Goal: Transaction & Acquisition: Subscribe to service/newsletter

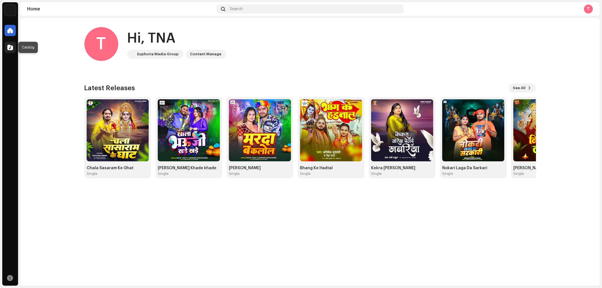
click at [7, 47] on span at bounding box center [10, 47] width 6 height 5
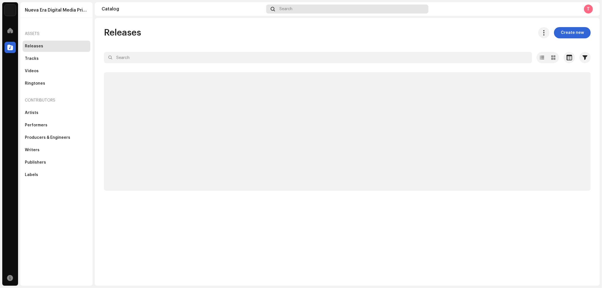
click at [285, 12] on div "Search" at bounding box center [347, 9] width 162 height 9
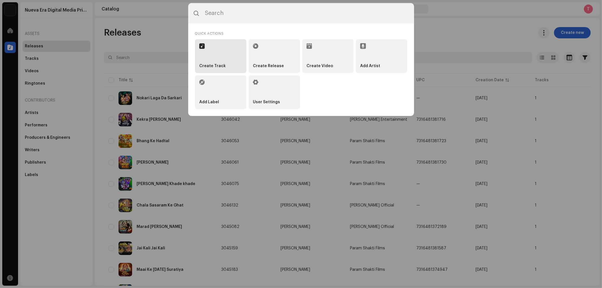
click at [220, 57] on li "Create Track" at bounding box center [220, 56] width 51 height 34
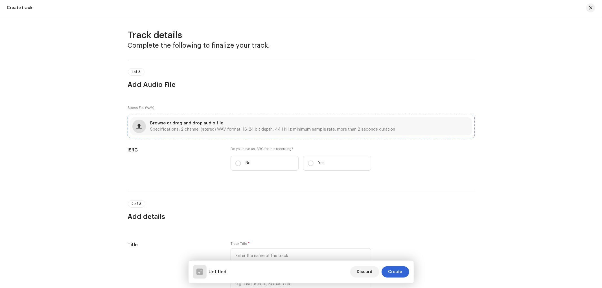
click at [142, 126] on button "button" at bounding box center [139, 127] width 14 height 14
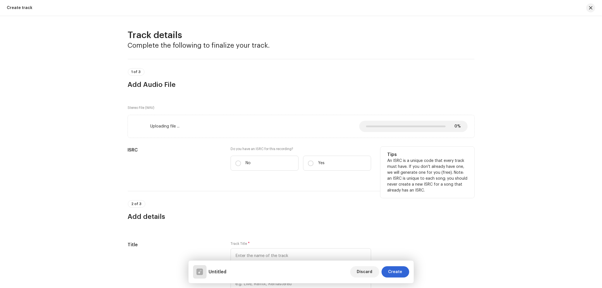
drag, startPoint x: 327, startPoint y: 162, endPoint x: 283, endPoint y: 176, distance: 45.7
click at [323, 163] on label "Yes" at bounding box center [337, 163] width 68 height 15
click at [314, 163] on input "Yes" at bounding box center [311, 164] width 6 height 6
radio input "true"
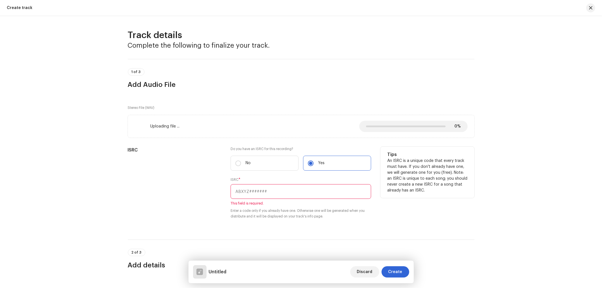
click at [257, 191] on input "text" at bounding box center [301, 191] width 141 height 15
paste input "Kamariya Dhai Dhai Sutata"
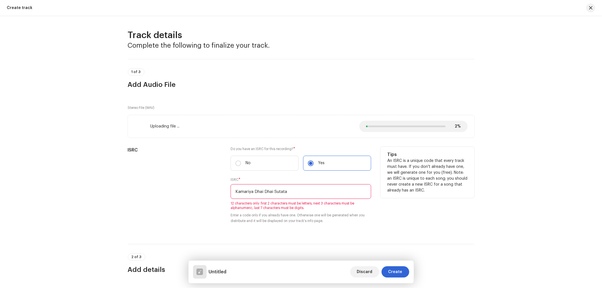
drag, startPoint x: 292, startPoint y: 191, endPoint x: 216, endPoint y: 191, distance: 75.9
click at [216, 191] on div "ISRC Do you have an ISRC for this recording? * No Yes ISRC * [PERSON_NAME] 12 c…" at bounding box center [301, 189] width 347 height 84
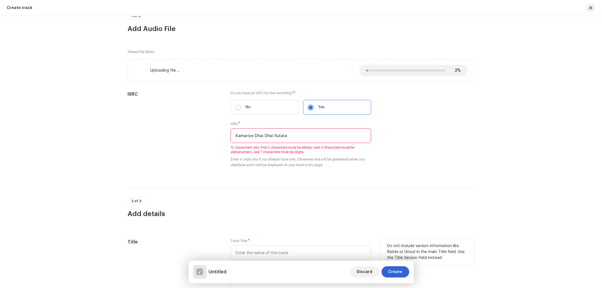
scroll to position [104, 0]
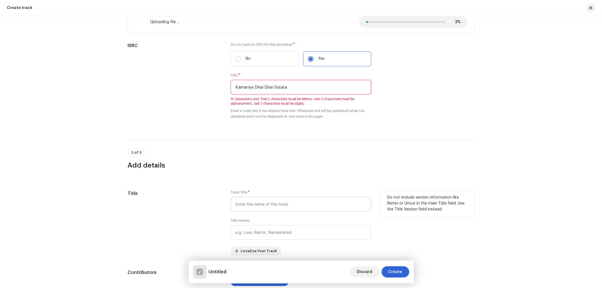
type input "Kamariya Dhai Dhai Sutata"
click at [256, 205] on input "text" at bounding box center [301, 204] width 141 height 15
paste input "Kamariya Dhai Dhai Sutata"
type input "Kamariya Dhai Dhai Sutata"
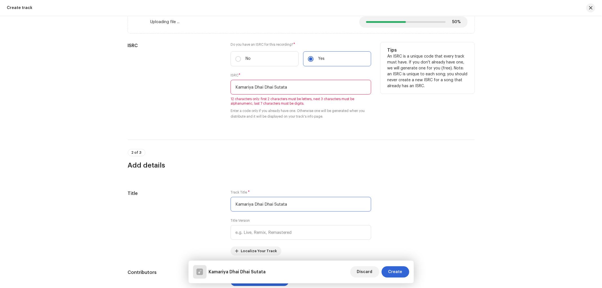
scroll to position [0, 0]
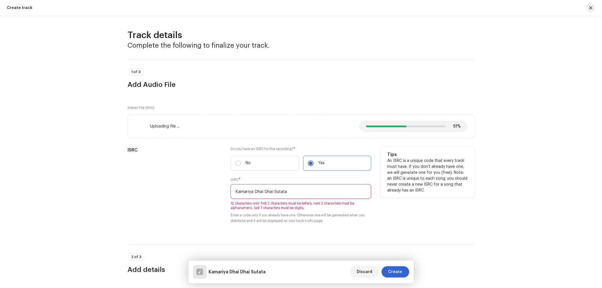
drag, startPoint x: 298, startPoint y: 191, endPoint x: 220, endPoint y: 212, distance: 80.4
click at [220, 212] on div "ISRC Do you have an ISRC for this recording? * No Yes ISRC * [PERSON_NAME] 12 c…" at bounding box center [301, 189] width 347 height 84
paste input "INN202500895"
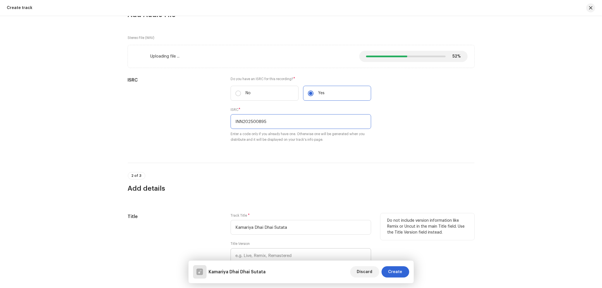
scroll to position [104, 0]
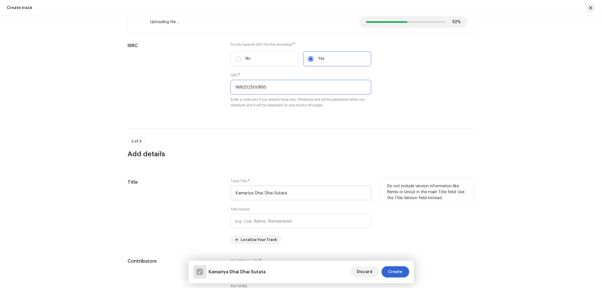
type input "INN202500895"
drag, startPoint x: 294, startPoint y: 194, endPoint x: 207, endPoint y: 197, distance: 87.0
click at [207, 197] on div "Title Track Title * Kamariya Dhai Dhai Sutata Title Version Localize Your Track…" at bounding box center [301, 211] width 347 height 65
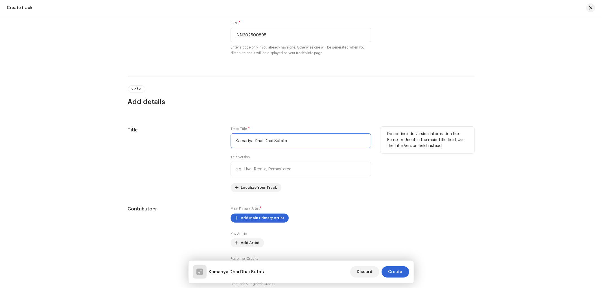
scroll to position [261, 0]
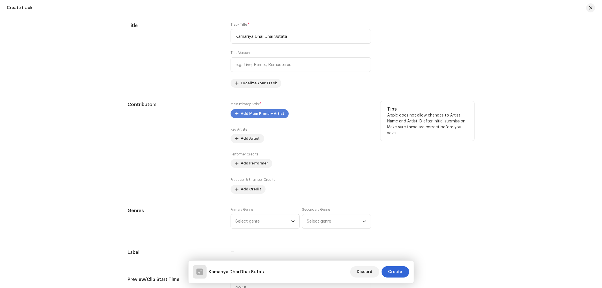
click at [272, 114] on span "Add Main Primary Artist" at bounding box center [262, 113] width 43 height 11
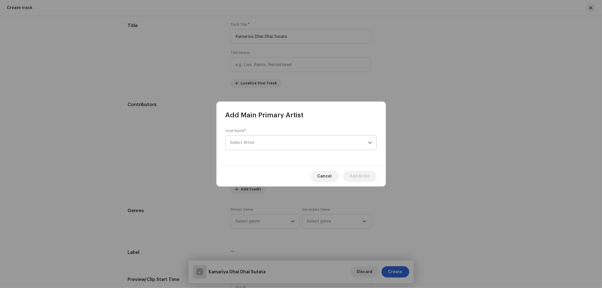
click at [255, 141] on span "Select Artist" at bounding box center [299, 143] width 138 height 14
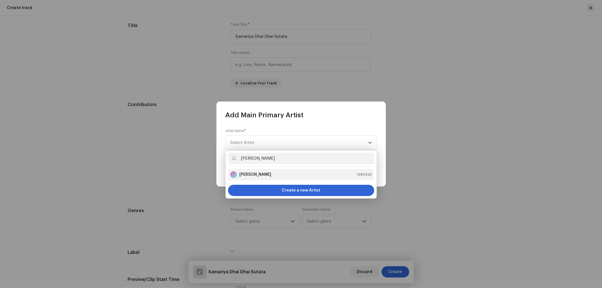
type input "[PERSON_NAME]"
click at [267, 177] on strong "[PERSON_NAME]" at bounding box center [255, 175] width 32 height 6
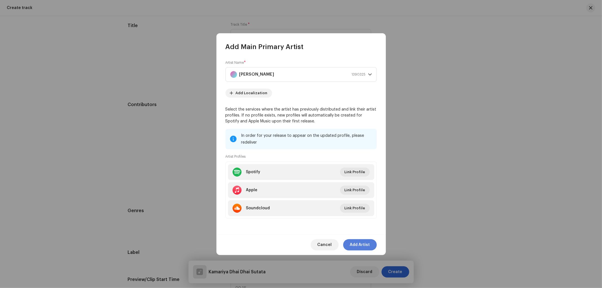
click at [354, 246] on span "Add Artist" at bounding box center [360, 244] width 20 height 11
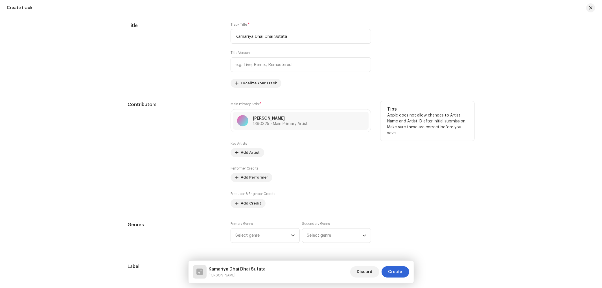
scroll to position [314, 0]
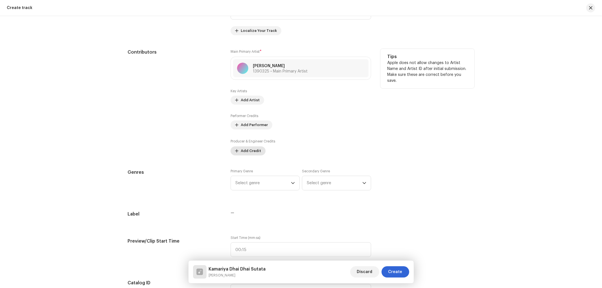
click at [250, 152] on span "Add Credit" at bounding box center [251, 150] width 20 height 11
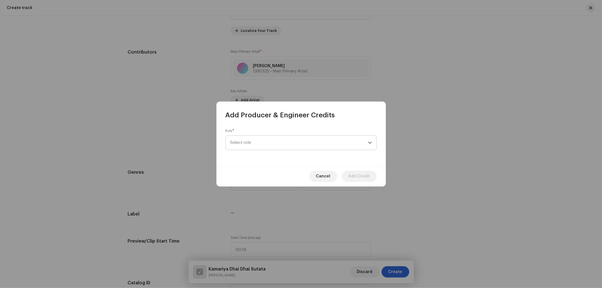
click at [252, 148] on span "Select role" at bounding box center [299, 143] width 138 height 14
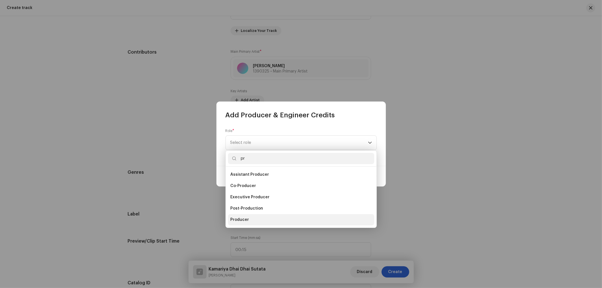
type input "pr"
click at [247, 218] on span "Producer" at bounding box center [239, 220] width 19 height 6
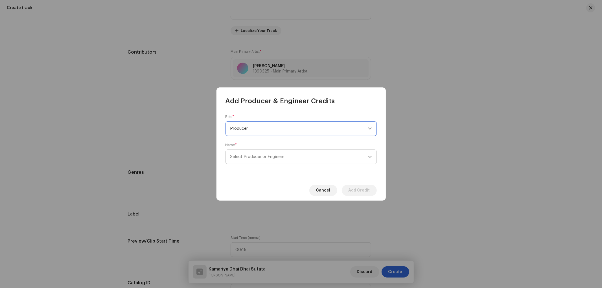
click at [272, 154] on span "Select Producer or Engineer" at bounding box center [299, 157] width 138 height 14
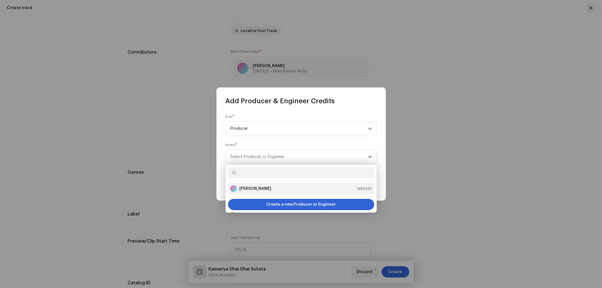
click at [258, 187] on strong "[PERSON_NAME]" at bounding box center [255, 189] width 32 height 6
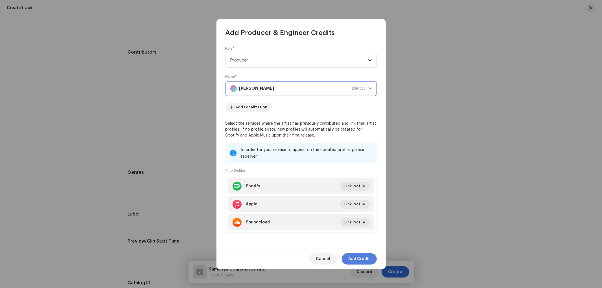
click at [362, 260] on span "Add Credit" at bounding box center [359, 259] width 21 height 11
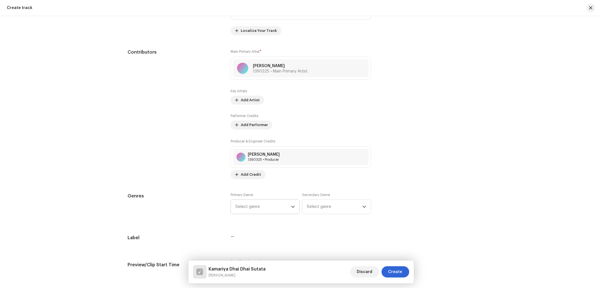
click at [263, 204] on span "Select genre" at bounding box center [263, 207] width 56 height 14
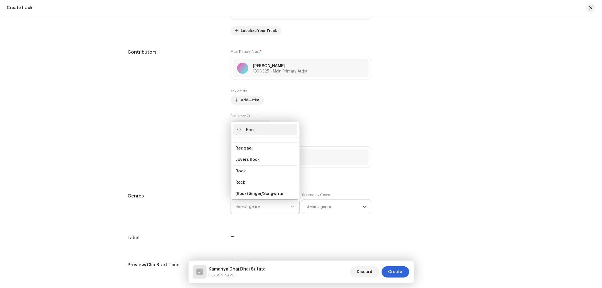
scroll to position [218, 0]
type input "Rock"
click at [240, 159] on span "Rock" at bounding box center [240, 160] width 10 height 6
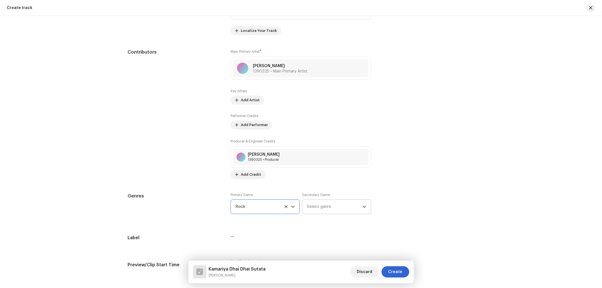
click at [315, 207] on span "Select genre" at bounding box center [335, 207] width 56 height 14
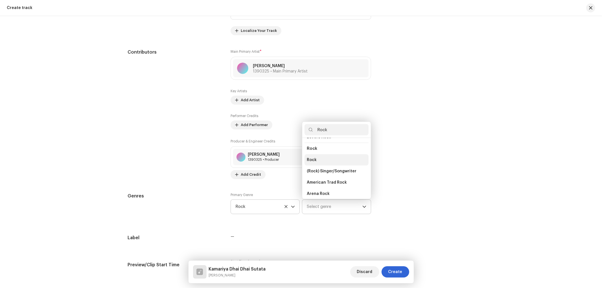
type input "Rock"
click at [312, 157] on span "Rock" at bounding box center [312, 160] width 10 height 6
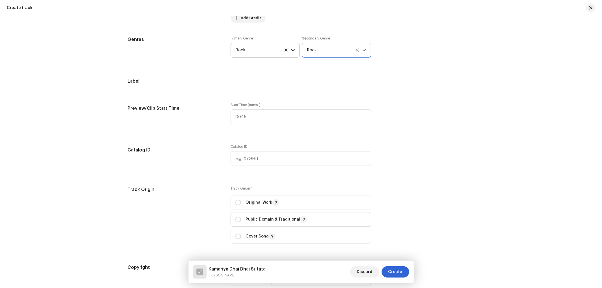
scroll to position [523, 0]
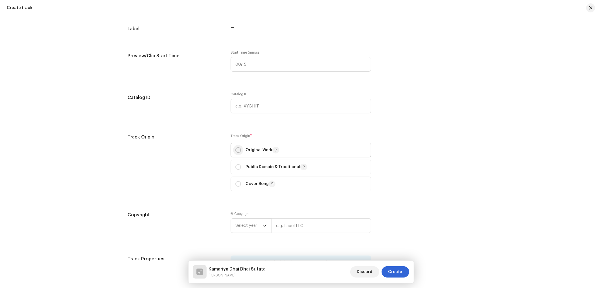
click at [239, 153] on input "radio" at bounding box center [238, 150] width 6 height 6
radio input "true"
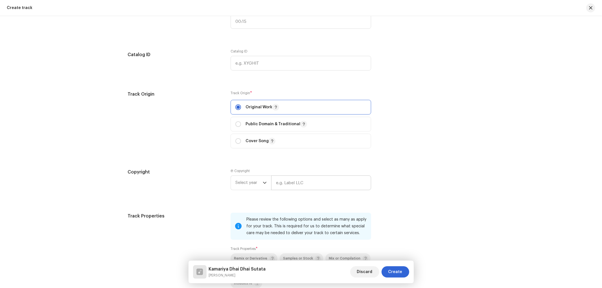
scroll to position [575, 0]
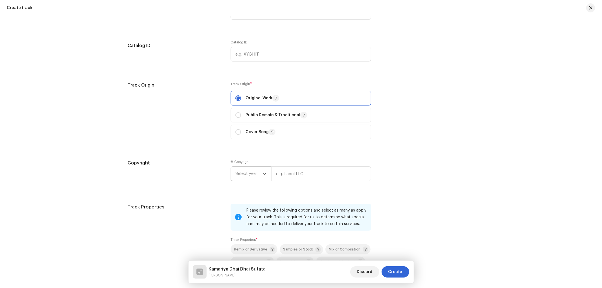
click at [267, 178] on p-select "Select year" at bounding box center [251, 174] width 41 height 15
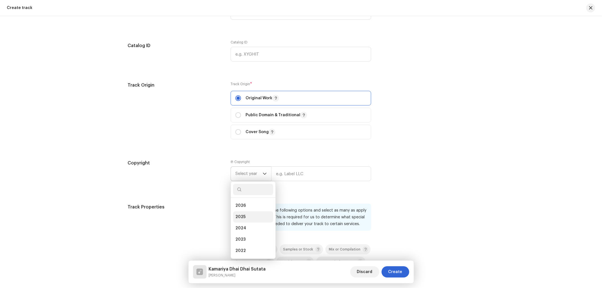
click at [241, 219] on span "2025" at bounding box center [240, 217] width 10 height 6
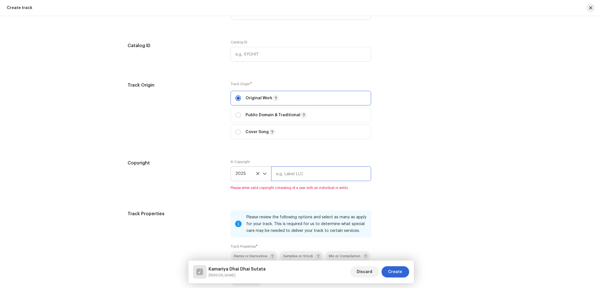
click at [296, 172] on input "text" at bounding box center [321, 174] width 100 height 15
type input "Nueva Era Digital Media Pvt. Ltd."
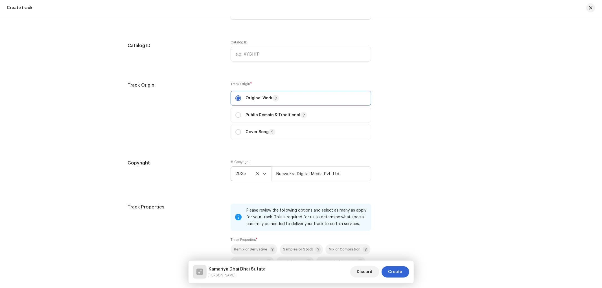
click at [464, 207] on div "Track details Complete the following to finalize your track. 1 of 3 Add Audio F…" at bounding box center [301, 30] width 365 height 1151
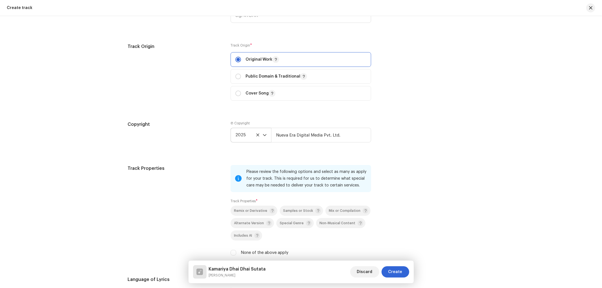
scroll to position [679, 0]
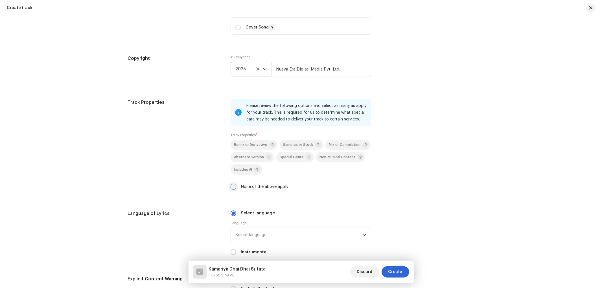
click at [233, 189] on input "None of the above apply" at bounding box center [234, 187] width 6 height 6
checkbox input "true"
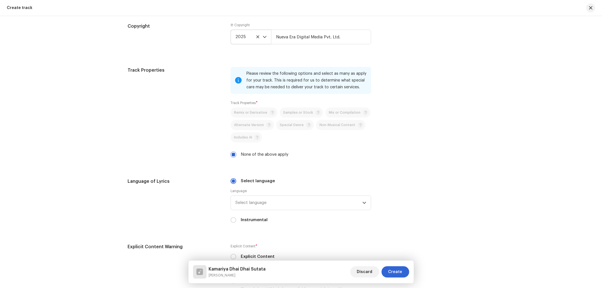
scroll to position [732, 0]
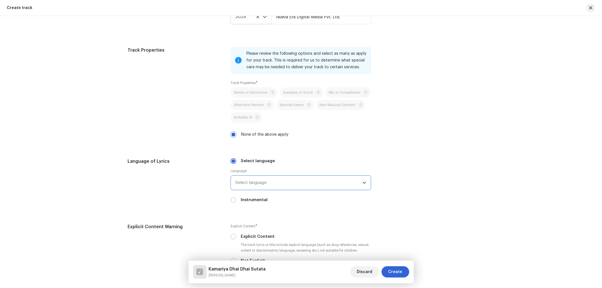
click at [283, 189] on span "Select language" at bounding box center [298, 183] width 127 height 14
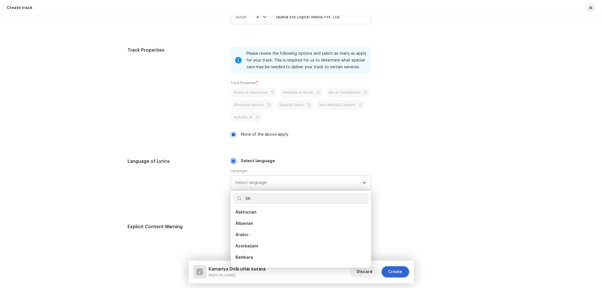
scroll to position [0, 0]
type input "bh"
click at [257, 219] on li "Bhojpuri" at bounding box center [301, 214] width 136 height 11
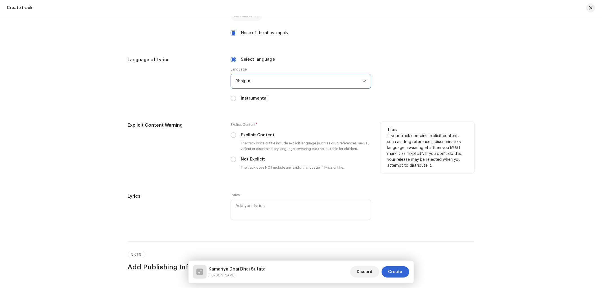
scroll to position [836, 0]
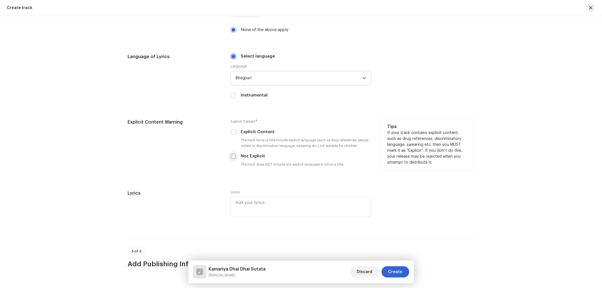
click at [233, 159] on input "Not Explicit" at bounding box center [234, 157] width 6 height 6
radio input "true"
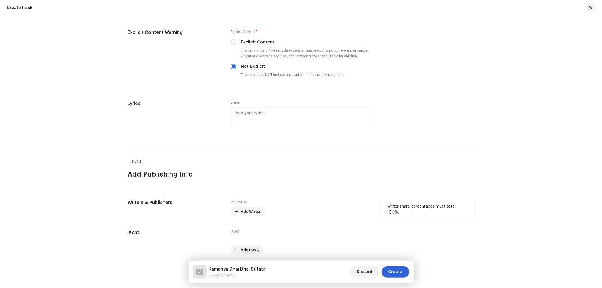
scroll to position [950, 0]
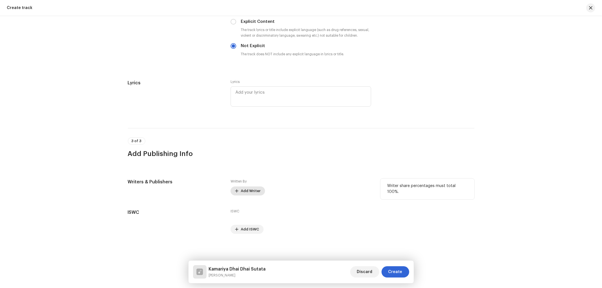
click at [246, 189] on span "Add Writer" at bounding box center [251, 190] width 20 height 11
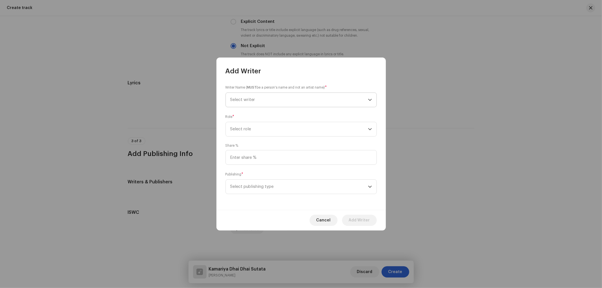
click at [265, 102] on span "Select writer" at bounding box center [299, 100] width 138 height 14
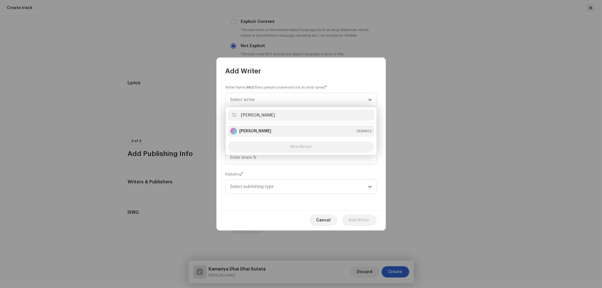
type input "[PERSON_NAME]"
click at [259, 135] on li "[PERSON_NAME] 1339902" at bounding box center [301, 131] width 146 height 11
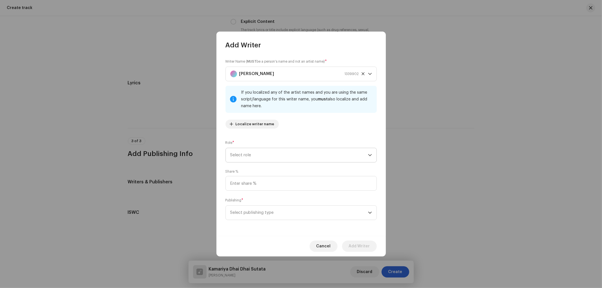
click at [265, 157] on span "Select role" at bounding box center [299, 155] width 138 height 14
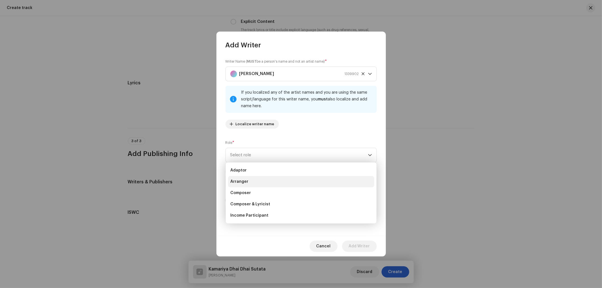
click at [245, 179] on span "Arranger" at bounding box center [239, 182] width 18 height 6
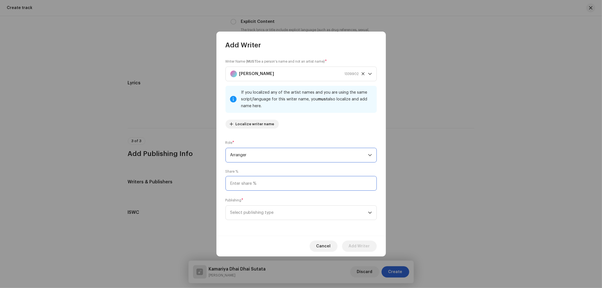
click at [244, 179] on input at bounding box center [301, 183] width 151 height 15
type input "50.00"
click at [254, 212] on span "Select publishing type" at bounding box center [299, 213] width 138 height 14
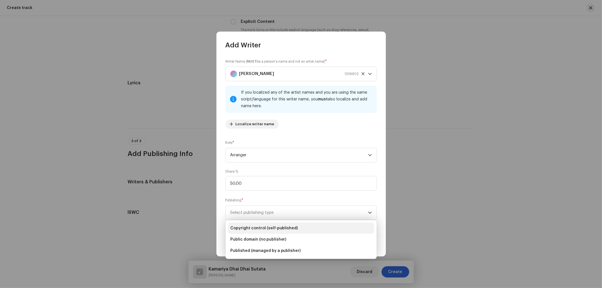
click at [252, 225] on li "Copyright control (self-published)" at bounding box center [301, 228] width 146 height 11
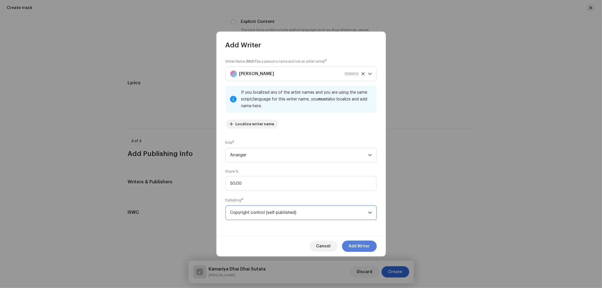
click at [360, 249] on span "Add Writer" at bounding box center [359, 246] width 21 height 11
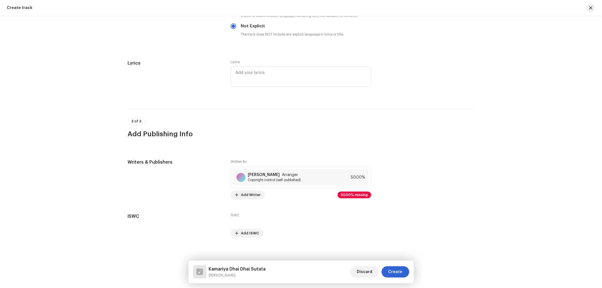
scroll to position [974, 0]
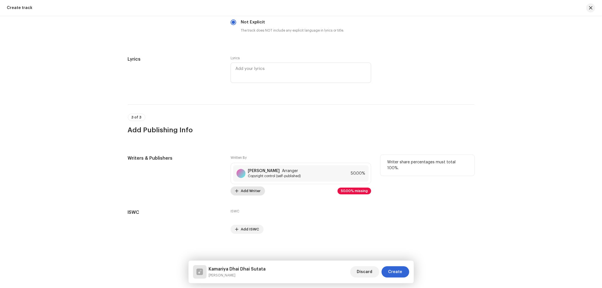
click at [255, 191] on span "Add Writer" at bounding box center [251, 190] width 20 height 11
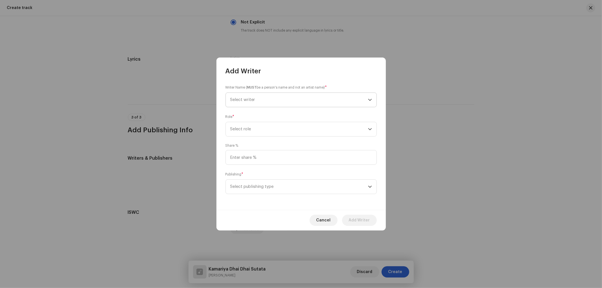
click at [262, 99] on span "Select writer" at bounding box center [299, 100] width 138 height 14
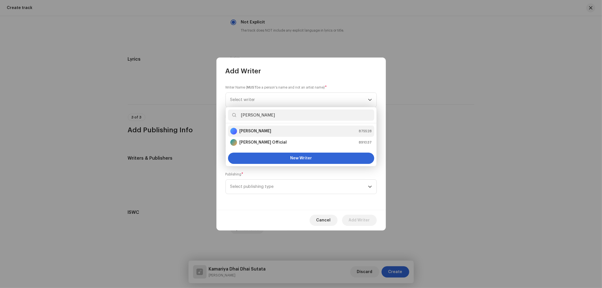
type input "[PERSON_NAME]"
click at [257, 129] on strong "[PERSON_NAME]" at bounding box center [255, 131] width 32 height 6
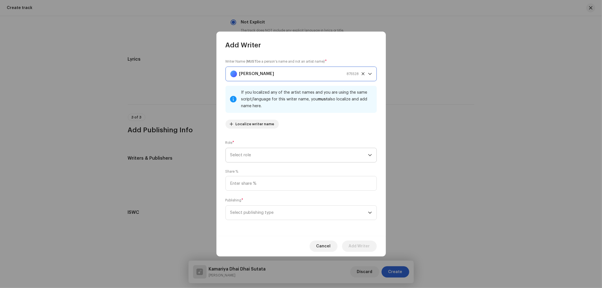
click at [254, 151] on span "Select role" at bounding box center [299, 155] width 138 height 14
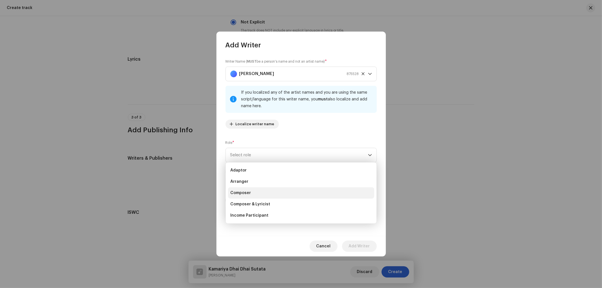
scroll to position [56, 0]
click at [242, 212] on li "Writer" at bounding box center [301, 215] width 146 height 11
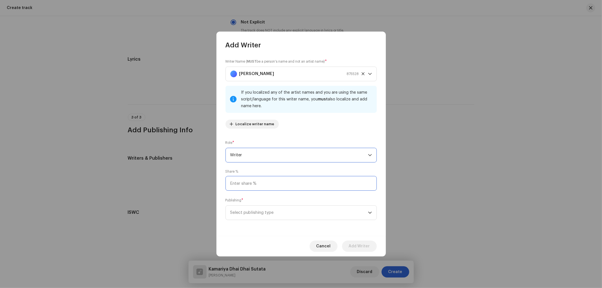
click at [244, 184] on input at bounding box center [301, 183] width 151 height 15
type input "25.00"
click at [274, 213] on span "Select publishing type" at bounding box center [299, 213] width 138 height 14
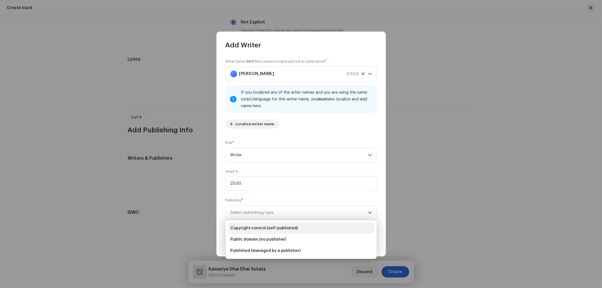
click at [288, 229] on span "Copyright control (self-published)" at bounding box center [264, 229] width 68 height 6
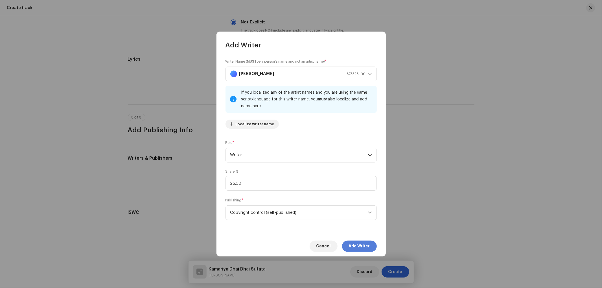
click at [349, 246] on span "Add Writer" at bounding box center [359, 246] width 21 height 11
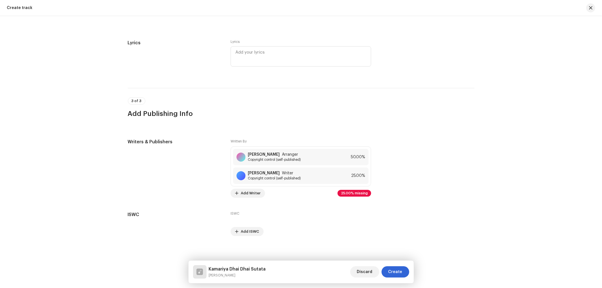
scroll to position [992, 0]
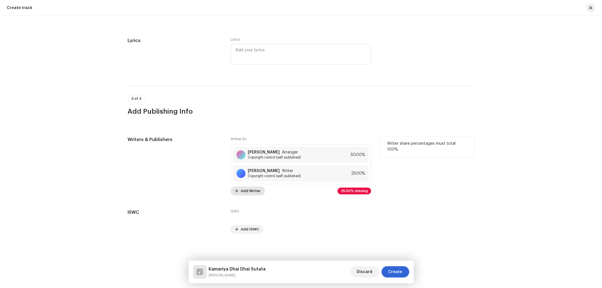
click at [246, 191] on span "Add Writer" at bounding box center [251, 190] width 20 height 11
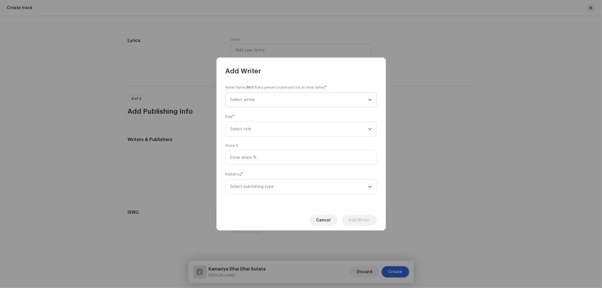
click at [265, 103] on span "Select writer" at bounding box center [299, 100] width 138 height 14
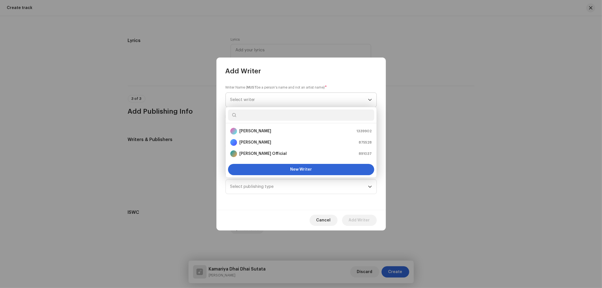
type input "F"
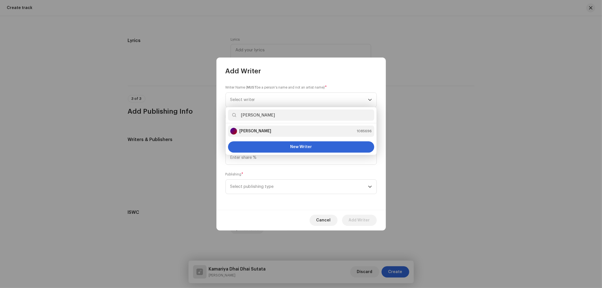
type input "[PERSON_NAME]"
click at [260, 131] on strong "[PERSON_NAME]" at bounding box center [255, 131] width 32 height 6
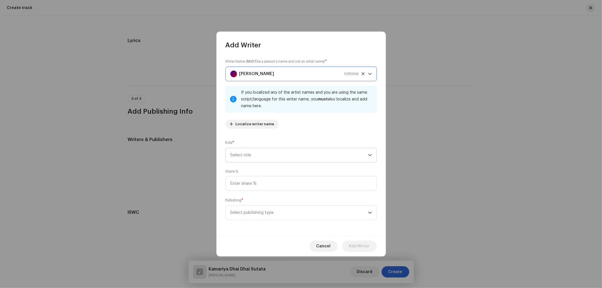
click at [263, 154] on span "Select role" at bounding box center [299, 155] width 138 height 14
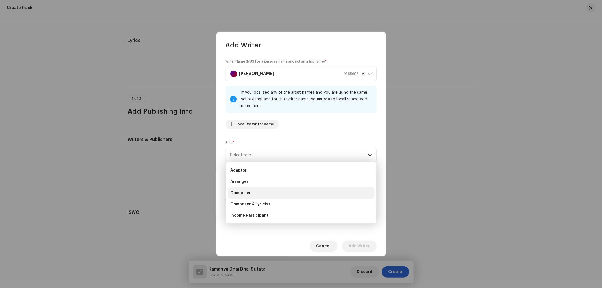
click at [243, 193] on span "Composer" at bounding box center [240, 193] width 21 height 6
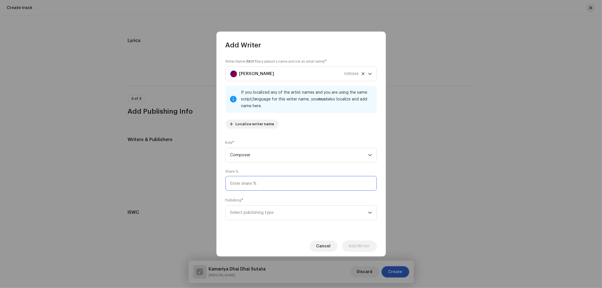
click at [254, 185] on input at bounding box center [301, 183] width 151 height 15
type input "25.00"
click at [266, 209] on span "Select publishing type" at bounding box center [299, 213] width 138 height 14
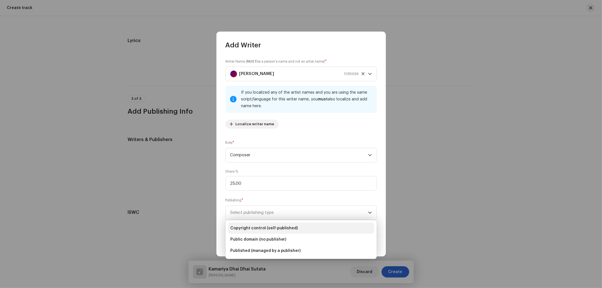
drag, startPoint x: 262, startPoint y: 228, endPoint x: 342, endPoint y: 246, distance: 81.8
click at [262, 229] on span "Copyright control (self-published)" at bounding box center [264, 229] width 68 height 6
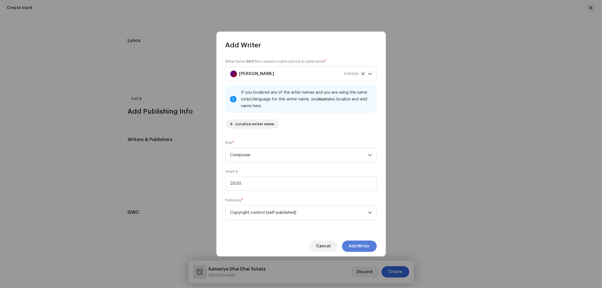
click at [361, 252] on span "Add Writer" at bounding box center [359, 246] width 21 height 11
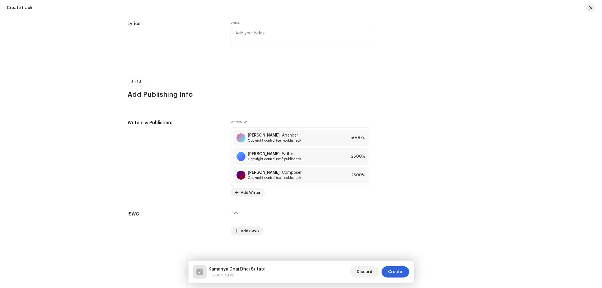
scroll to position [1011, 0]
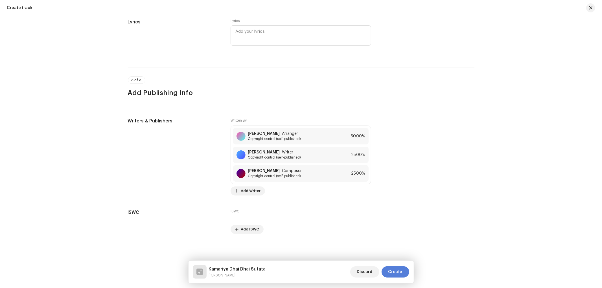
click at [395, 275] on span "Create" at bounding box center [395, 271] width 14 height 11
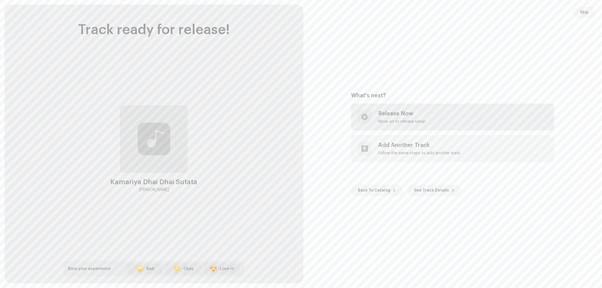
click at [385, 115] on div "Release Now" at bounding box center [401, 113] width 47 height 7
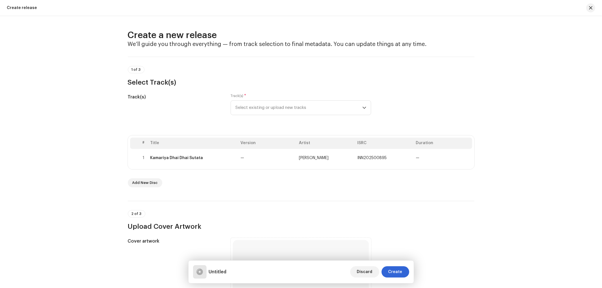
scroll to position [157, 0]
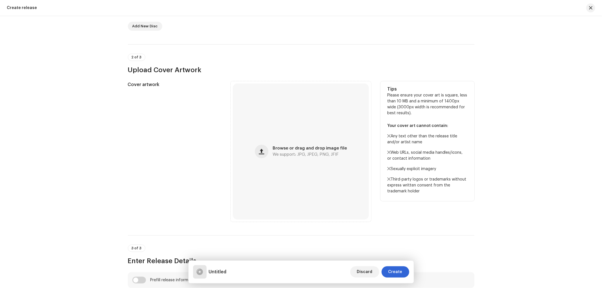
click at [262, 154] on span "button" at bounding box center [261, 151] width 5 height 5
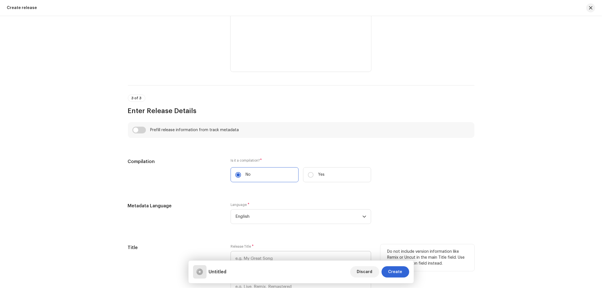
scroll to position [366, 0]
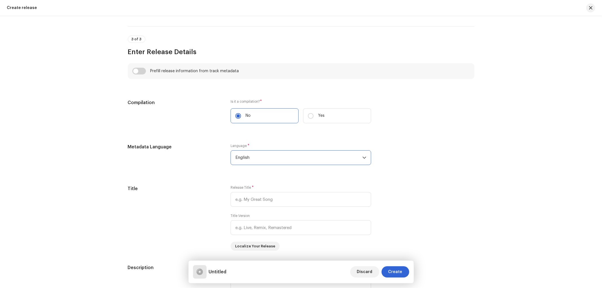
click at [260, 164] on span "English" at bounding box center [298, 158] width 127 height 14
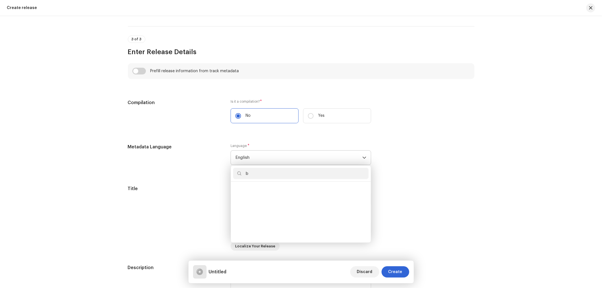
scroll to position [0, 0]
type input "bh"
click at [253, 191] on li "Bhojpuri" at bounding box center [301, 189] width 136 height 11
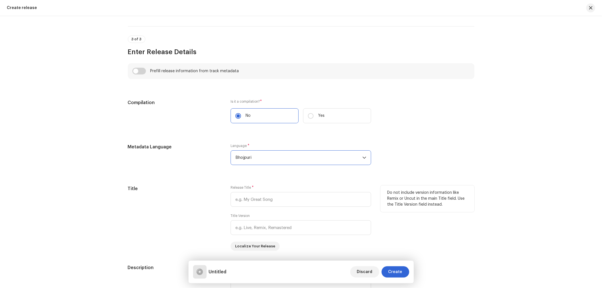
scroll to position [418, 0]
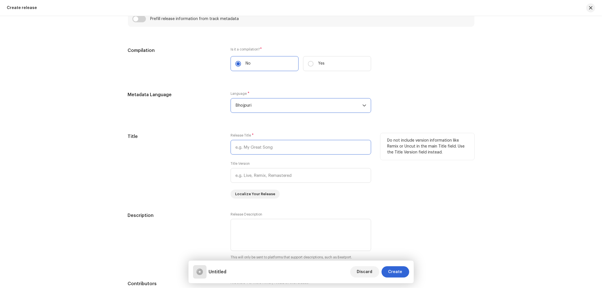
click at [277, 142] on input "text" at bounding box center [301, 147] width 141 height 15
paste input "Kamariya Dhai Dhai Sutata"
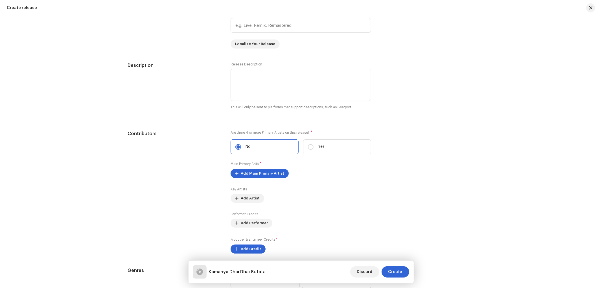
scroll to position [575, 0]
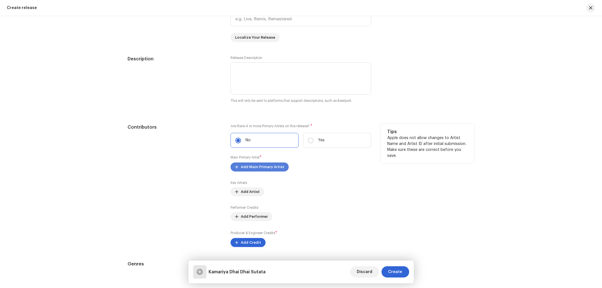
type input "Kamariya Dhai Dhai Sutata"
click at [271, 172] on span "Add Main Primary Artist" at bounding box center [262, 166] width 43 height 11
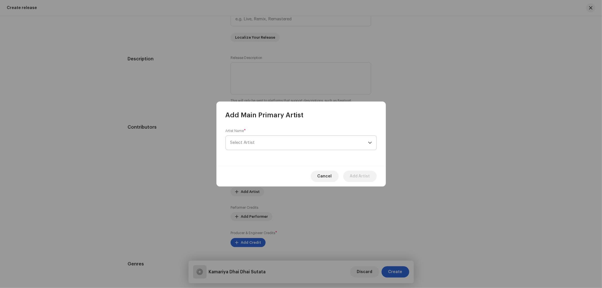
click at [255, 142] on span "Select Artist" at bounding box center [299, 143] width 138 height 14
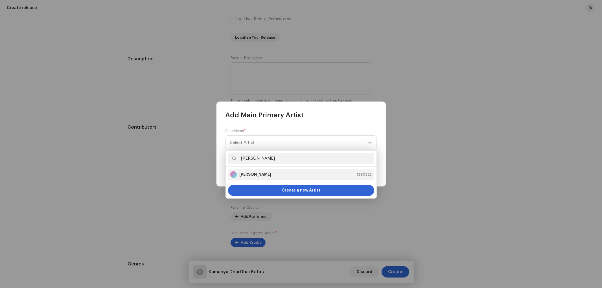
type input "[PERSON_NAME]"
click at [260, 173] on strong "[PERSON_NAME]" at bounding box center [255, 175] width 32 height 6
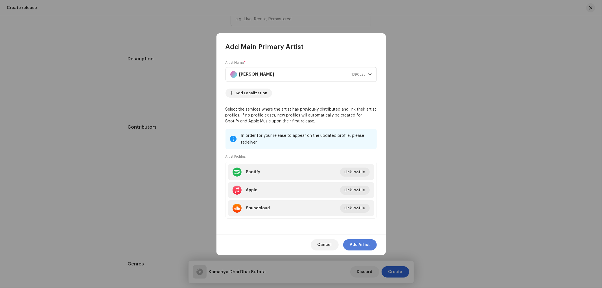
click at [362, 241] on span "Add Artist" at bounding box center [360, 244] width 20 height 11
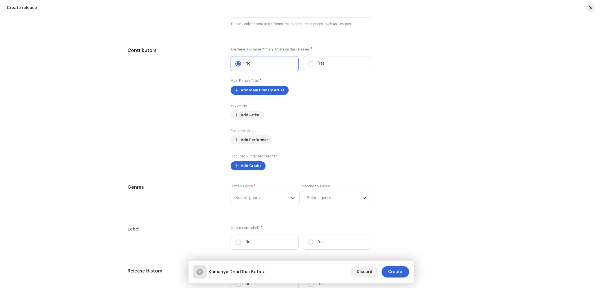
scroll to position [679, 0]
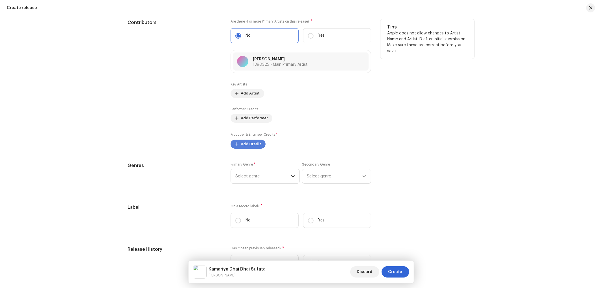
click at [251, 144] on span "Add Credit" at bounding box center [251, 144] width 20 height 11
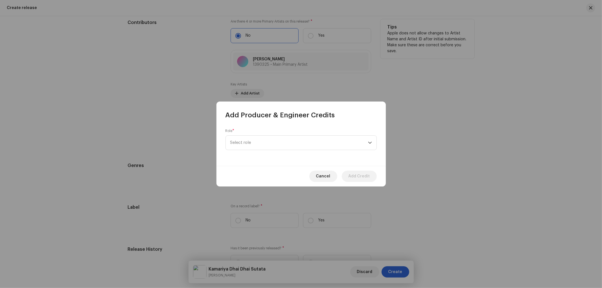
click at [251, 144] on span "Select role" at bounding box center [299, 143] width 138 height 14
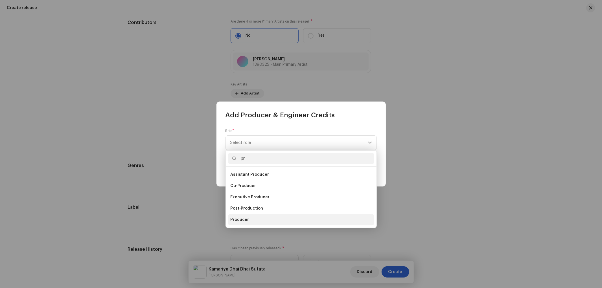
type input "pr"
click at [244, 220] on span "Producer" at bounding box center [239, 220] width 19 height 6
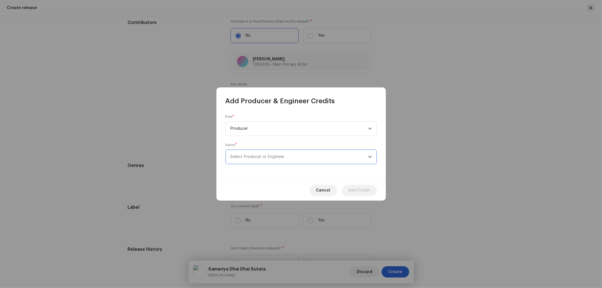
click at [264, 159] on span "Select Producer or Engineer" at bounding box center [257, 157] width 54 height 4
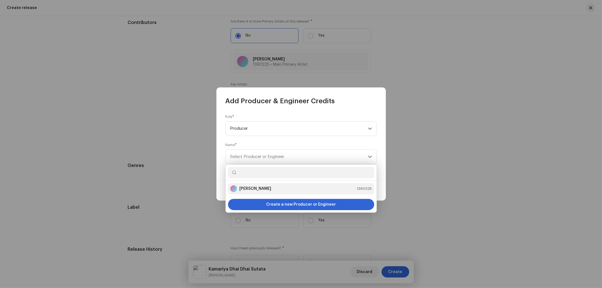
click at [261, 190] on strong "[PERSON_NAME]" at bounding box center [255, 189] width 32 height 6
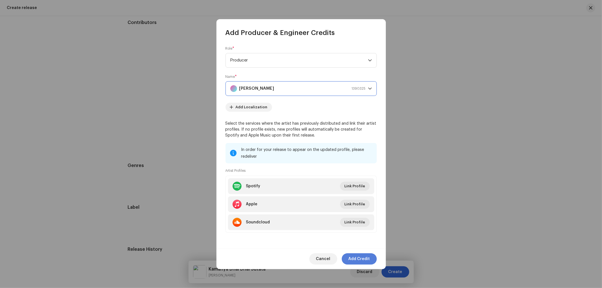
click at [367, 260] on span "Add Credit" at bounding box center [359, 259] width 21 height 11
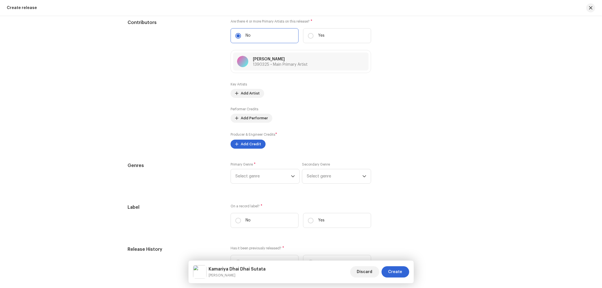
scroll to position [732, 0]
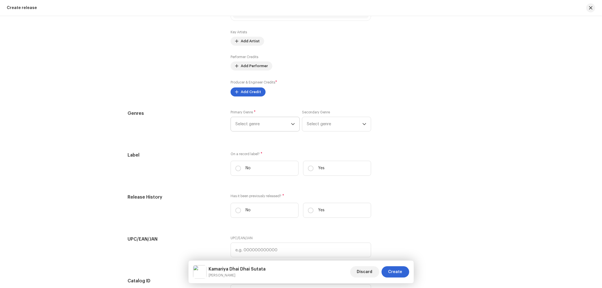
click at [261, 128] on span "Select genre" at bounding box center [263, 124] width 56 height 14
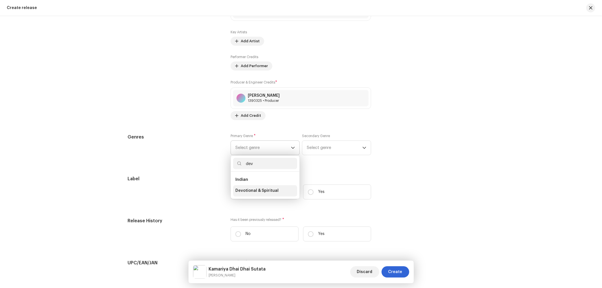
type input "dev"
click at [249, 193] on span "Devotional & Spiritual" at bounding box center [256, 191] width 43 height 6
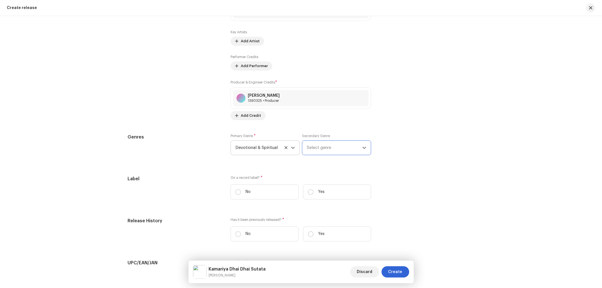
click at [335, 151] on span "Select genre" at bounding box center [335, 148] width 56 height 14
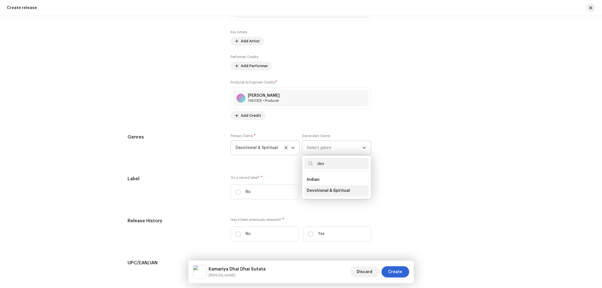
type input "dev"
click at [328, 191] on span "Devotional & Spiritual" at bounding box center [328, 191] width 43 height 6
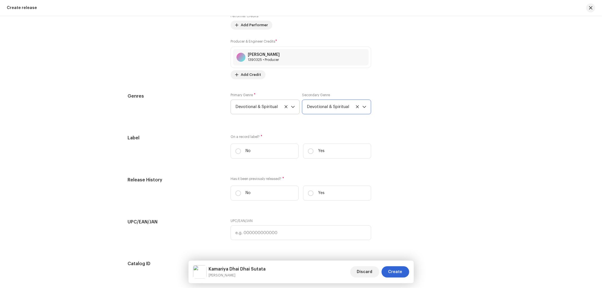
scroll to position [784, 0]
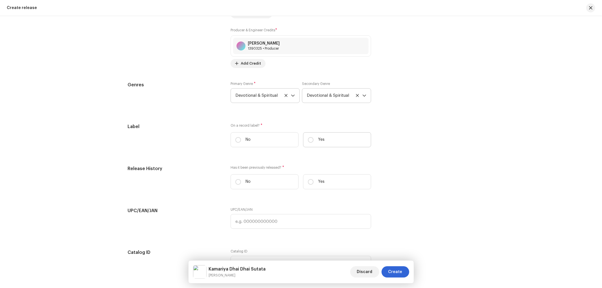
click at [314, 145] on label "Yes" at bounding box center [337, 139] width 68 height 15
click at [314, 143] on input "Yes" at bounding box center [311, 140] width 6 height 6
radio input "true"
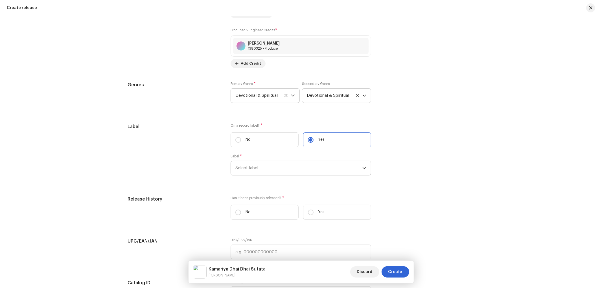
click at [282, 172] on span "Select label" at bounding box center [298, 168] width 127 height 14
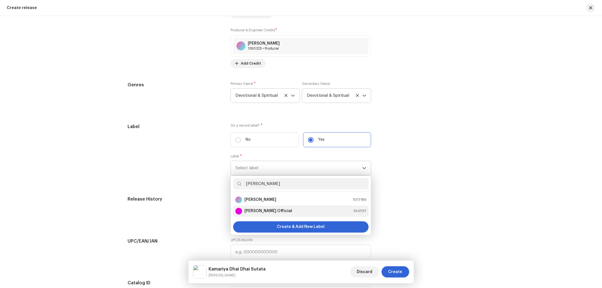
type input "[PERSON_NAME]"
click at [276, 213] on strong "[PERSON_NAME] Official" at bounding box center [268, 212] width 48 height 6
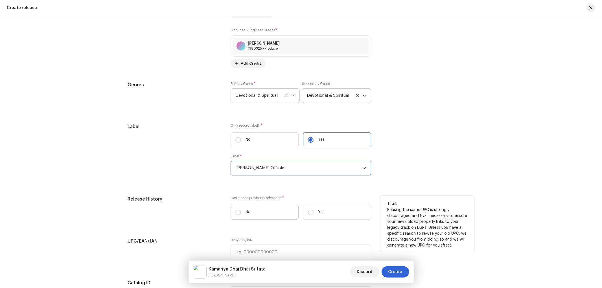
click at [247, 215] on p "No" at bounding box center [248, 212] width 5 height 6
click at [241, 215] on input "No" at bounding box center [238, 213] width 6 height 6
radio input "true"
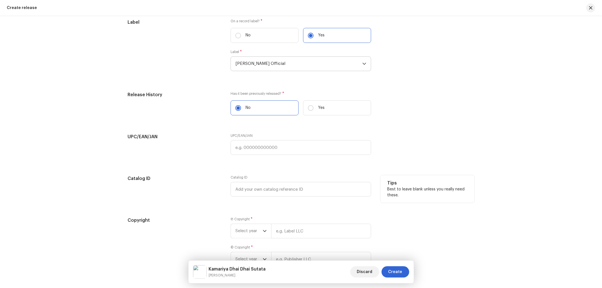
scroll to position [933, 0]
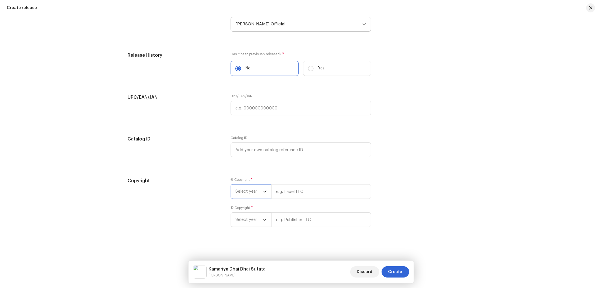
click at [254, 187] on span "Select year" at bounding box center [248, 192] width 27 height 14
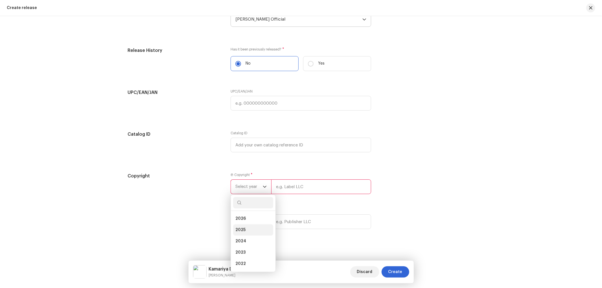
click at [248, 233] on li "2025" at bounding box center [253, 229] width 40 height 11
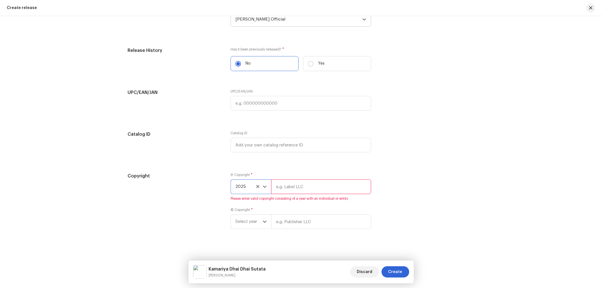
click at [249, 229] on span "Select year" at bounding box center [248, 222] width 27 height 14
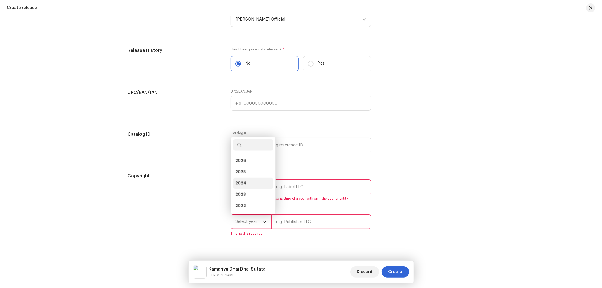
scroll to position [9, 0]
click at [246, 169] on li "2025" at bounding box center [253, 163] width 40 height 11
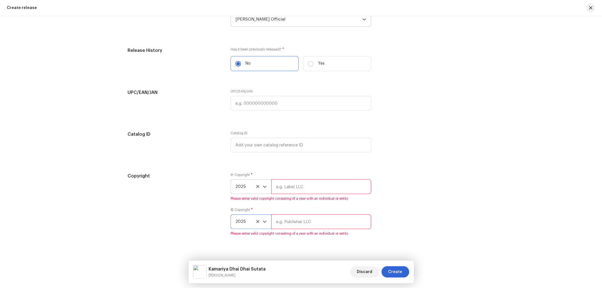
click at [289, 192] on input "text" at bounding box center [321, 187] width 100 height 15
type input "Nueva Era Digital Media Pvt. Ltd."
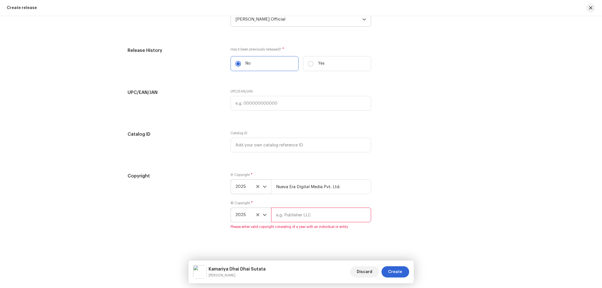
click at [296, 228] on div "© Copyright * 2025 Please enter valid copyright consisting of a year with an in…" at bounding box center [301, 215] width 141 height 28
type input "[PERSON_NAME] Official"
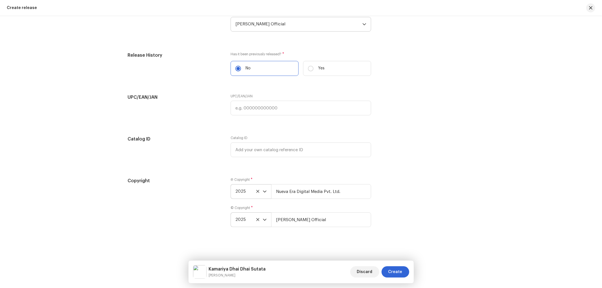
click at [428, 195] on div "Copyright Ⓟ Copyright * 2025 Nueva Era Digital Media Pvt. Ltd. © Copyright * 20…" at bounding box center [301, 206] width 347 height 56
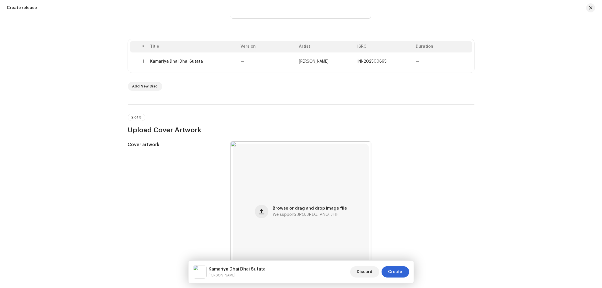
scroll to position [96, 0]
click at [394, 272] on span "Create" at bounding box center [395, 271] width 14 height 11
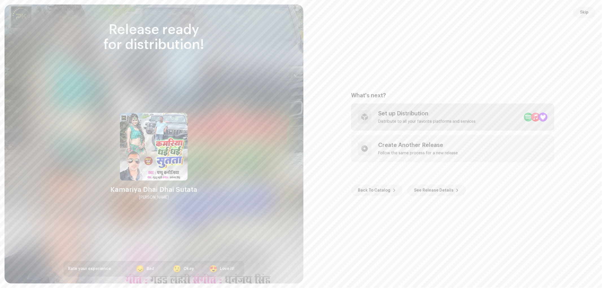
click at [402, 116] on div "Set up Distribution" at bounding box center [427, 113] width 98 height 7
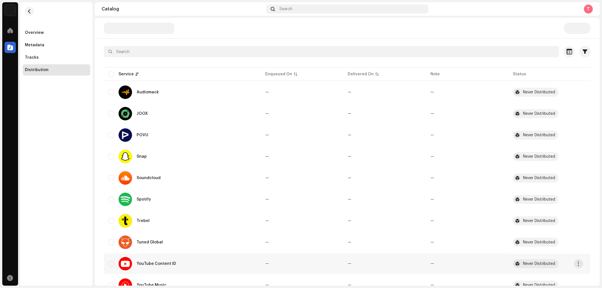
scroll to position [69, 0]
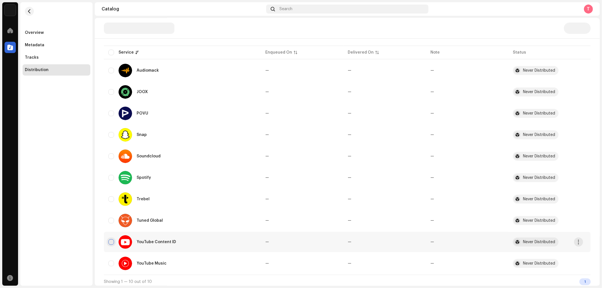
click at [111, 239] on input "checkbox" at bounding box center [111, 242] width 6 height 6
checkbox input "true"
click at [111, 265] on div "YouTube Music" at bounding box center [182, 264] width 148 height 14
click at [108, 261] on input "Row Unselected" at bounding box center [111, 264] width 6 height 6
checkbox input "true"
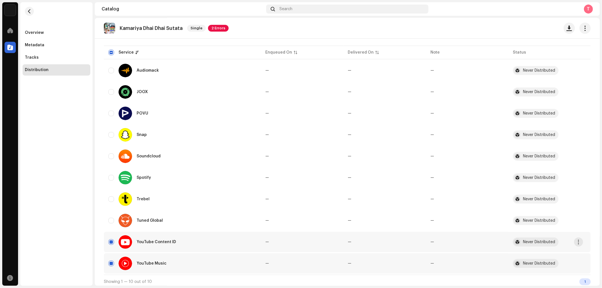
scroll to position [0, 0]
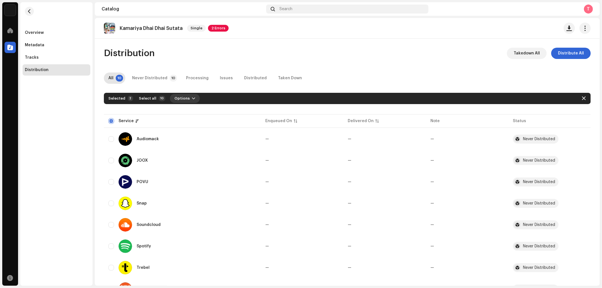
click at [174, 97] on span "Options" at bounding box center [181, 98] width 15 height 11
click at [183, 110] on span "Distribute" at bounding box center [182, 111] width 20 height 5
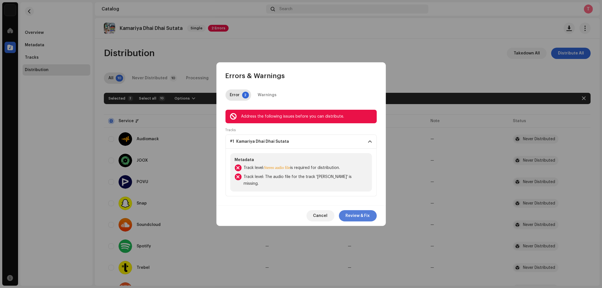
click at [371, 217] on button "Review & Fix" at bounding box center [358, 215] width 38 height 11
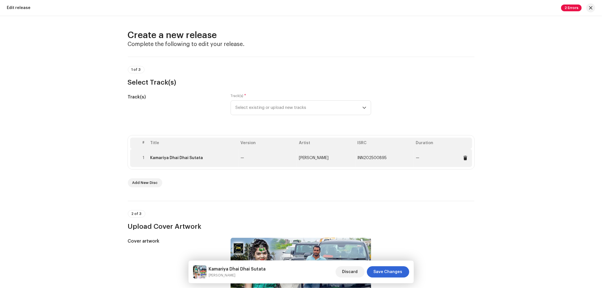
click at [136, 156] on td at bounding box center [134, 158] width 9 height 18
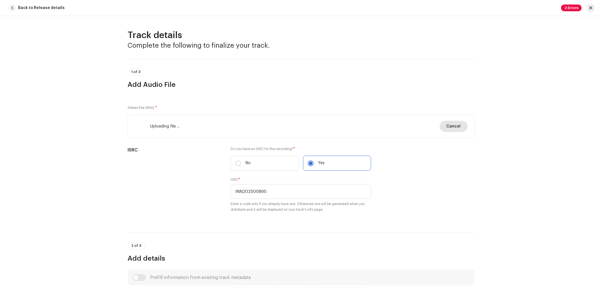
click at [455, 126] on span "Cancel" at bounding box center [454, 126] width 14 height 11
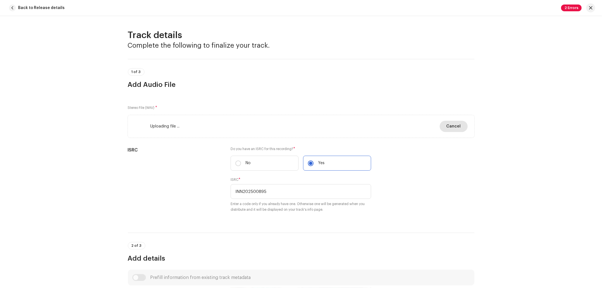
click at [455, 126] on span "Cancel" at bounding box center [454, 126] width 14 height 11
click at [454, 126] on span "Cancel" at bounding box center [454, 126] width 14 height 11
click at [452, 127] on span "Cancel" at bounding box center [454, 126] width 14 height 11
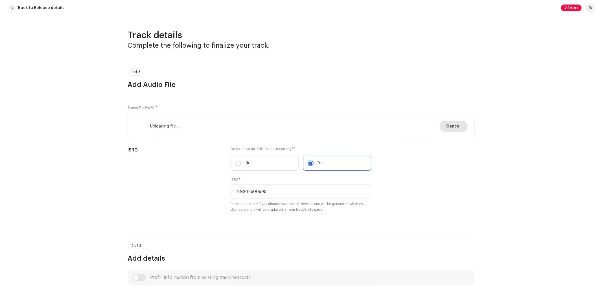
click at [451, 127] on span "Cancel" at bounding box center [454, 126] width 14 height 11
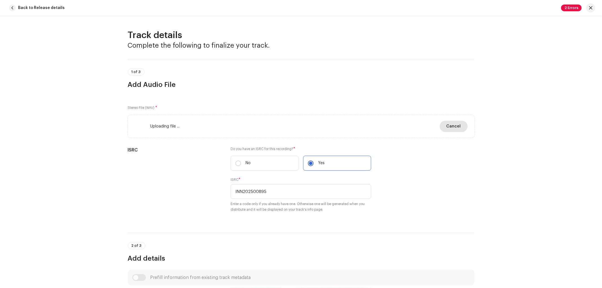
click at [451, 127] on span "Cancel" at bounding box center [454, 126] width 14 height 11
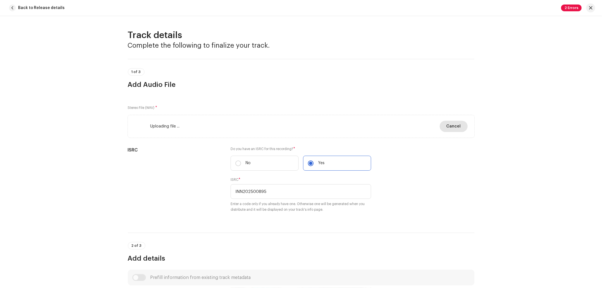
click at [448, 128] on span "Cancel" at bounding box center [454, 126] width 14 height 11
click at [162, 126] on span "Uploading file ..." at bounding box center [164, 126] width 29 height 5
drag, startPoint x: 201, startPoint y: 126, endPoint x: 264, endPoint y: 126, distance: 63.0
click at [202, 126] on div "Uploading file ... 0% 0% Cancel" at bounding box center [301, 126] width 333 height 11
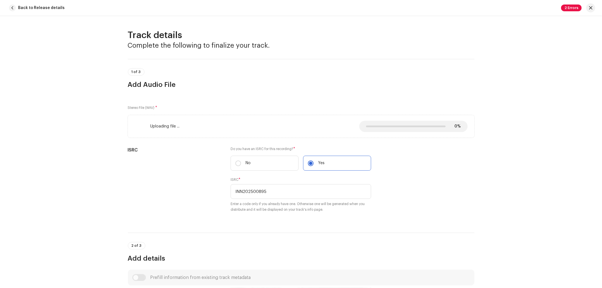
click at [265, 126] on div "Uploading file ... 0% 0% Cancel" at bounding box center [301, 126] width 333 height 11
click at [291, 123] on div "Uploading file ... 0% 0% Cancel" at bounding box center [301, 126] width 333 height 11
drag, startPoint x: 294, startPoint y: 123, endPoint x: 255, endPoint y: 159, distance: 53.3
click at [291, 123] on div "Uploading file ... 0% 0% Cancel" at bounding box center [301, 126] width 333 height 11
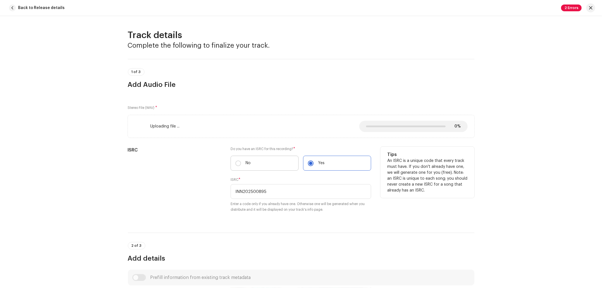
click at [254, 163] on label "No" at bounding box center [265, 163] width 68 height 15
click at [241, 163] on input "No" at bounding box center [238, 164] width 6 height 6
radio input "true"
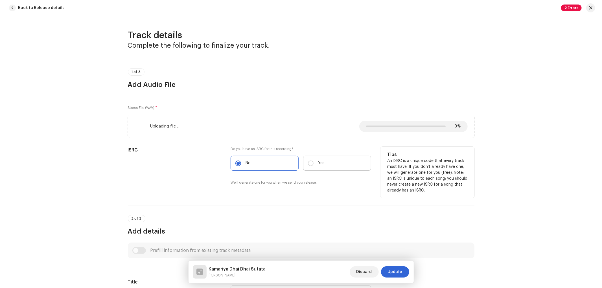
click at [314, 165] on label "Yes" at bounding box center [337, 163] width 68 height 15
click at [314, 165] on input "Yes" at bounding box center [311, 164] width 6 height 6
radio input "true"
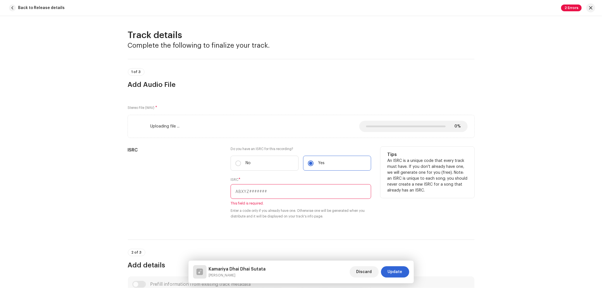
click at [290, 185] on input "text" at bounding box center [301, 191] width 141 height 15
paste input "INN202500895"
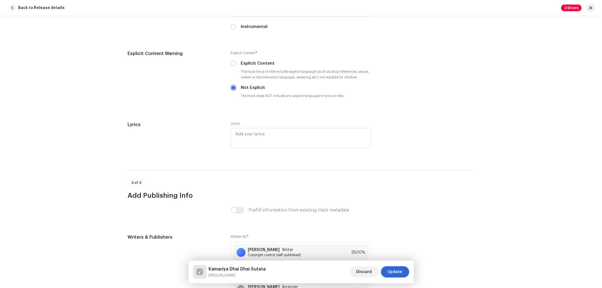
scroll to position [1045, 0]
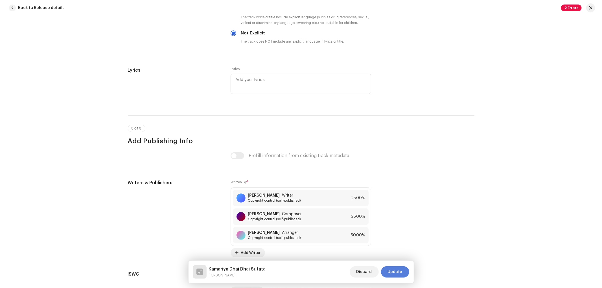
type input "INN202500895"
click at [390, 272] on span "Update" at bounding box center [395, 271] width 15 height 11
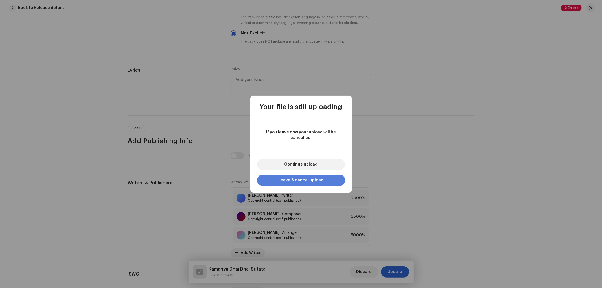
click at [310, 178] on span "Leave & cancel upload" at bounding box center [301, 180] width 45 height 4
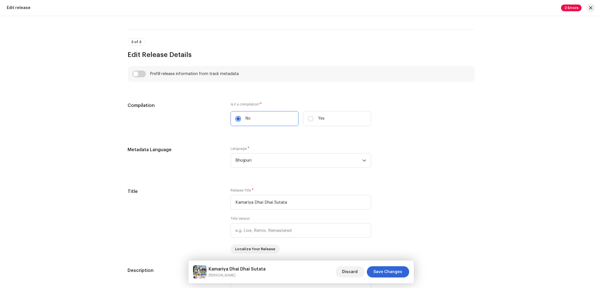
scroll to position [418, 0]
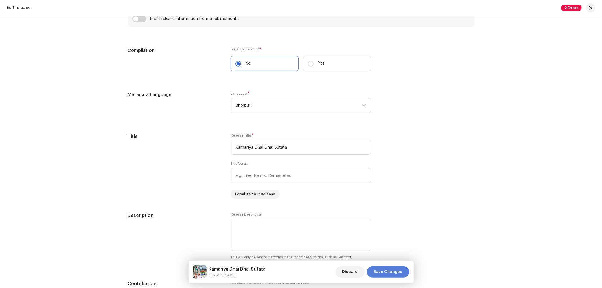
click at [391, 270] on span "Save Changes" at bounding box center [388, 271] width 29 height 11
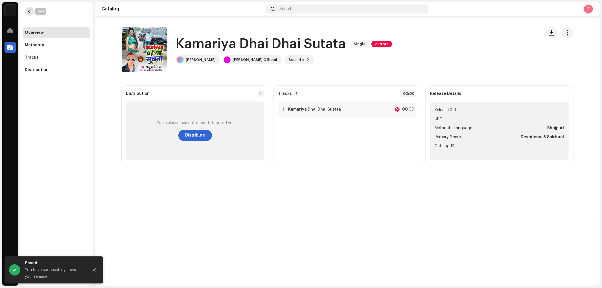
click at [30, 11] on span "button" at bounding box center [29, 11] width 4 height 5
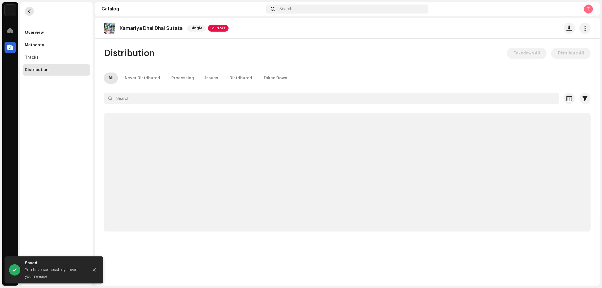
click at [30, 11] on span "button" at bounding box center [29, 11] width 4 height 5
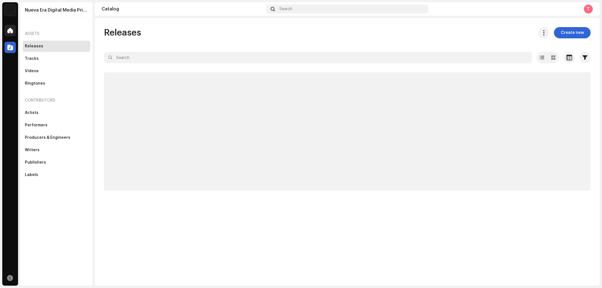
click at [11, 30] on span at bounding box center [10, 30] width 6 height 5
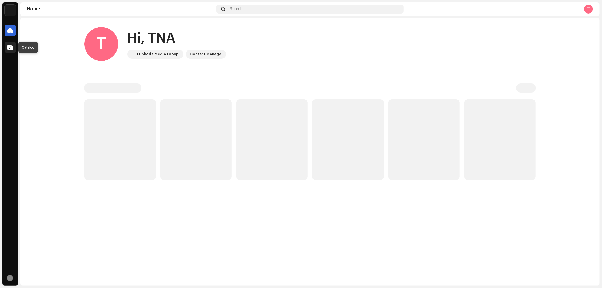
click at [8, 49] on span at bounding box center [10, 47] width 6 height 5
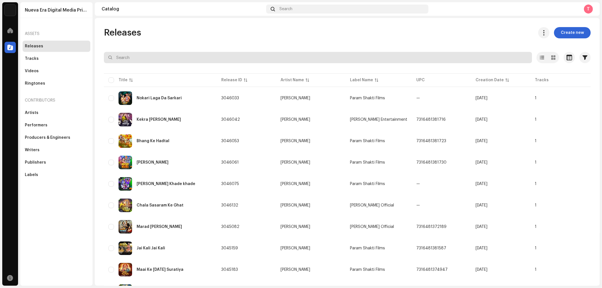
click at [134, 60] on input "text" at bounding box center [318, 57] width 428 height 11
paste input "Kamariya Dhai Dhai Sutata"
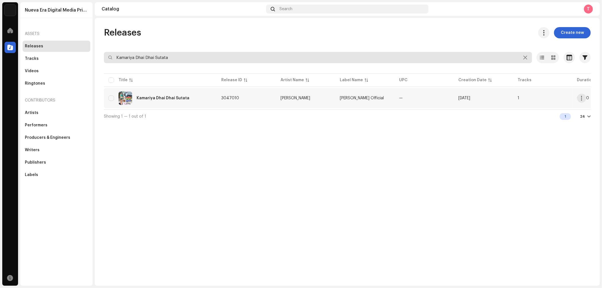
type input "Kamariya Dhai Dhai Sutata"
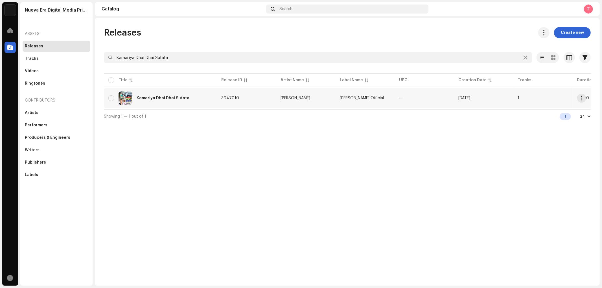
click at [222, 97] on span "3047010" at bounding box center [230, 98] width 18 height 4
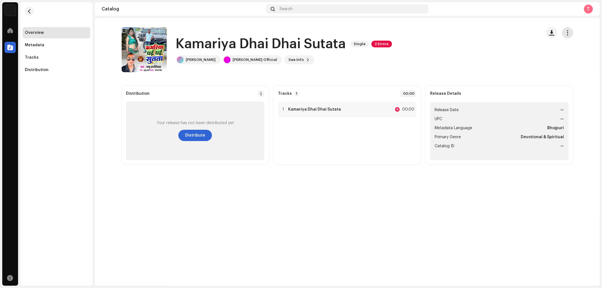
click at [567, 35] on span "button" at bounding box center [567, 32] width 5 height 5
click at [527, 58] on div "Edit" at bounding box center [542, 58] width 53 height 5
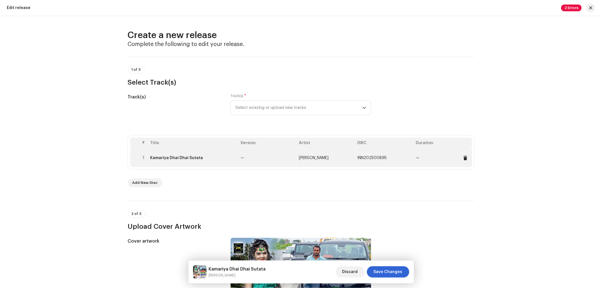
click at [136, 157] on td at bounding box center [134, 158] width 9 height 18
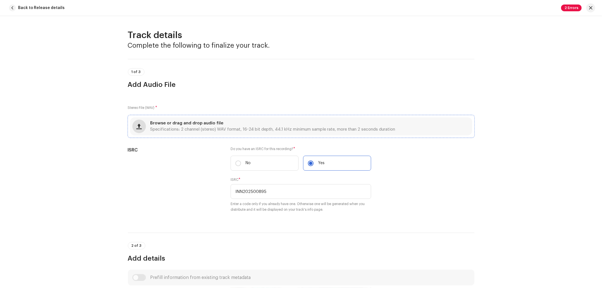
click at [139, 127] on span "button" at bounding box center [138, 126] width 5 height 5
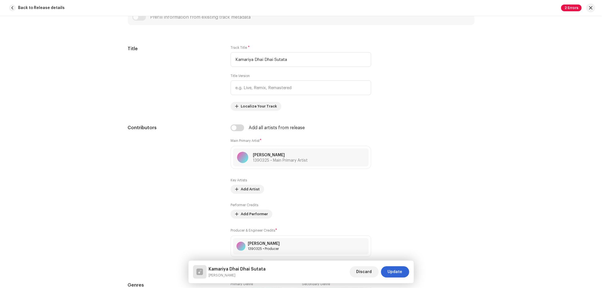
scroll to position [470, 0]
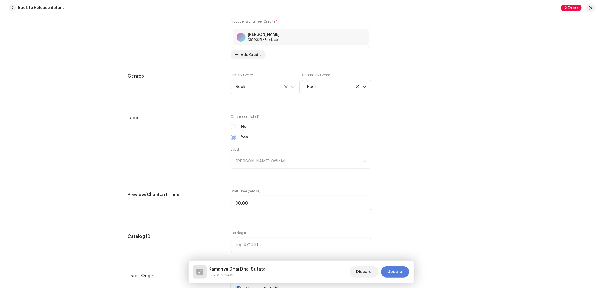
click at [394, 272] on span "Update" at bounding box center [395, 271] width 15 height 11
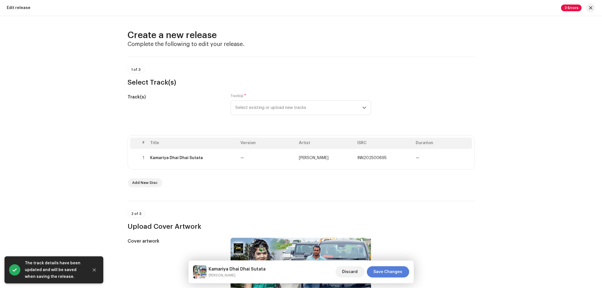
click at [402, 274] on span "Save Changes" at bounding box center [388, 271] width 29 height 11
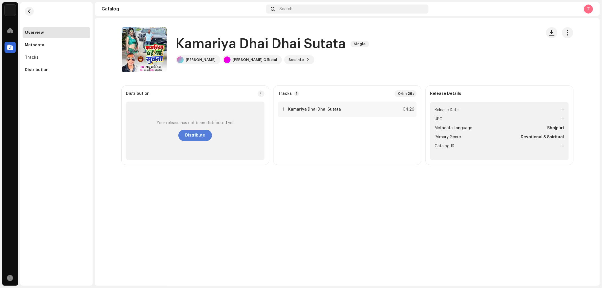
click at [191, 134] on span "Distribute" at bounding box center [195, 135] width 20 height 11
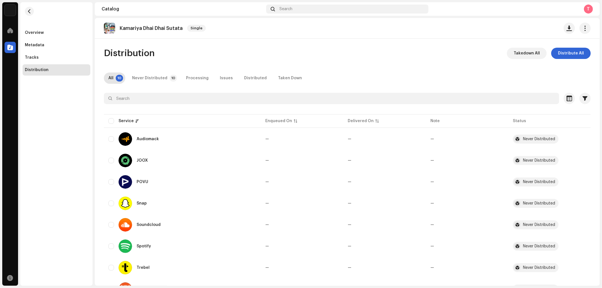
scroll to position [69, 0]
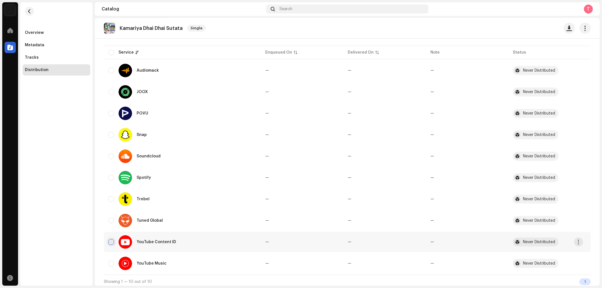
click at [112, 241] on input "checkbox" at bounding box center [111, 242] width 6 height 6
checkbox input "true"
click at [111, 261] on input "Row Unselected" at bounding box center [111, 264] width 6 height 6
checkbox input "true"
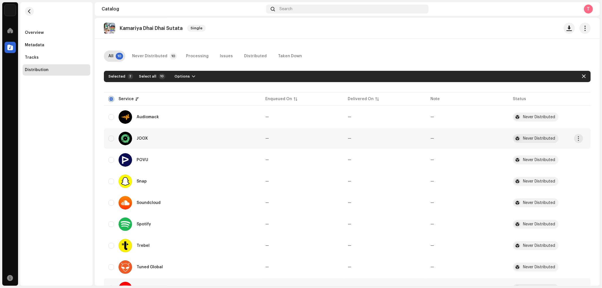
scroll to position [0, 0]
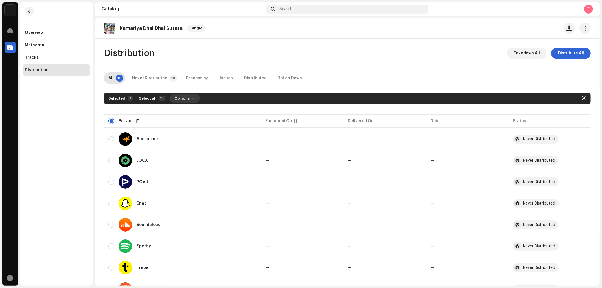
click at [179, 98] on span "Options" at bounding box center [181, 98] width 15 height 11
click at [180, 114] on div "Distribute" at bounding box center [198, 111] width 57 height 11
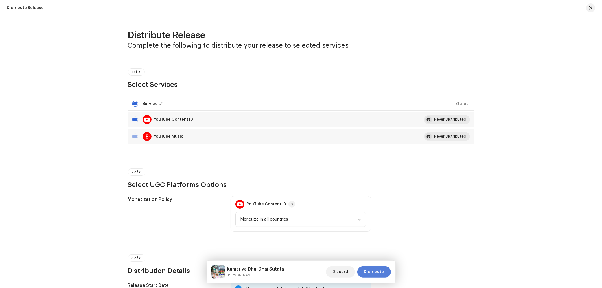
click at [374, 272] on span "Distribute" at bounding box center [374, 271] width 20 height 11
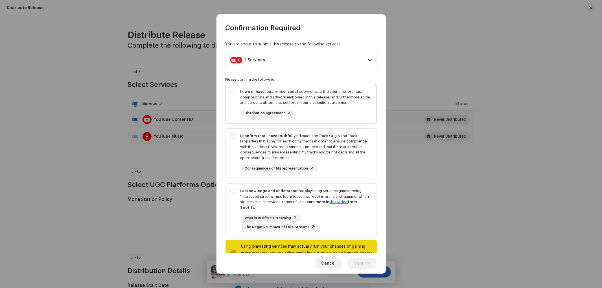
drag, startPoint x: 233, startPoint y: 114, endPoint x: 233, endPoint y: 120, distance: 6.2
click at [232, 113] on div "I own or have legally licensed all copyrights to the sound recordings, composit…" at bounding box center [301, 102] width 151 height 37
checkbox input "true"
click at [235, 158] on div "I confirm that I have truthfully indicated the Track Origin and Track Propertie…" at bounding box center [301, 153] width 151 height 48
checkbox input "true"
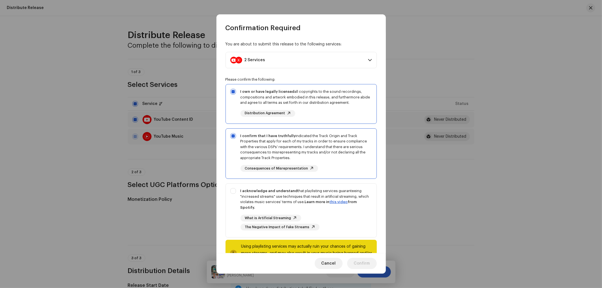
drag, startPoint x: 228, startPoint y: 224, endPoint x: 284, endPoint y: 241, distance: 58.9
click at [231, 224] on div "I acknowledge and understand that playlisting services guaranteeing "increased …" at bounding box center [301, 209] width 151 height 51
checkbox input "true"
click at [365, 262] on span "Confirm" at bounding box center [362, 263] width 16 height 11
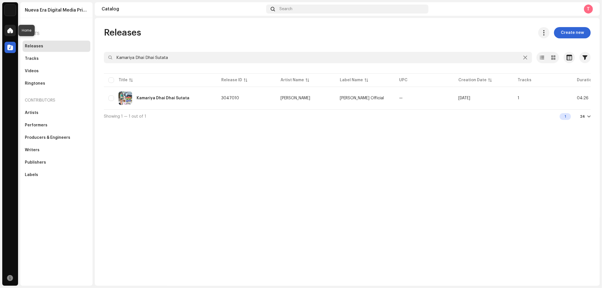
click at [7, 30] on span at bounding box center [10, 30] width 6 height 5
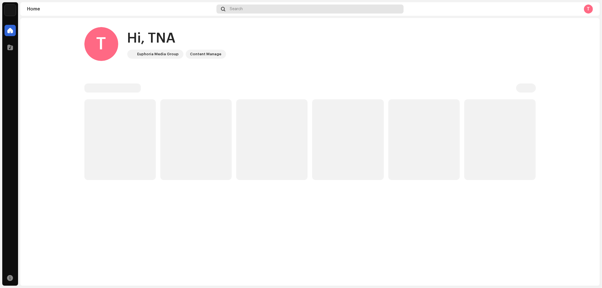
click at [244, 12] on div "Search" at bounding box center [310, 9] width 187 height 9
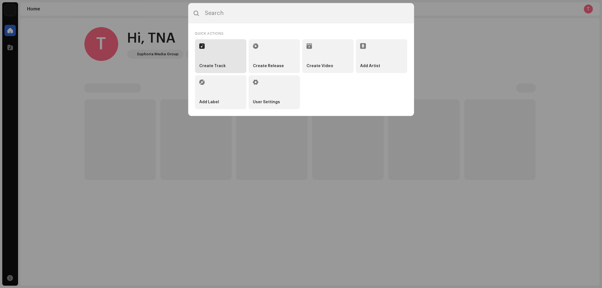
click at [213, 49] on li "Create Track" at bounding box center [220, 56] width 51 height 34
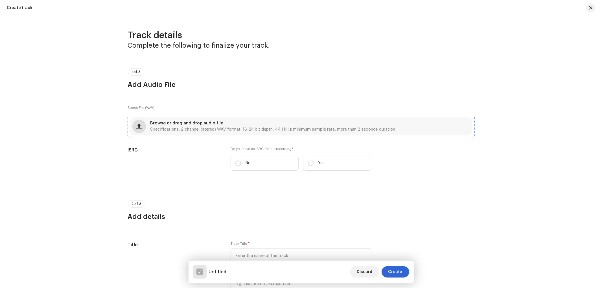
click at [139, 128] on span "button" at bounding box center [138, 126] width 5 height 5
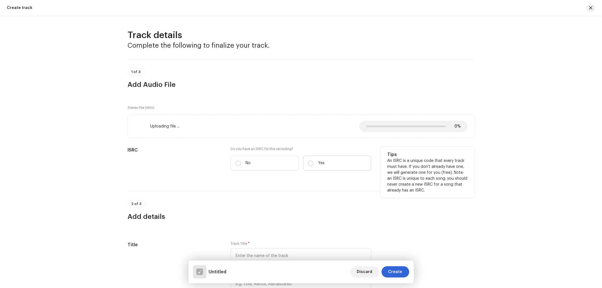
click at [322, 165] on p "Yes" at bounding box center [321, 163] width 6 height 6
click at [314, 165] on input "Yes" at bounding box center [311, 164] width 6 height 6
radio input "true"
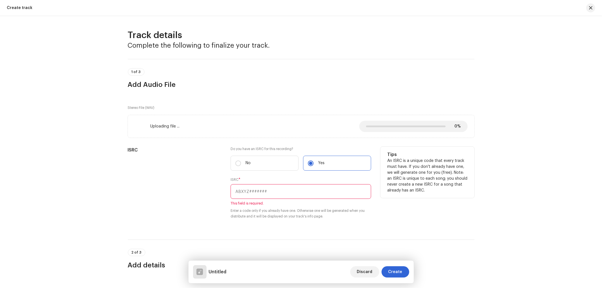
click at [275, 191] on input "text" at bounding box center [301, 191] width 141 height 15
paste input "INN202500897"
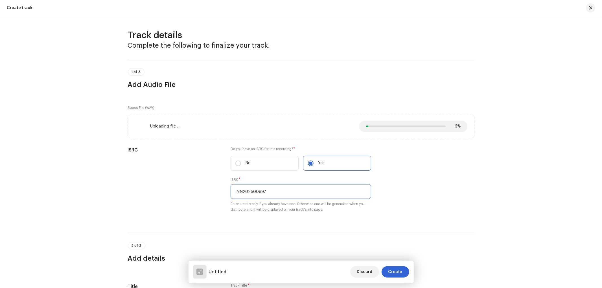
type input "INN202500897"
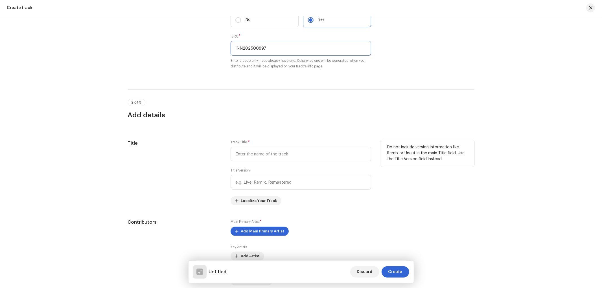
scroll to position [157, 0]
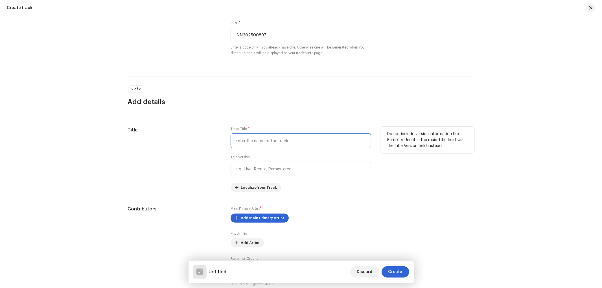
click at [256, 138] on input "text" at bounding box center [301, 141] width 141 height 15
paste input "Naihar Ke Maal"
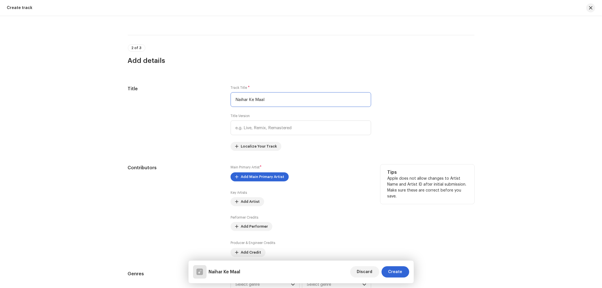
scroll to position [209, 0]
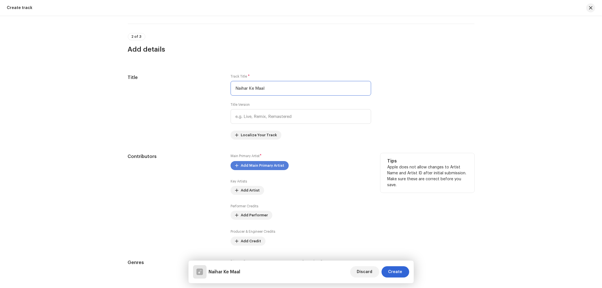
type input "Naihar Ke Maal"
click at [257, 171] on span "Add Main Primary Artist" at bounding box center [262, 165] width 43 height 11
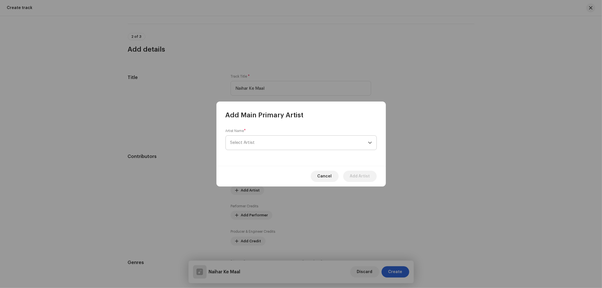
click at [272, 142] on span "Select Artist" at bounding box center [299, 143] width 138 height 14
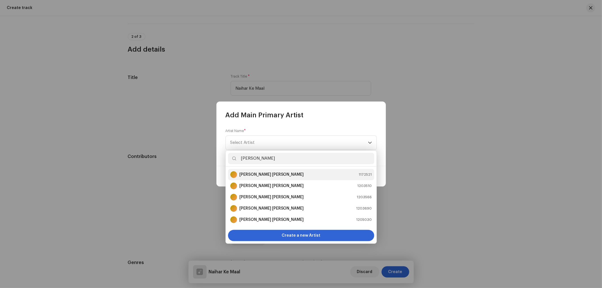
type input "[PERSON_NAME]"
click at [280, 174] on div "[PERSON_NAME] [PERSON_NAME] 1172521" at bounding box center [301, 174] width 142 height 7
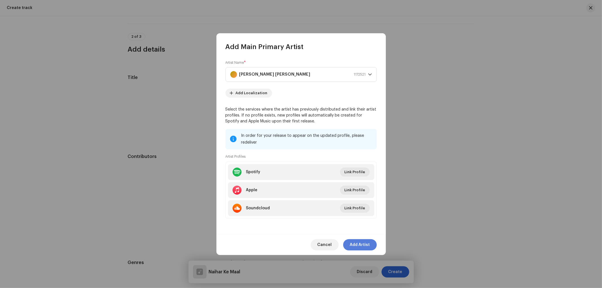
click at [359, 245] on span "Add Artist" at bounding box center [360, 244] width 20 height 11
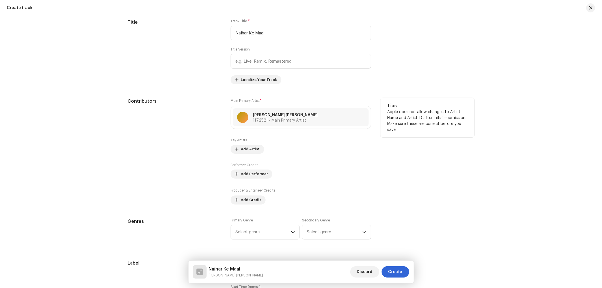
scroll to position [314, 0]
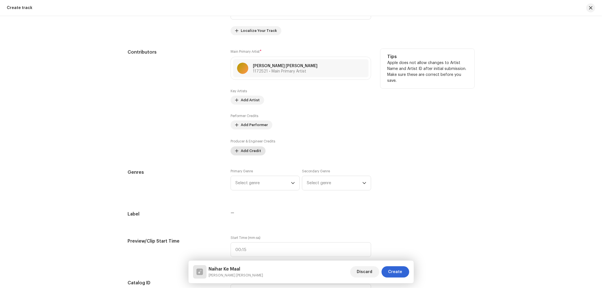
click at [244, 152] on span "Add Credit" at bounding box center [251, 150] width 20 height 11
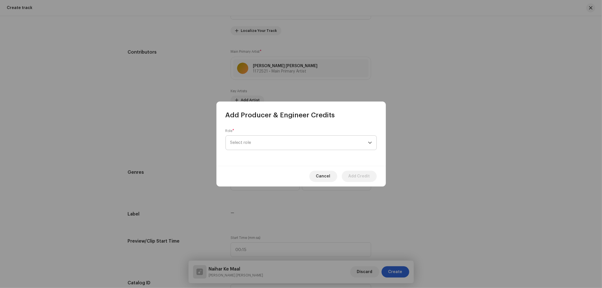
click at [269, 143] on span "Select role" at bounding box center [299, 143] width 138 height 14
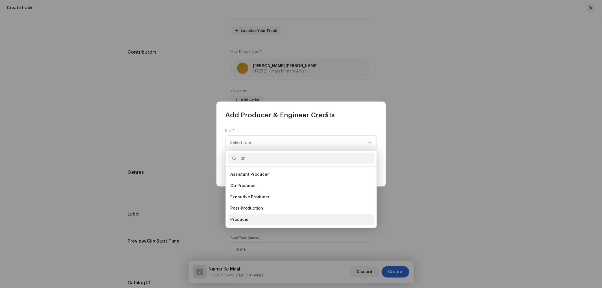
type input "pr"
click at [242, 221] on span "Producer" at bounding box center [239, 220] width 19 height 6
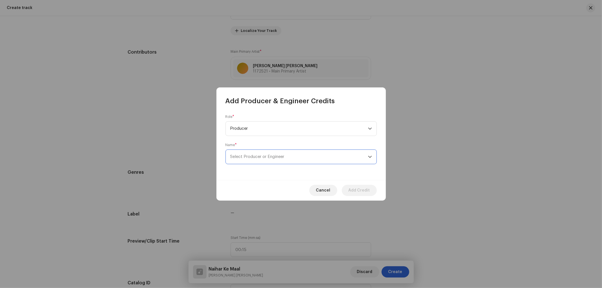
click at [265, 152] on span "Select Producer or Engineer" at bounding box center [299, 157] width 138 height 14
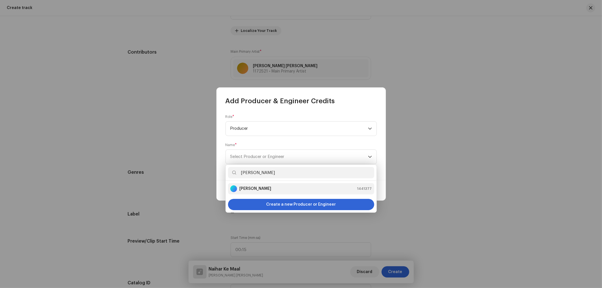
type input "[PERSON_NAME]"
click at [249, 188] on strong "[PERSON_NAME]" at bounding box center [255, 189] width 32 height 6
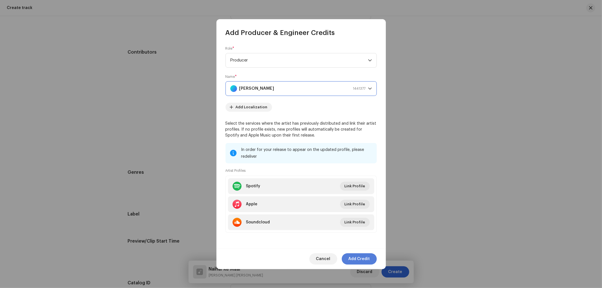
click at [364, 261] on span "Add Credit" at bounding box center [359, 259] width 21 height 11
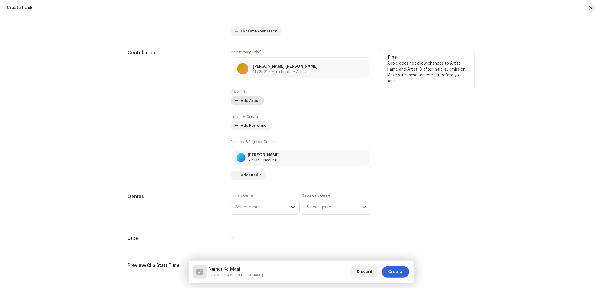
click at [245, 104] on span "Add Artist" at bounding box center [250, 100] width 19 height 11
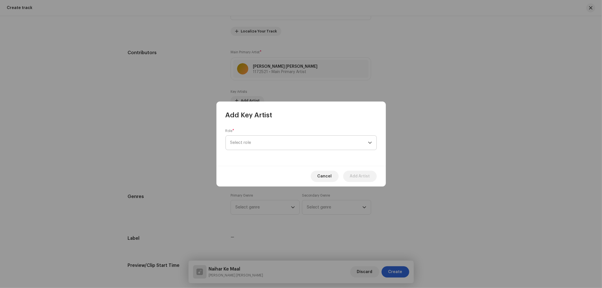
click at [243, 148] on span "Select role" at bounding box center [299, 143] width 138 height 14
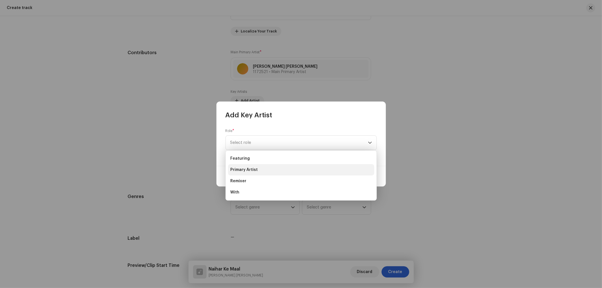
click at [247, 170] on span "Primary Artist" at bounding box center [243, 170] width 27 height 6
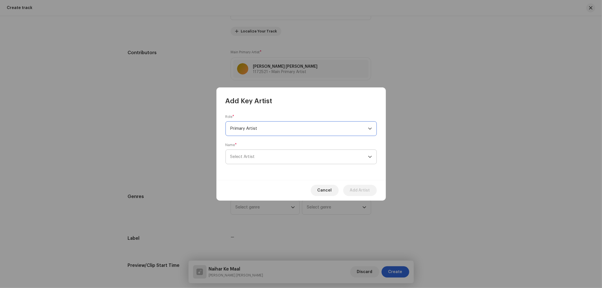
click at [249, 158] on span "Select Artist" at bounding box center [242, 157] width 25 height 4
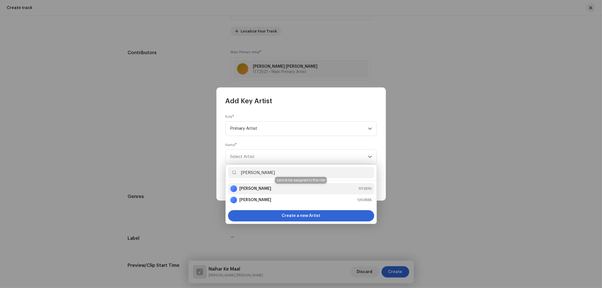
type input "[PERSON_NAME]"
click at [257, 191] on strong "[PERSON_NAME]" at bounding box center [255, 189] width 32 height 6
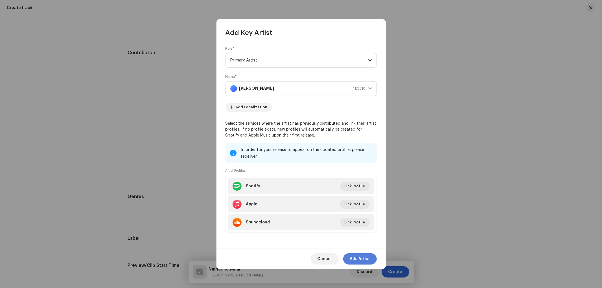
click at [363, 259] on span "Add Artist" at bounding box center [360, 259] width 20 height 11
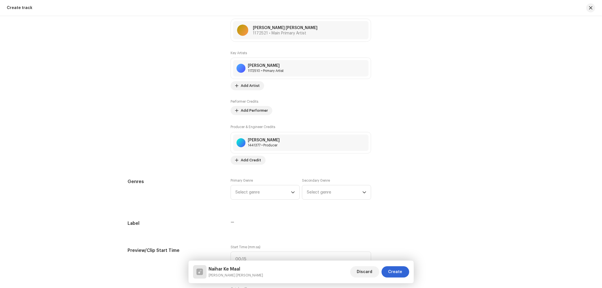
scroll to position [366, 0]
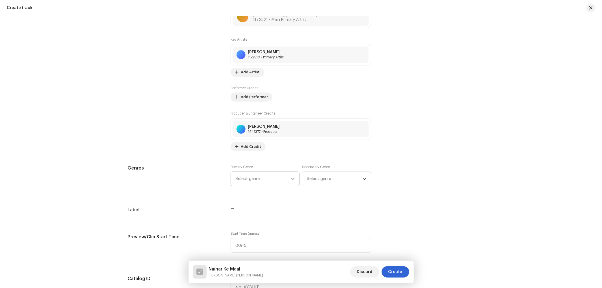
click at [291, 181] on icon "dropdown trigger" at bounding box center [293, 179] width 4 height 4
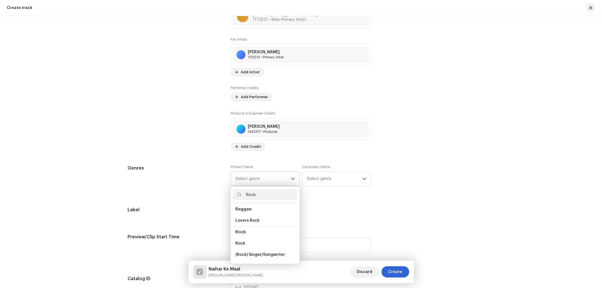
scroll to position [209, 0]
type input "Rock"
drag, startPoint x: 236, startPoint y: 235, endPoint x: 246, endPoint y: 232, distance: 10.2
click at [239, 235] on li "Rock" at bounding box center [265, 234] width 64 height 11
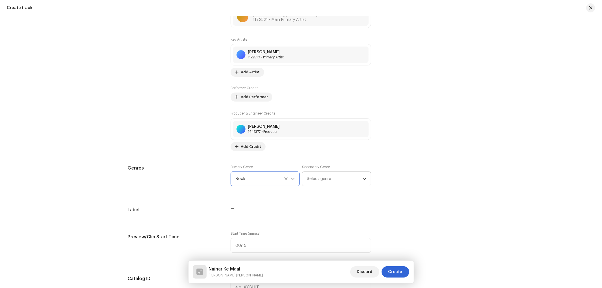
click at [333, 180] on span "Select genre" at bounding box center [335, 179] width 56 height 14
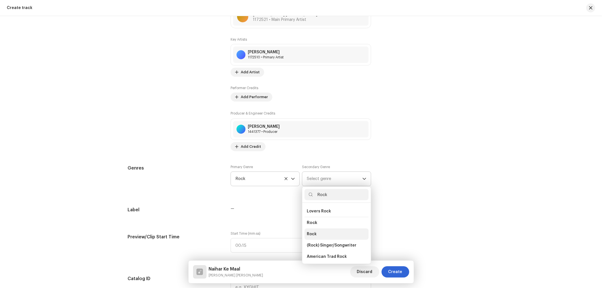
type input "Rock"
click at [318, 235] on li "Rock" at bounding box center [337, 234] width 64 height 11
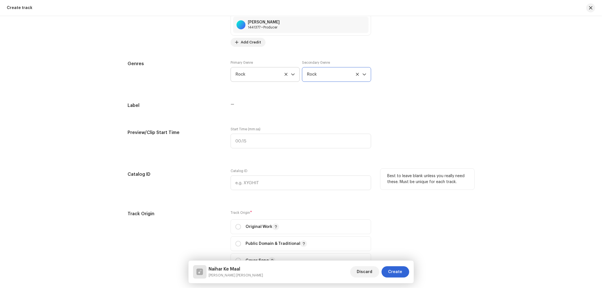
scroll to position [523, 0]
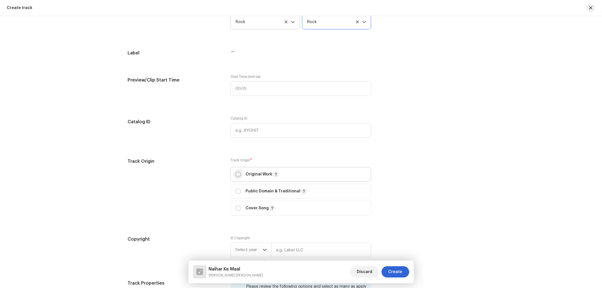
click at [235, 174] on input "radio" at bounding box center [238, 175] width 6 height 6
radio input "true"
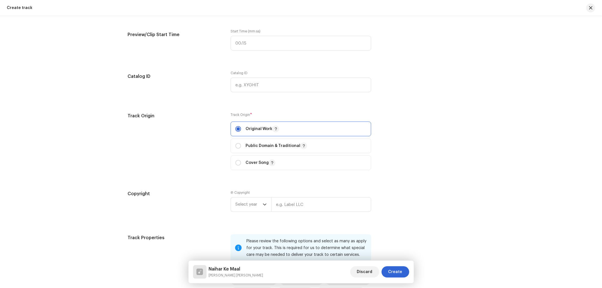
scroll to position [627, 0]
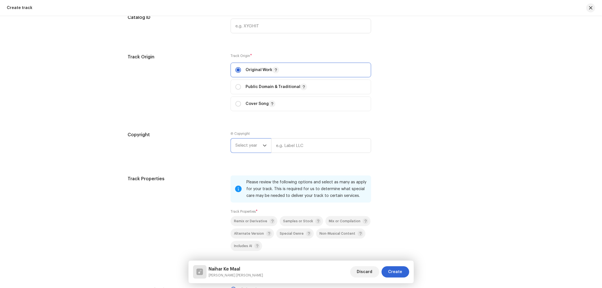
click at [258, 149] on span "Select year" at bounding box center [248, 146] width 27 height 14
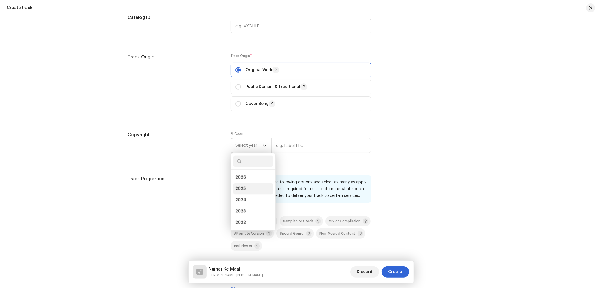
click at [242, 188] on li "2025" at bounding box center [253, 188] width 40 height 11
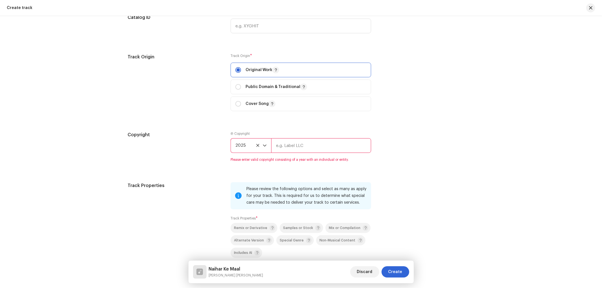
click at [289, 151] on input "text" at bounding box center [321, 145] width 100 height 15
type input "Nueva Era Digital Media Pvt. Ltd."
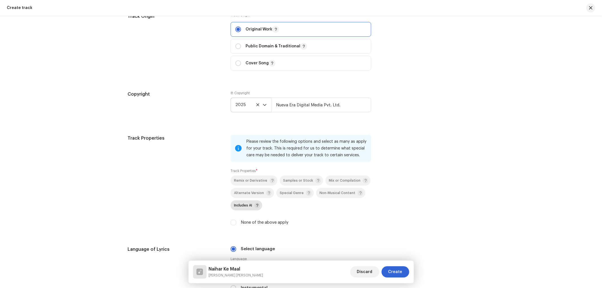
scroll to position [679, 0]
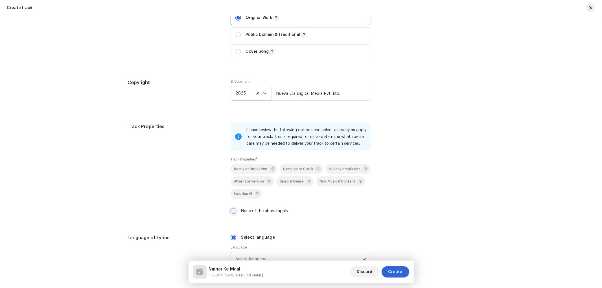
click at [233, 214] on input "None of the above apply" at bounding box center [234, 211] width 6 height 6
checkbox input "true"
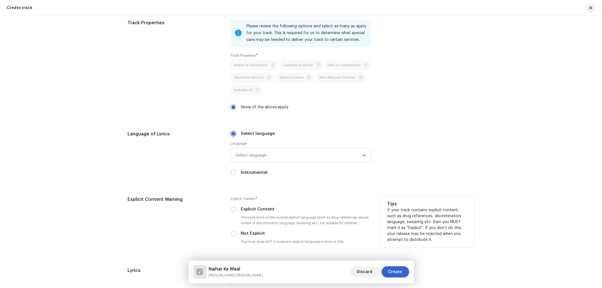
scroll to position [784, 0]
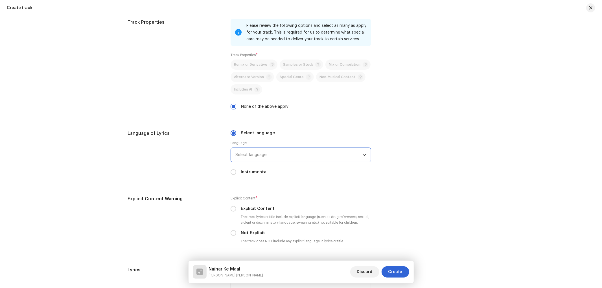
click at [272, 157] on span "Select language" at bounding box center [298, 155] width 127 height 14
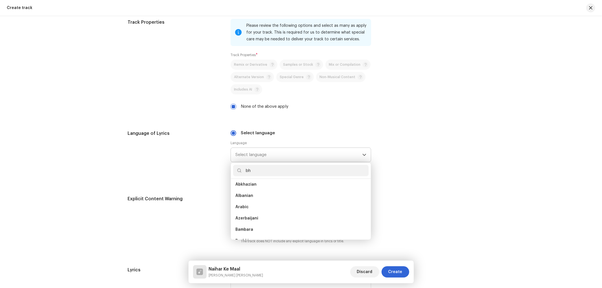
scroll to position [0, 0]
type input "bh"
click at [253, 189] on li "Bhojpuri" at bounding box center [301, 186] width 136 height 11
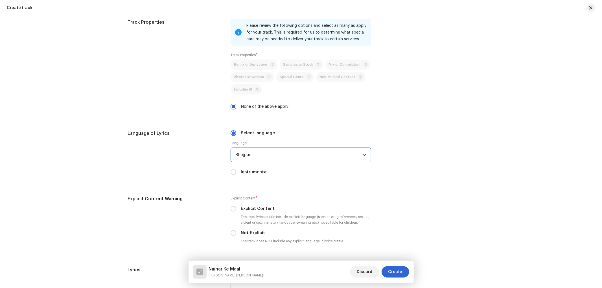
scroll to position [888, 0]
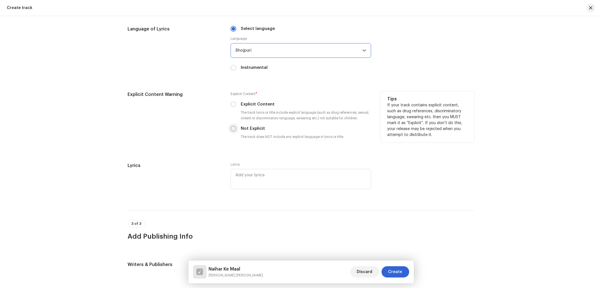
click at [235, 131] on input "Not Explicit" at bounding box center [234, 129] width 6 height 6
radio input "true"
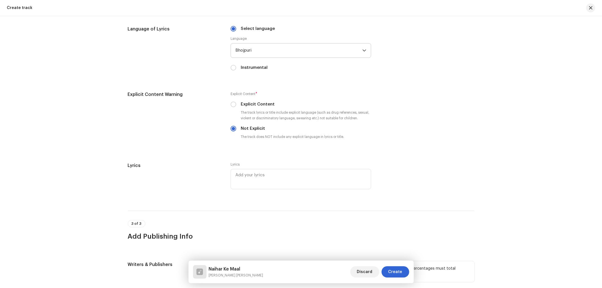
scroll to position [974, 0]
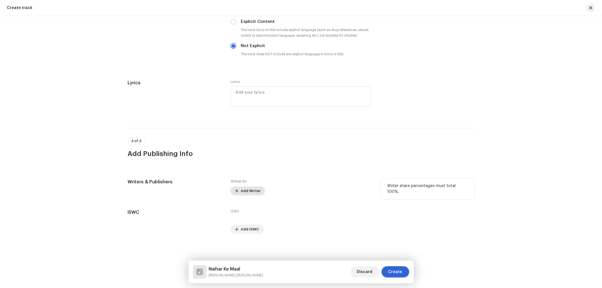
click at [249, 191] on span "Add Writer" at bounding box center [251, 190] width 20 height 11
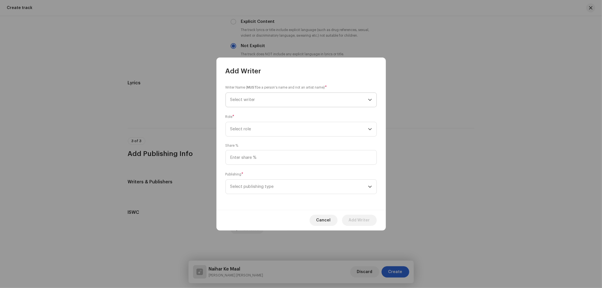
click at [256, 100] on span "Select writer" at bounding box center [299, 100] width 138 height 14
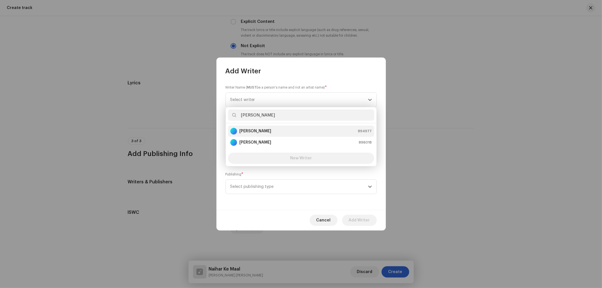
type input "[PERSON_NAME]"
click at [252, 132] on strong "[PERSON_NAME]" at bounding box center [255, 131] width 32 height 6
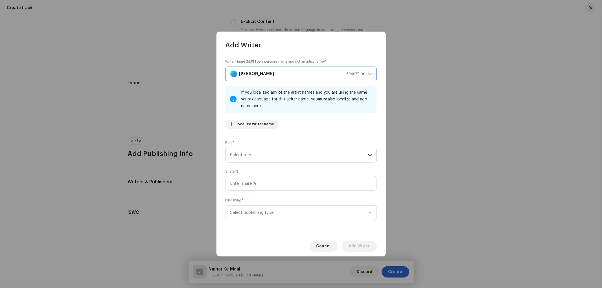
click at [259, 155] on span "Select role" at bounding box center [299, 155] width 138 height 14
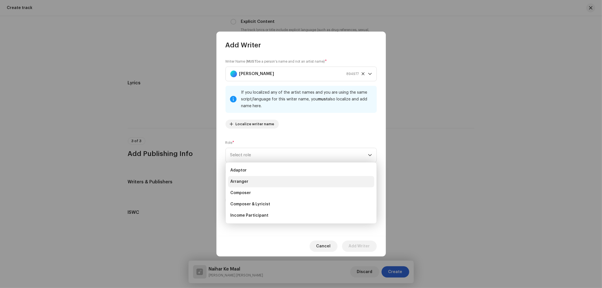
click at [251, 182] on li "Arranger" at bounding box center [301, 181] width 146 height 11
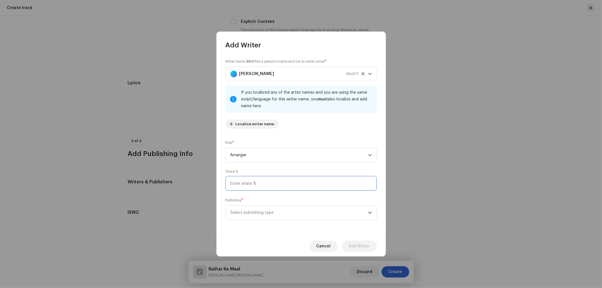
click at [251, 181] on input at bounding box center [301, 183] width 151 height 15
type input "50.00"
click at [245, 215] on span "Select publishing type" at bounding box center [299, 213] width 138 height 14
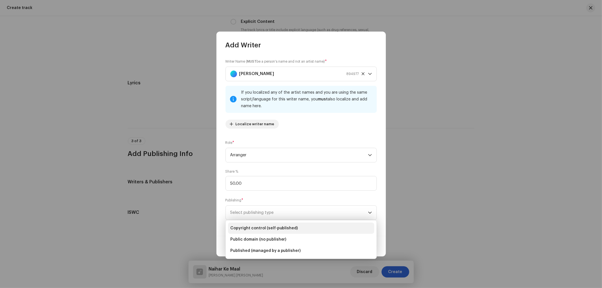
drag, startPoint x: 255, startPoint y: 229, endPoint x: 333, endPoint y: 226, distance: 77.9
click at [256, 229] on span "Copyright control (self-published)" at bounding box center [264, 229] width 68 height 6
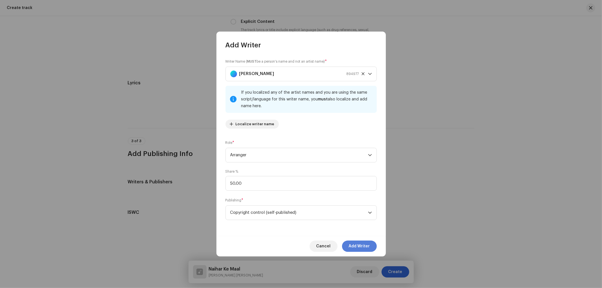
click at [348, 250] on button "Add Writer" at bounding box center [359, 246] width 35 height 11
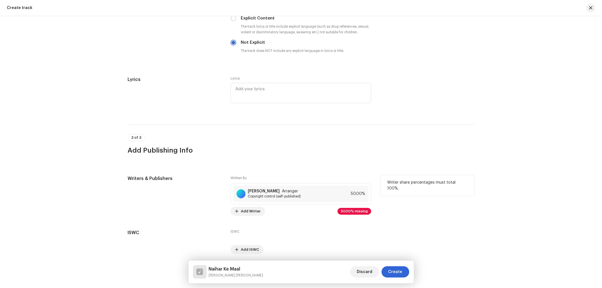
scroll to position [998, 0]
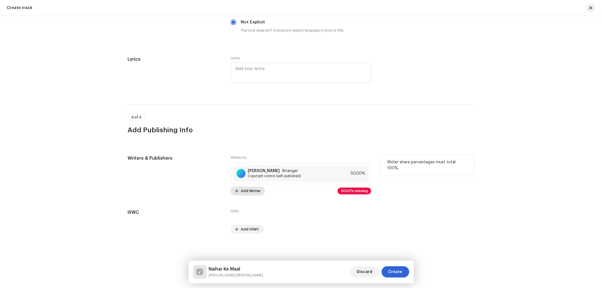
click at [238, 195] on button "Add Writer" at bounding box center [248, 191] width 34 height 9
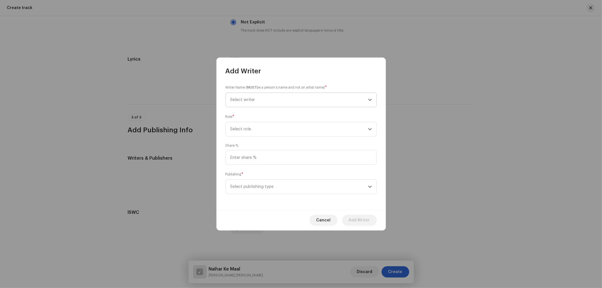
click at [243, 95] on span "Select writer" at bounding box center [299, 100] width 138 height 14
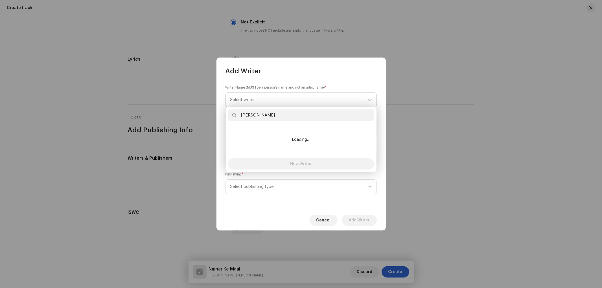
type input "[PERSON_NAME]"
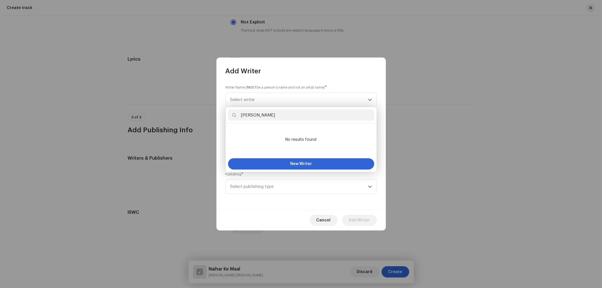
drag, startPoint x: 284, startPoint y: 114, endPoint x: 191, endPoint y: 110, distance: 92.7
click at [191, 110] on body "Nueva Era Digital Media Private Limited Home Catalog Resources Nueva Era Digita…" at bounding box center [301, 144] width 602 height 288
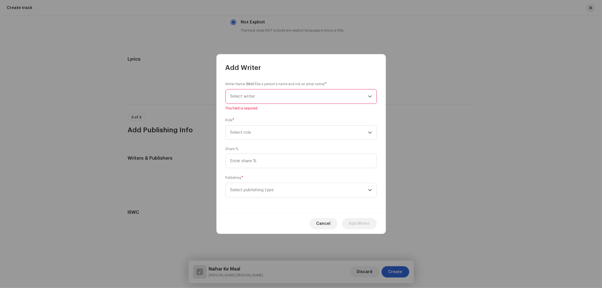
click at [260, 97] on span "Select writer" at bounding box center [299, 96] width 138 height 14
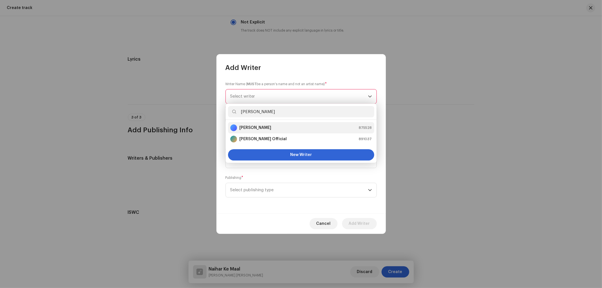
type input "[PERSON_NAME]"
click at [265, 128] on div "[PERSON_NAME] 875528" at bounding box center [301, 127] width 142 height 7
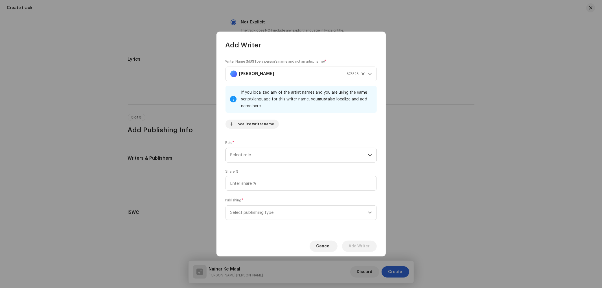
click at [251, 151] on span "Select role" at bounding box center [299, 155] width 138 height 14
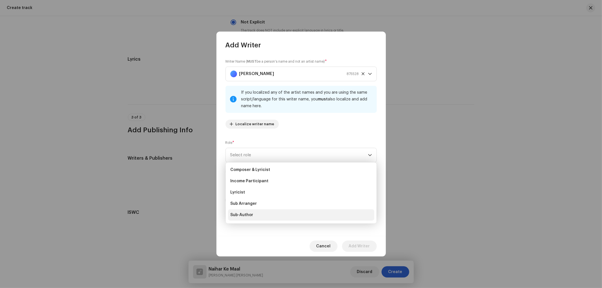
scroll to position [56, 0]
click at [235, 214] on span "Writer" at bounding box center [236, 216] width 12 height 6
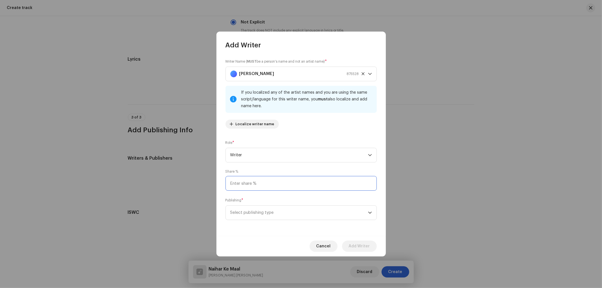
click at [267, 185] on input at bounding box center [301, 183] width 151 height 15
type input "25.00"
click at [264, 212] on span "Select publishing type" at bounding box center [299, 213] width 138 height 14
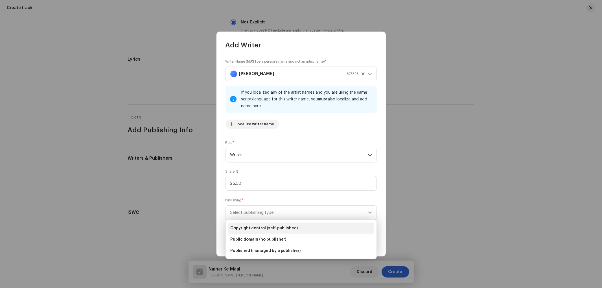
click at [264, 226] on span "Copyright control (self-published)" at bounding box center [264, 229] width 68 height 6
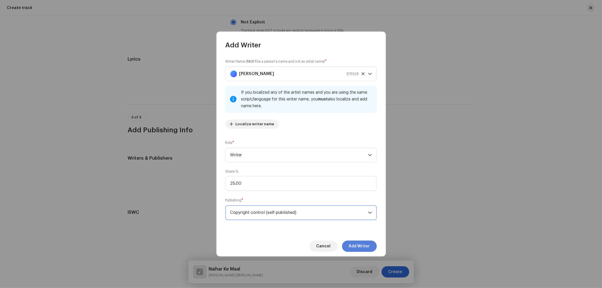
click at [360, 248] on span "Add Writer" at bounding box center [359, 246] width 21 height 11
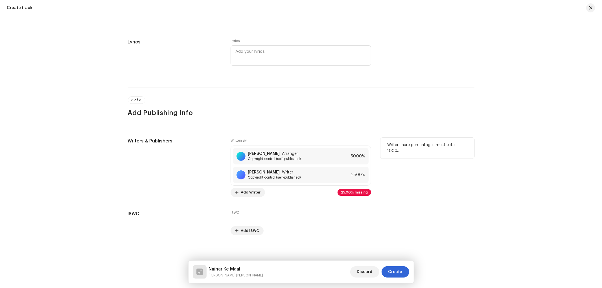
scroll to position [1017, 0]
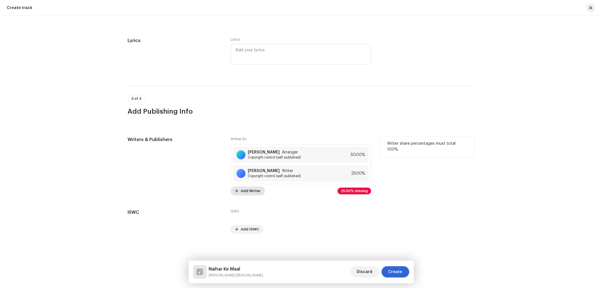
click at [256, 192] on span "Add Writer" at bounding box center [251, 190] width 20 height 11
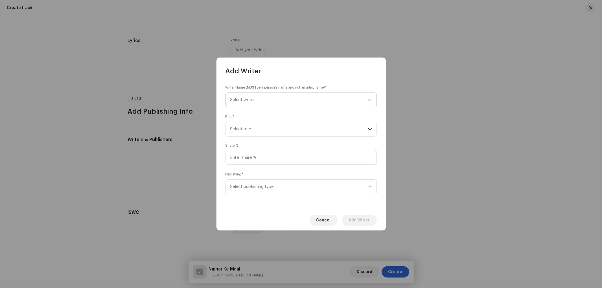
click at [263, 101] on span "Select writer" at bounding box center [299, 100] width 138 height 14
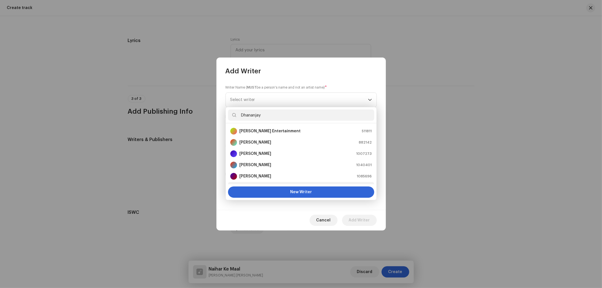
scroll to position [9, 0]
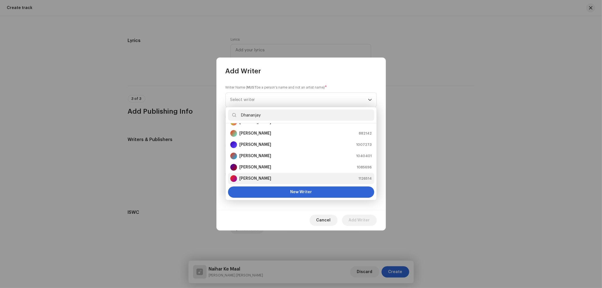
type input "Dhananjay"
click at [252, 179] on strong "[PERSON_NAME]" at bounding box center [255, 179] width 32 height 6
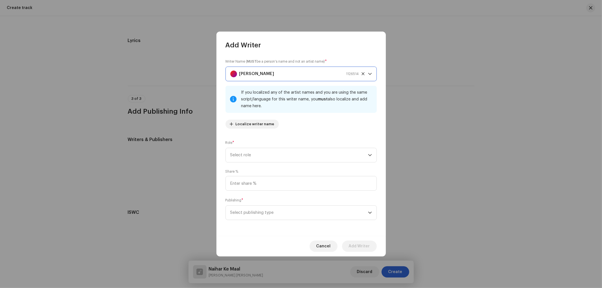
click at [274, 69] on strong "[PERSON_NAME]" at bounding box center [256, 74] width 35 height 14
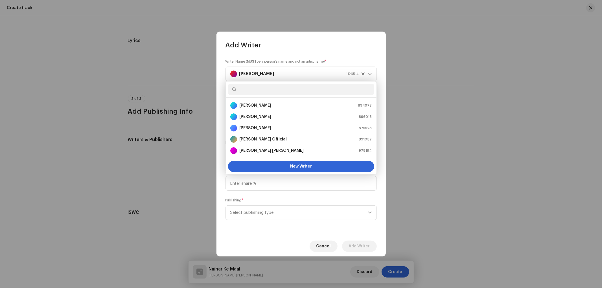
scroll to position [111, 0]
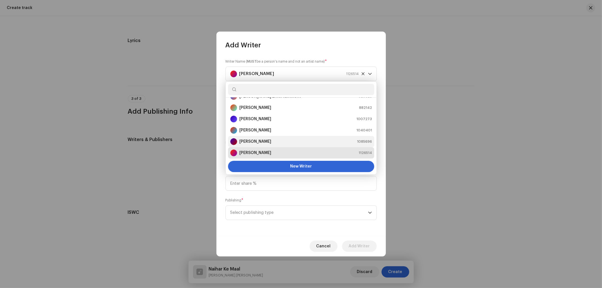
click at [260, 138] on div "[PERSON_NAME]" at bounding box center [250, 141] width 41 height 7
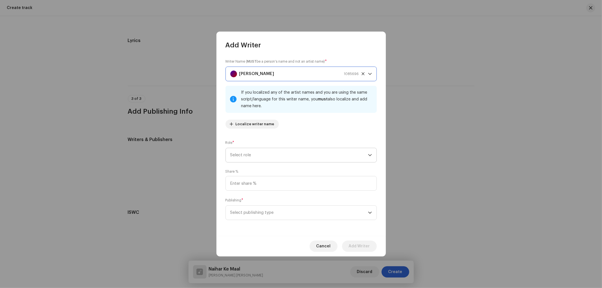
click at [248, 156] on span "Select role" at bounding box center [299, 155] width 138 height 14
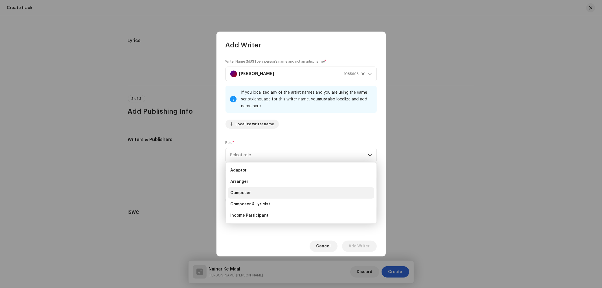
click at [248, 193] on span "Composer" at bounding box center [240, 193] width 21 height 6
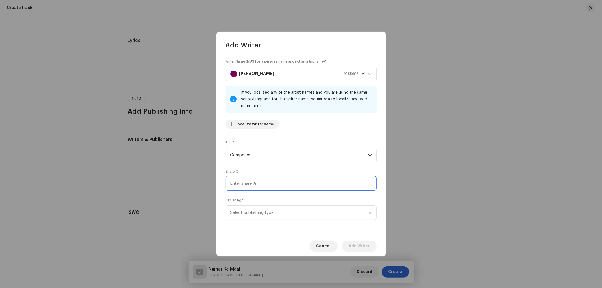
click at [260, 185] on input at bounding box center [301, 183] width 151 height 15
type input "25.00"
click at [252, 213] on span "Select publishing type" at bounding box center [299, 213] width 138 height 14
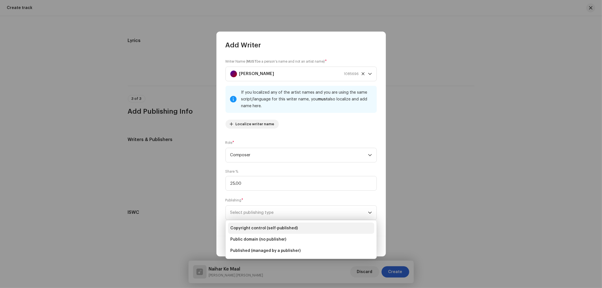
click at [256, 226] on span "Copyright control (self-published)" at bounding box center [264, 229] width 68 height 6
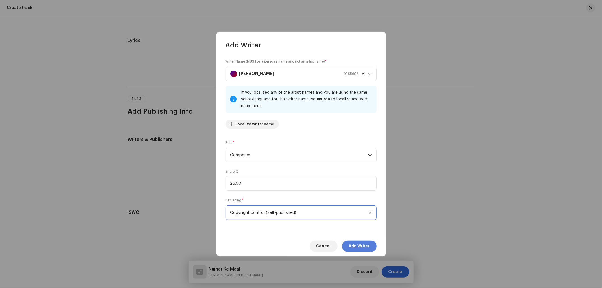
click at [354, 249] on span "Add Writer" at bounding box center [359, 246] width 21 height 11
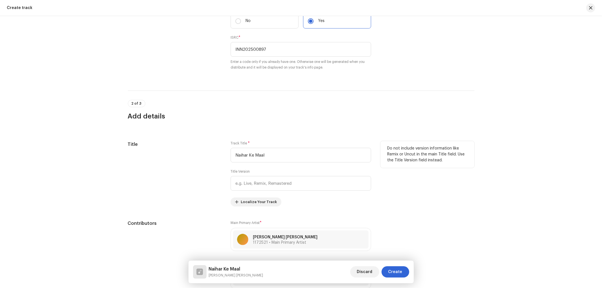
scroll to position [157, 0]
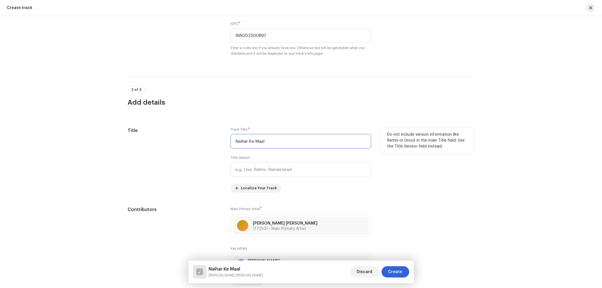
drag, startPoint x: 280, startPoint y: 142, endPoint x: 180, endPoint y: 143, distance: 100.5
click at [180, 143] on div "Title Track Title * Naihar Ke Maal Title Version Localize Your Track Do not inc…" at bounding box center [301, 159] width 347 height 65
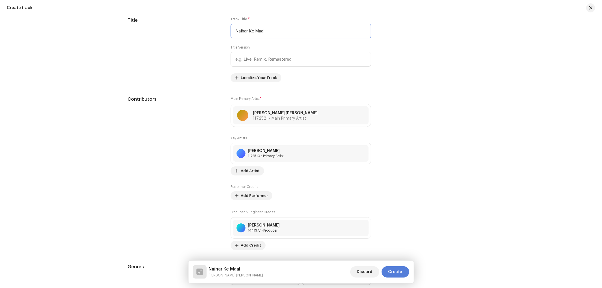
scroll to position [314, 0]
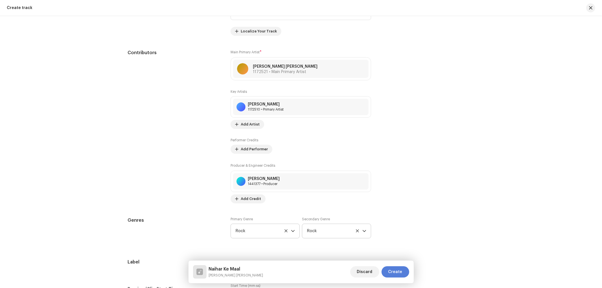
click at [394, 271] on span "Create" at bounding box center [395, 271] width 14 height 11
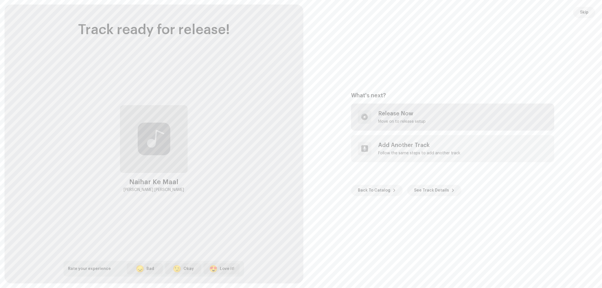
click at [392, 123] on div "Move on to release setup" at bounding box center [401, 121] width 47 height 5
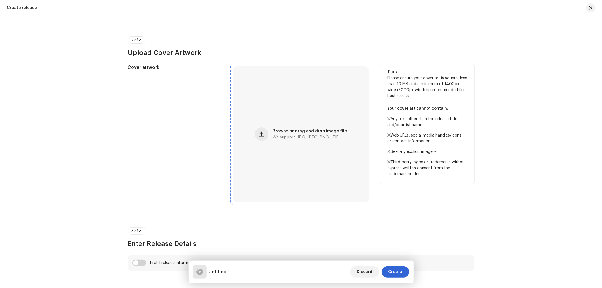
scroll to position [209, 0]
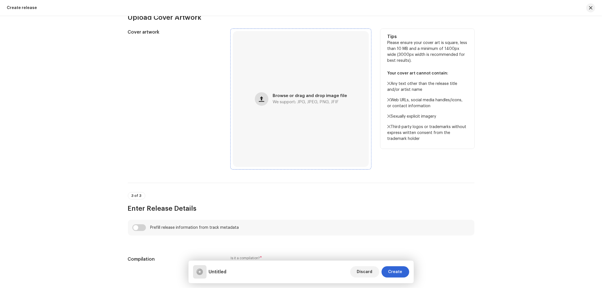
click at [263, 99] on span "button" at bounding box center [261, 99] width 5 height 5
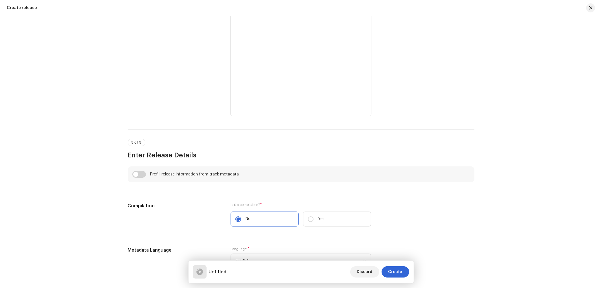
scroll to position [314, 0]
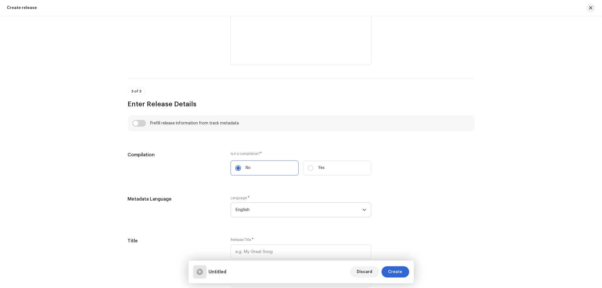
click at [267, 217] on span "English" at bounding box center [298, 210] width 127 height 14
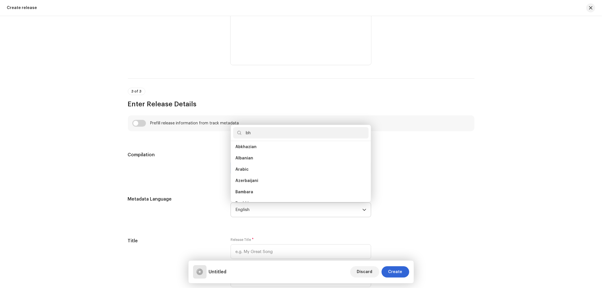
scroll to position [0, 0]
type input "bh"
click at [252, 154] on li "Bhojpuri" at bounding box center [301, 148] width 136 height 11
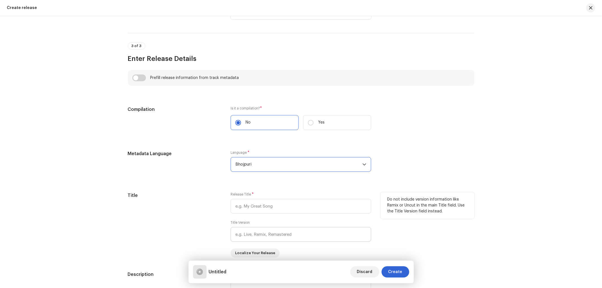
scroll to position [418, 0]
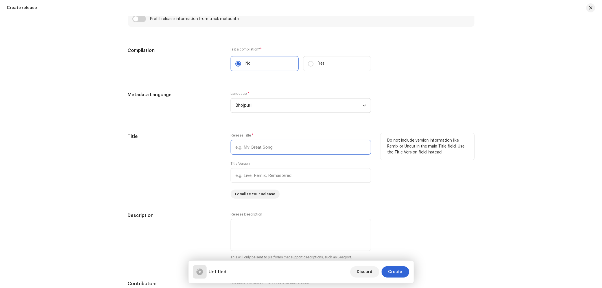
click at [263, 149] on input "text" at bounding box center [301, 147] width 141 height 15
paste input "Naihar Ke Maal"
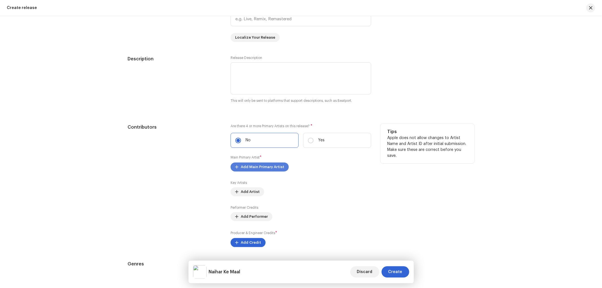
scroll to position [627, 0]
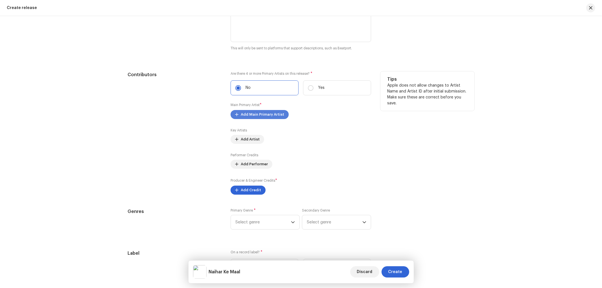
type input "Naihar Ke Maal"
click at [244, 114] on span "Add Main Primary Artist" at bounding box center [262, 114] width 43 height 11
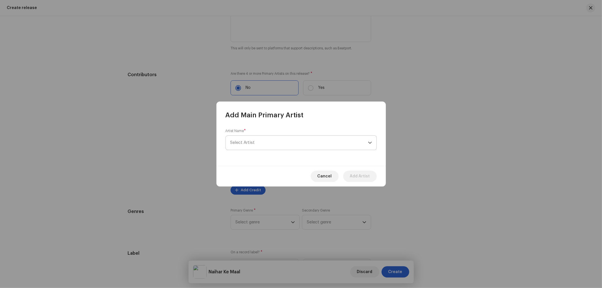
click at [250, 144] on span "Select Artist" at bounding box center [242, 143] width 25 height 4
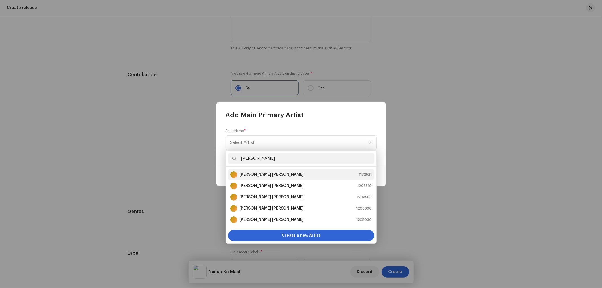
type input "[PERSON_NAME]"
click at [256, 174] on strong "[PERSON_NAME] [PERSON_NAME]" at bounding box center [271, 175] width 65 height 6
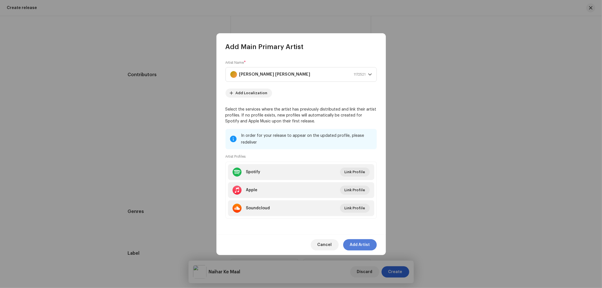
click at [357, 243] on span "Add Artist" at bounding box center [360, 244] width 20 height 11
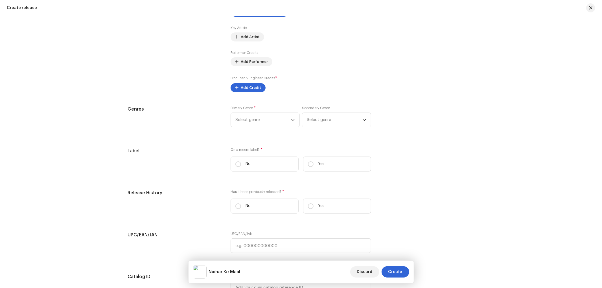
scroll to position [732, 0]
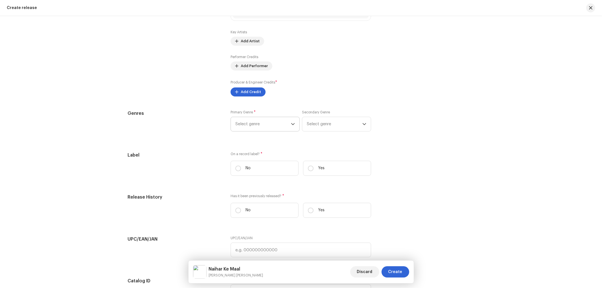
click at [265, 126] on span "Select genre" at bounding box center [263, 124] width 56 height 14
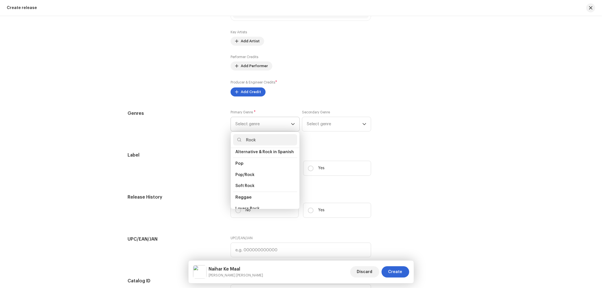
scroll to position [209, 0]
type input "Rock"
click at [249, 176] on li "Rock" at bounding box center [265, 179] width 64 height 11
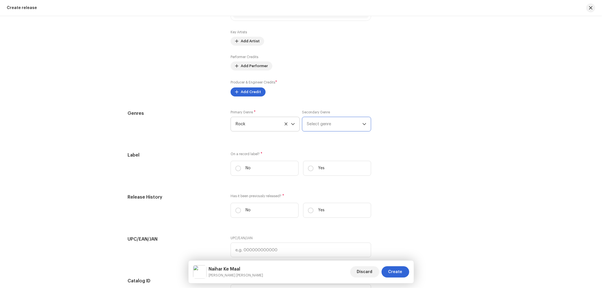
click at [322, 129] on span "Select genre" at bounding box center [335, 124] width 56 height 14
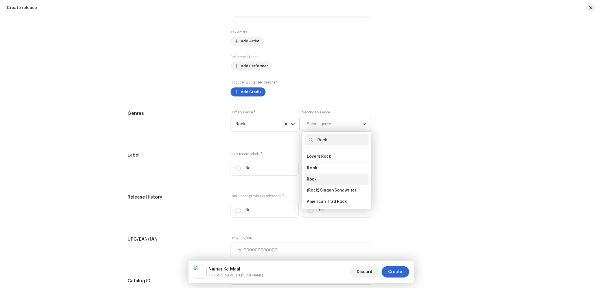
type input "Rock"
click at [320, 176] on li "Rock" at bounding box center [337, 179] width 64 height 11
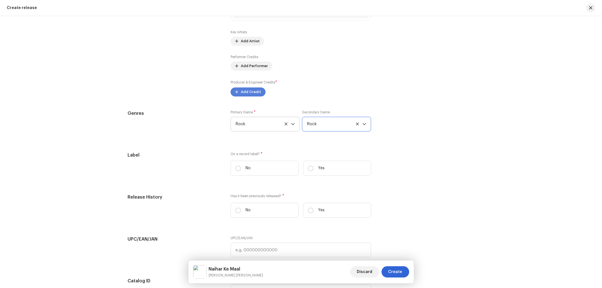
click at [255, 93] on span "Add Credit" at bounding box center [251, 91] width 20 height 11
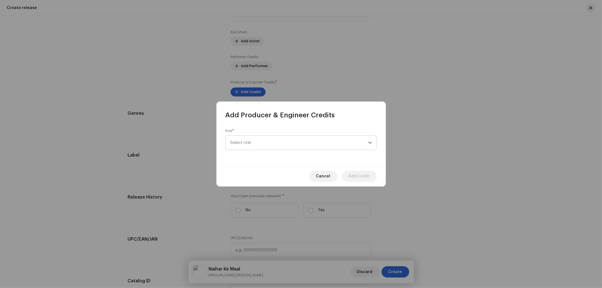
click at [250, 137] on span "Select role" at bounding box center [299, 143] width 138 height 14
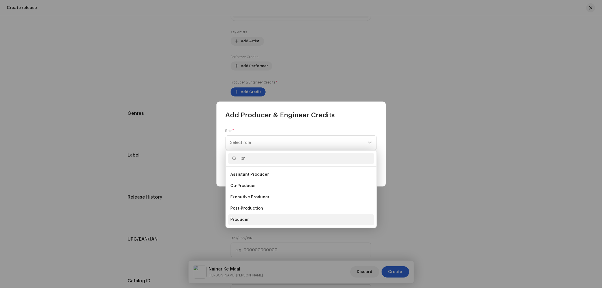
type input "pr"
click at [244, 219] on span "Producer" at bounding box center [239, 220] width 19 height 6
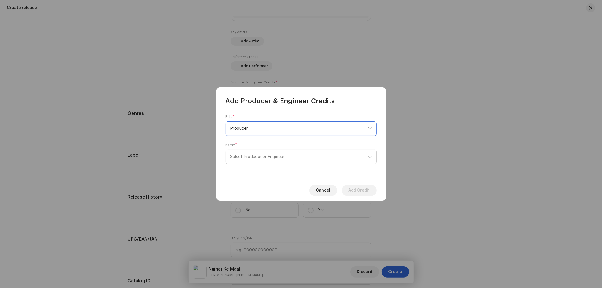
click at [266, 157] on span "Select Producer or Engineer" at bounding box center [257, 157] width 54 height 4
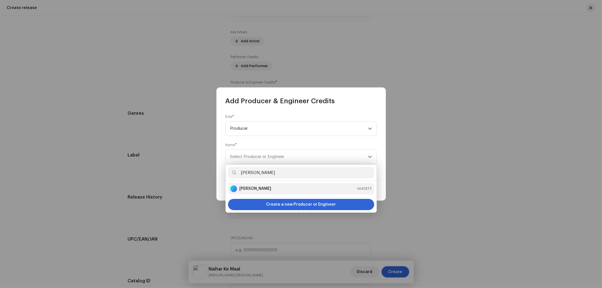
type input "[PERSON_NAME]"
click at [267, 190] on div "[PERSON_NAME] 1441377" at bounding box center [301, 188] width 142 height 7
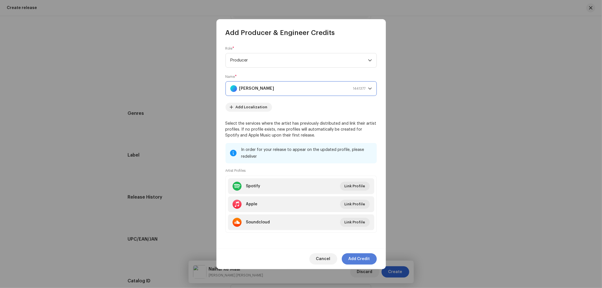
click at [360, 260] on span "Add Credit" at bounding box center [359, 259] width 21 height 11
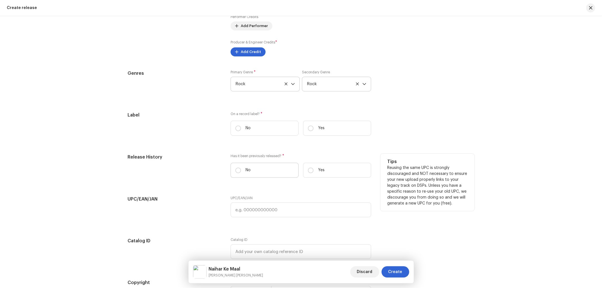
scroll to position [784, 0]
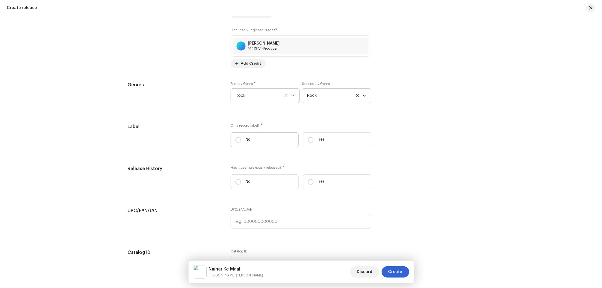
click at [241, 143] on label "No" at bounding box center [265, 139] width 68 height 15
click at [241, 143] on input "No" at bounding box center [238, 140] width 6 height 6
radio input "true"
click at [314, 146] on label "Yes" at bounding box center [337, 139] width 68 height 15
click at [314, 143] on input "Yes" at bounding box center [311, 140] width 6 height 6
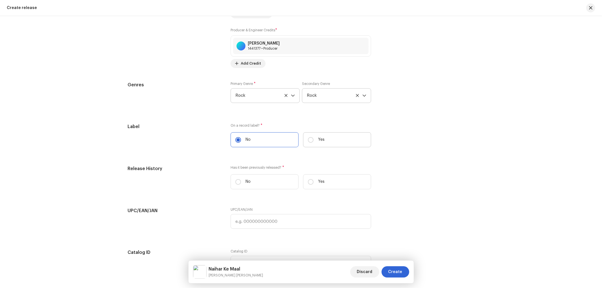
radio input "true"
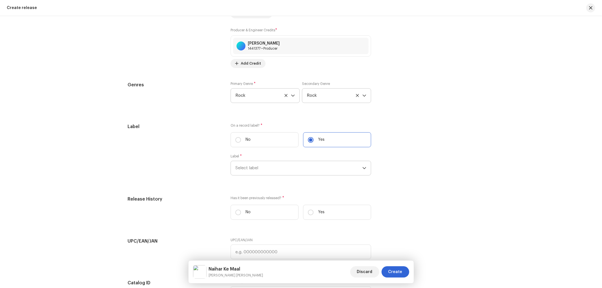
click at [261, 168] on span "Select label" at bounding box center [298, 168] width 127 height 14
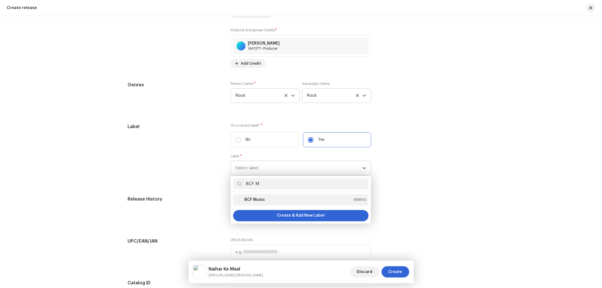
type input "BCF M"
click at [250, 203] on strong "BCF Music" at bounding box center [254, 200] width 21 height 6
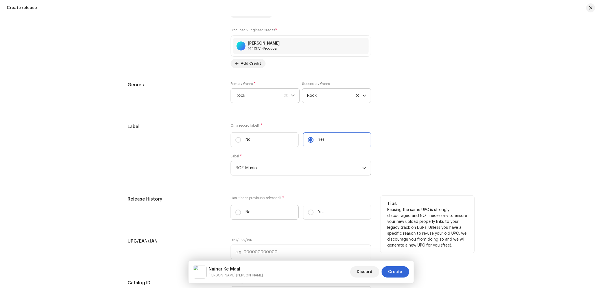
click at [260, 211] on label "No" at bounding box center [265, 212] width 68 height 15
click at [241, 211] on input "No" at bounding box center [238, 213] width 6 height 6
radio input "true"
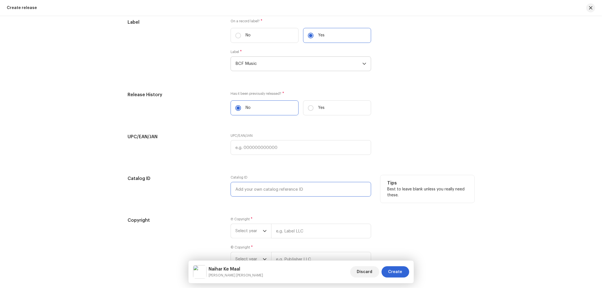
click at [262, 190] on input "text" at bounding box center [301, 189] width 141 height 15
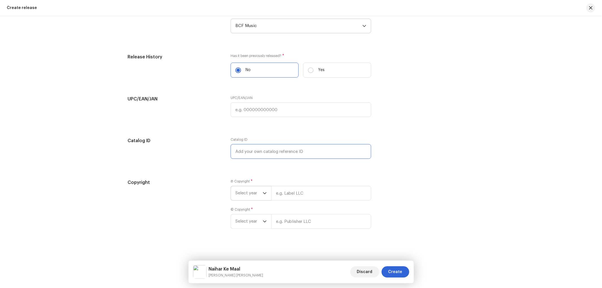
scroll to position [933, 0]
click at [258, 189] on span "Select year" at bounding box center [248, 192] width 27 height 14
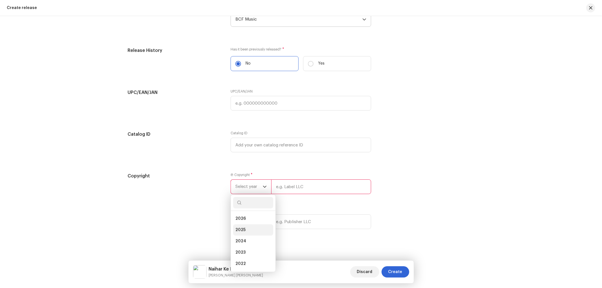
click at [244, 231] on li "2025" at bounding box center [253, 229] width 40 height 11
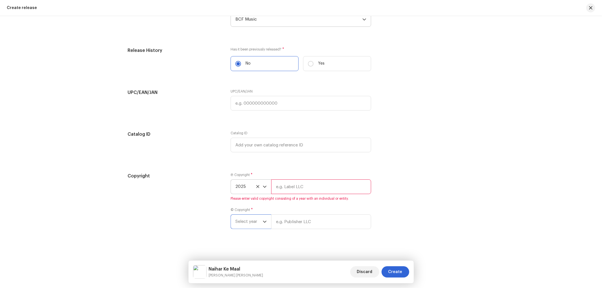
click at [249, 225] on span "Select year" at bounding box center [248, 222] width 27 height 14
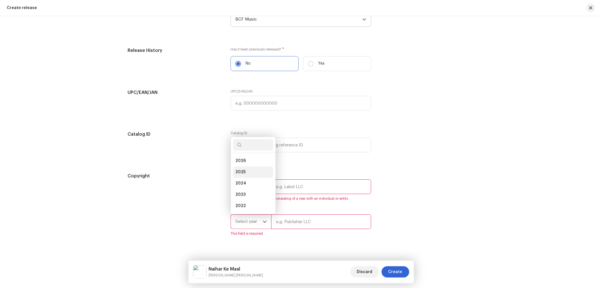
click at [254, 176] on li "2025" at bounding box center [253, 172] width 40 height 11
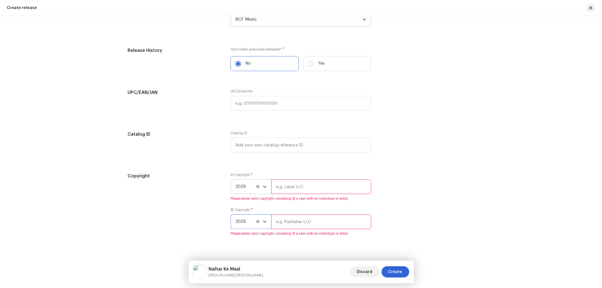
click at [289, 194] on input "text" at bounding box center [321, 187] width 100 height 15
type input "Nueva Era Digital Media Pvt. Ltd."
click at [296, 221] on input "text" at bounding box center [321, 222] width 100 height 15
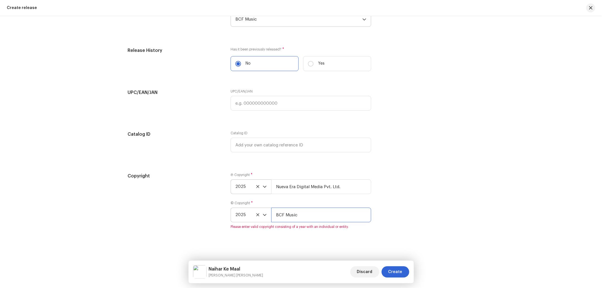
type input "BCF Music"
click at [185, 223] on div "Copyright" at bounding box center [175, 204] width 94 height 63
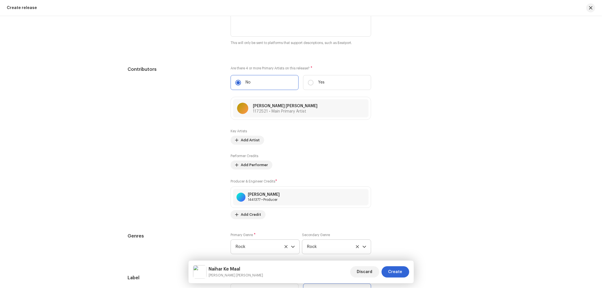
scroll to position [619, 0]
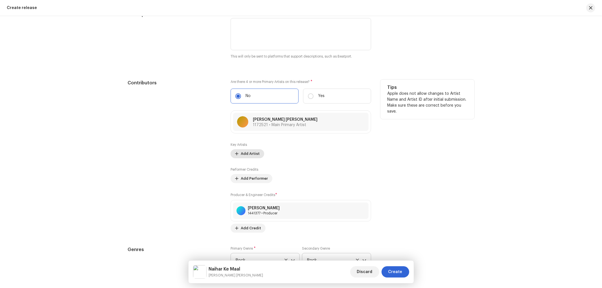
click at [250, 156] on span "Add Artist" at bounding box center [250, 153] width 19 height 11
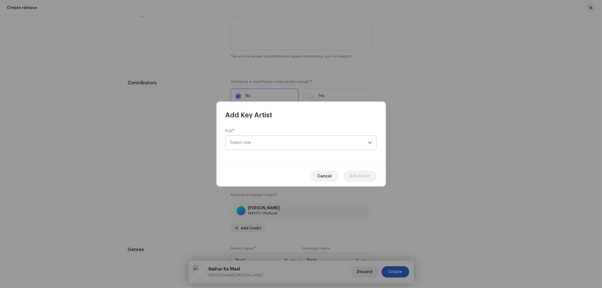
click at [256, 137] on span "Select role" at bounding box center [299, 143] width 138 height 14
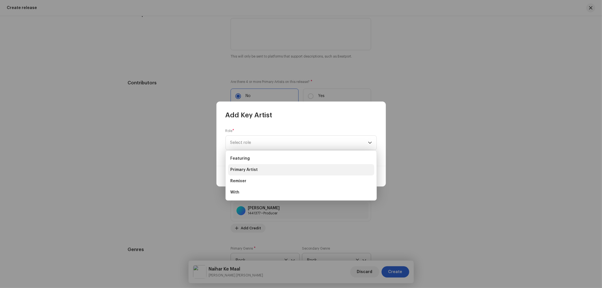
click at [239, 170] on span "Primary Artist" at bounding box center [243, 170] width 27 height 6
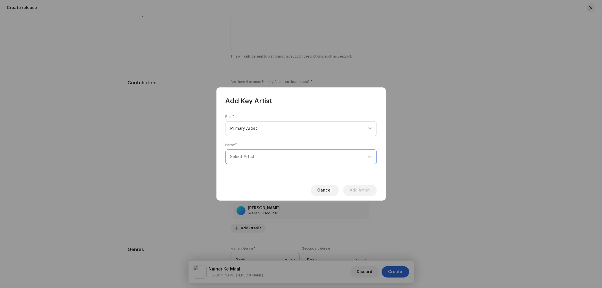
click at [250, 159] on span "Select Artist" at bounding box center [242, 157] width 25 height 4
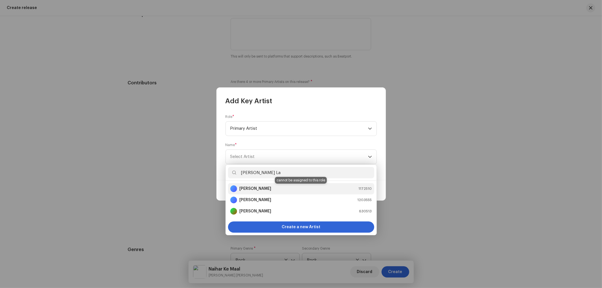
type input "[PERSON_NAME] La"
click at [262, 189] on strong "[PERSON_NAME]" at bounding box center [255, 189] width 32 height 6
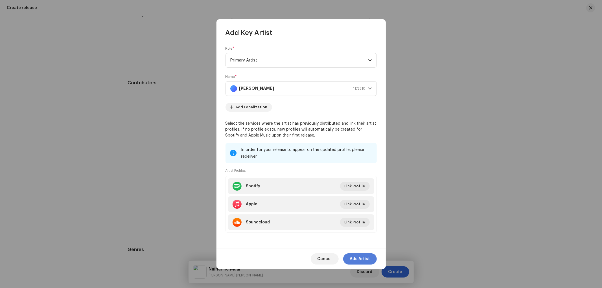
click at [360, 257] on span "Add Artist" at bounding box center [360, 259] width 20 height 11
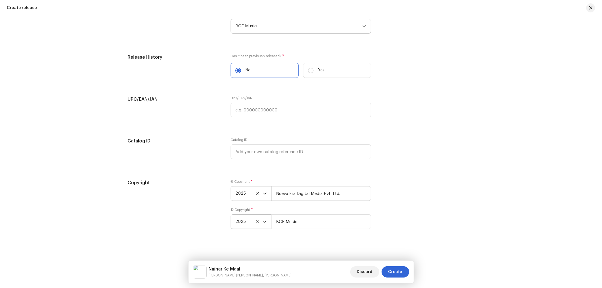
scroll to position [956, 0]
click at [394, 272] on span "Create" at bounding box center [395, 271] width 14 height 11
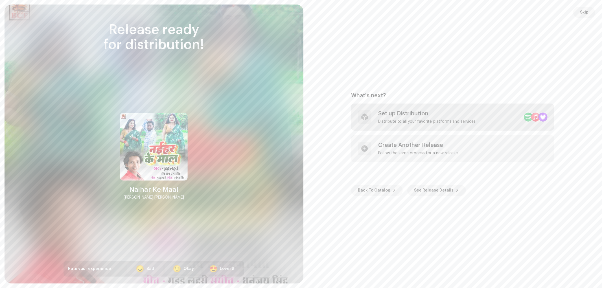
click at [380, 122] on div "Distribute to all your favorite platforms and services" at bounding box center [427, 121] width 98 height 5
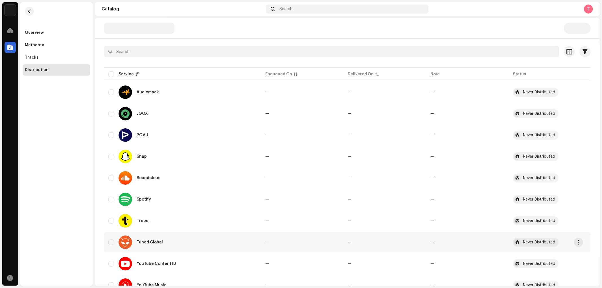
scroll to position [69, 0]
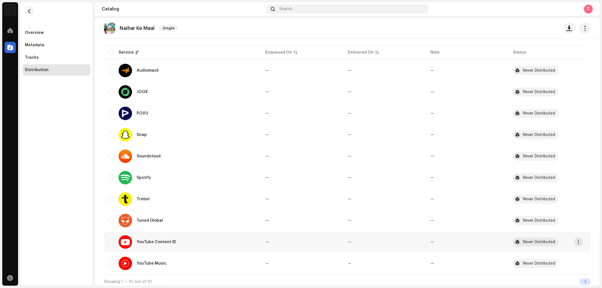
click at [110, 237] on div "YouTube Content ID" at bounding box center [182, 242] width 148 height 14
click at [110, 265] on div "YouTube Music" at bounding box center [182, 264] width 148 height 14
click at [111, 244] on div "YouTube Content ID" at bounding box center [182, 242] width 148 height 14
click at [112, 261] on input "checkbox" at bounding box center [111, 264] width 6 height 6
checkbox input "true"
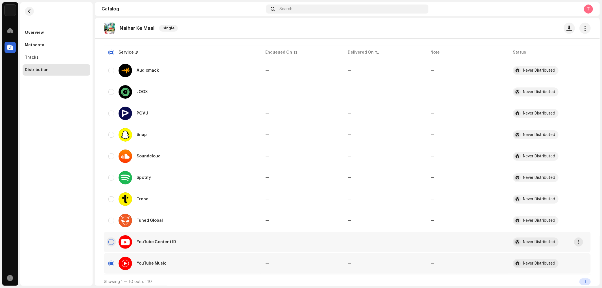
click at [112, 242] on input "Row Unselected" at bounding box center [111, 242] width 6 height 6
checkbox input "true"
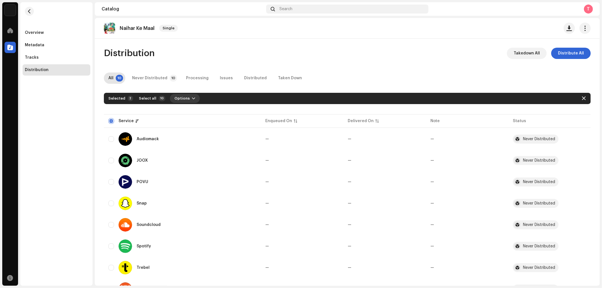
click at [182, 97] on span "Options" at bounding box center [181, 98] width 15 height 11
click at [191, 115] on div "Distribute" at bounding box center [198, 111] width 57 height 11
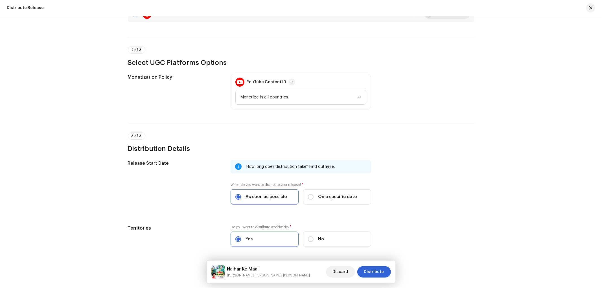
scroll to position [142, 0]
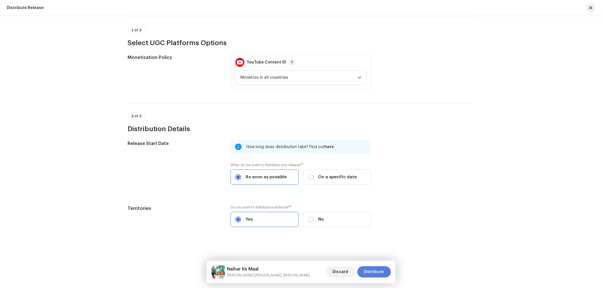
click at [368, 272] on span "Distribute" at bounding box center [374, 271] width 20 height 11
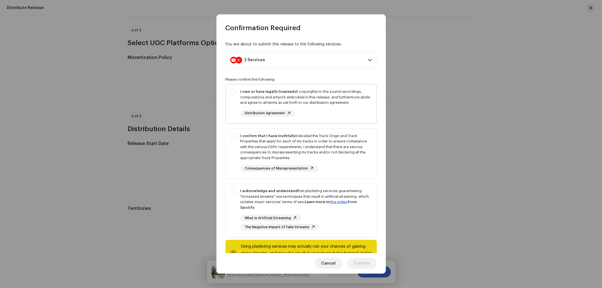
click at [232, 88] on div "I own or have legally licensed all copyrights to the sound recordings, composit…" at bounding box center [301, 102] width 151 height 37
checkbox input "true"
click at [237, 151] on div "I confirm that I have truthfully indicated the Track Origin and Track Propertie…" at bounding box center [301, 153] width 151 height 48
checkbox input "true"
click at [232, 204] on div "I acknowledge and understand that playlisting services guaranteeing "increased …" at bounding box center [301, 209] width 151 height 51
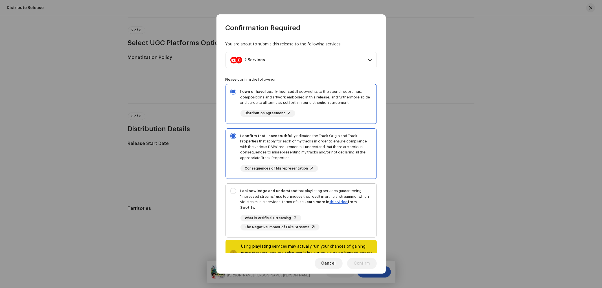
checkbox input "true"
click at [366, 265] on span "Confirm" at bounding box center [362, 263] width 16 height 11
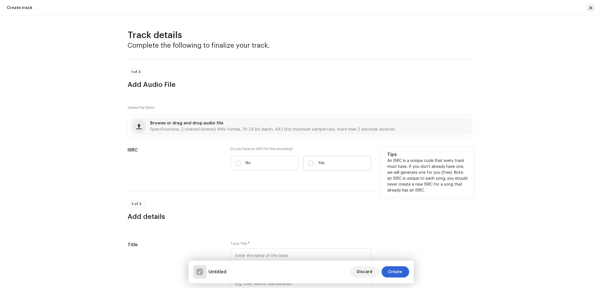
click at [315, 164] on label "Yes" at bounding box center [337, 163] width 68 height 15
click at [314, 164] on input "Yes" at bounding box center [311, 164] width 6 height 6
radio input "true"
click at [316, 165] on label "Yes" at bounding box center [337, 163] width 68 height 15
click at [314, 165] on input "Yes" at bounding box center [311, 164] width 6 height 6
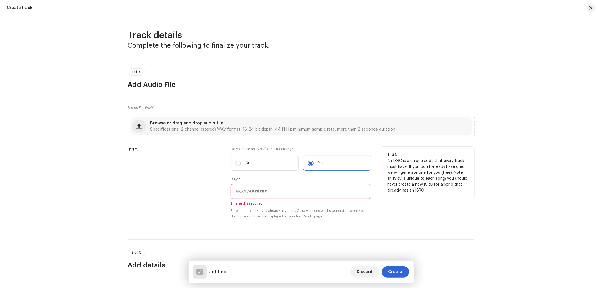
click at [279, 191] on input "text" at bounding box center [301, 191] width 141 height 15
paste input "INN202500899"
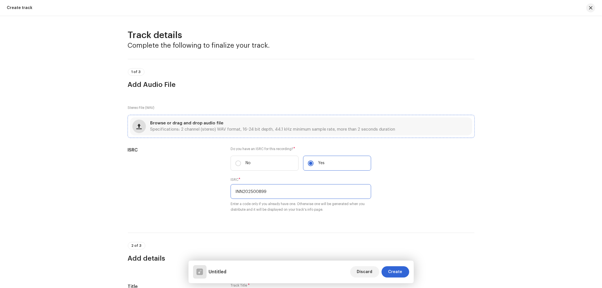
type input "INN202500899"
click at [139, 127] on span "button" at bounding box center [138, 126] width 5 height 5
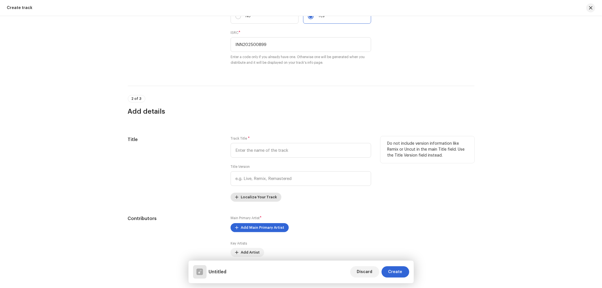
scroll to position [157, 0]
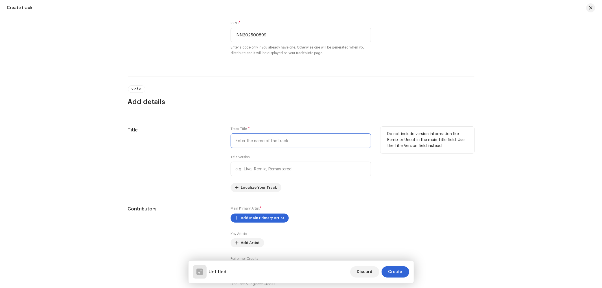
click at [266, 139] on input "text" at bounding box center [301, 141] width 141 height 15
paste input "Imarati Jaunpur Bazar Ke"
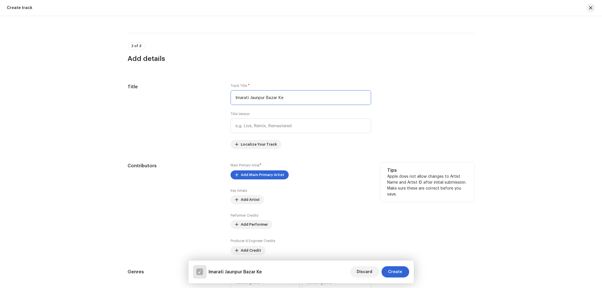
scroll to position [209, 0]
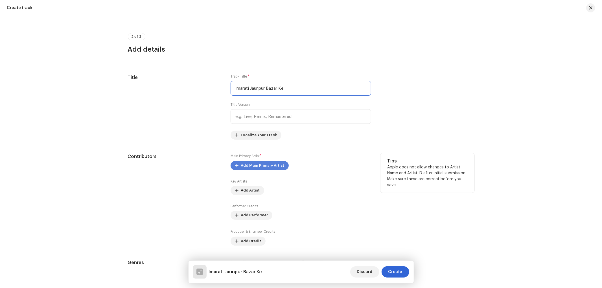
type input "Imarati Jaunpur Bazar Ke"
click at [258, 168] on span "Add Main Primary Artist" at bounding box center [262, 165] width 43 height 11
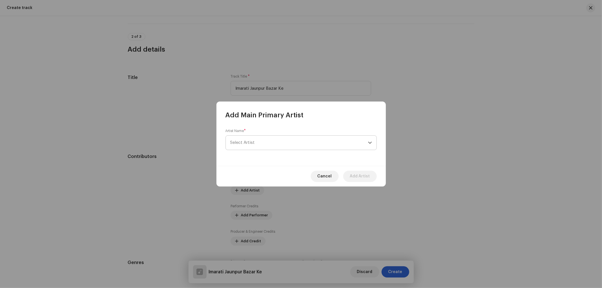
click at [255, 145] on span "Select Artist" at bounding box center [299, 143] width 138 height 14
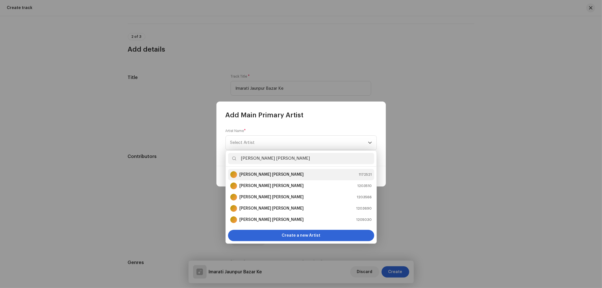
type input "[PERSON_NAME] [PERSON_NAME]"
click at [264, 179] on li "[PERSON_NAME] [PERSON_NAME] 1172521" at bounding box center [301, 174] width 146 height 11
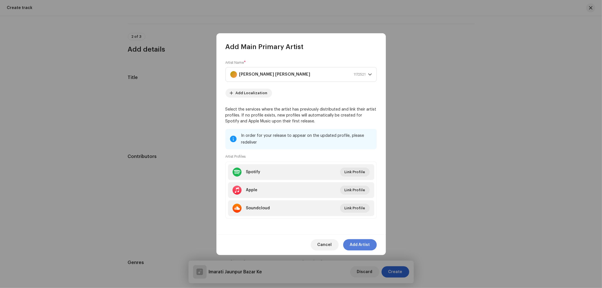
click at [360, 246] on span "Add Artist" at bounding box center [360, 244] width 20 height 11
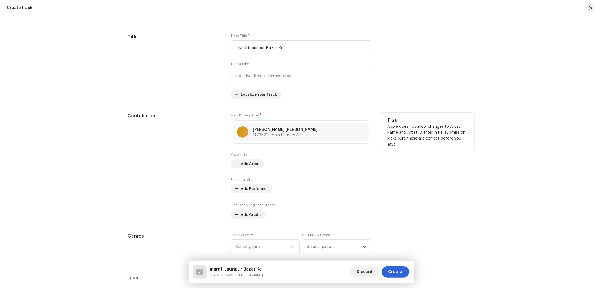
scroll to position [261, 0]
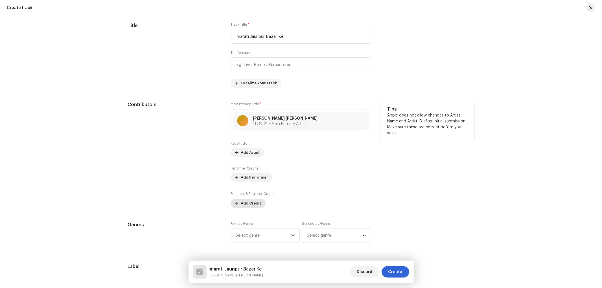
click at [247, 202] on span "Add Credit" at bounding box center [251, 203] width 20 height 11
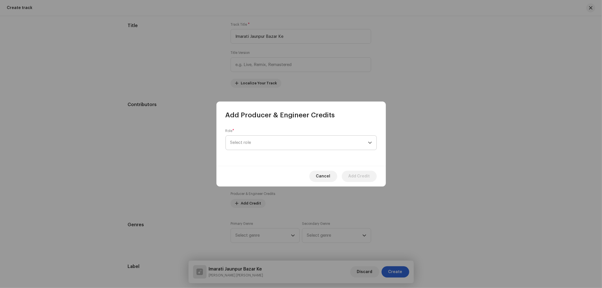
click at [257, 144] on span "Select role" at bounding box center [299, 143] width 138 height 14
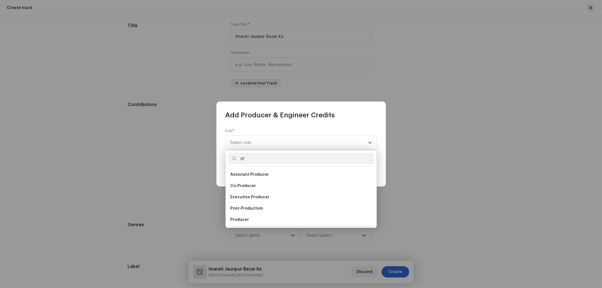
scroll to position [9, 0]
type input "pr"
click at [249, 210] on li "Producer" at bounding box center [301, 210] width 146 height 11
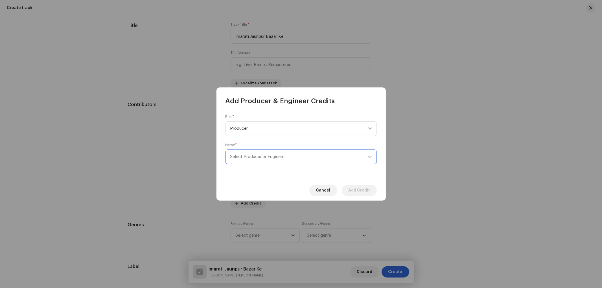
click at [261, 159] on span "Select Producer or Engineer" at bounding box center [257, 157] width 54 height 4
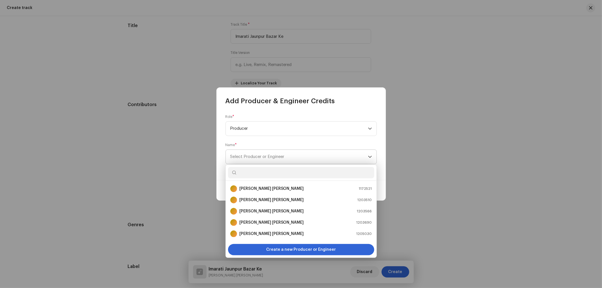
type input "A"
type input "R"
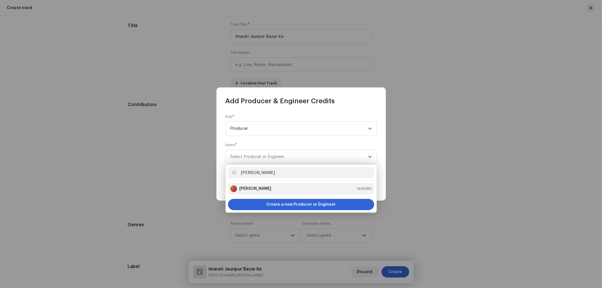
type input "[PERSON_NAME]"
click at [267, 186] on strong "[PERSON_NAME]" at bounding box center [255, 189] width 32 height 6
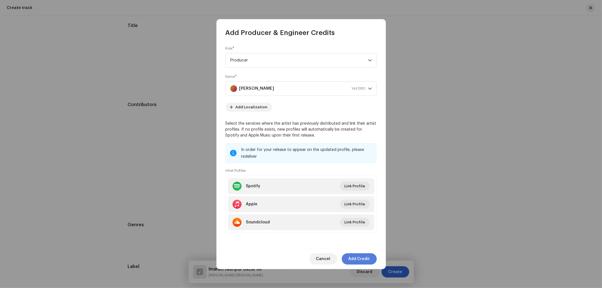
drag, startPoint x: 356, startPoint y: 256, endPoint x: 326, endPoint y: 224, distance: 43.3
click at [357, 256] on span "Add Credit" at bounding box center [359, 259] width 21 height 11
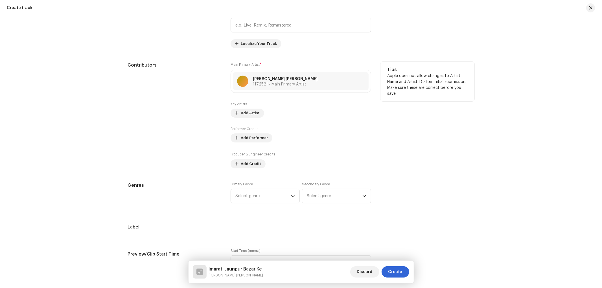
scroll to position [314, 0]
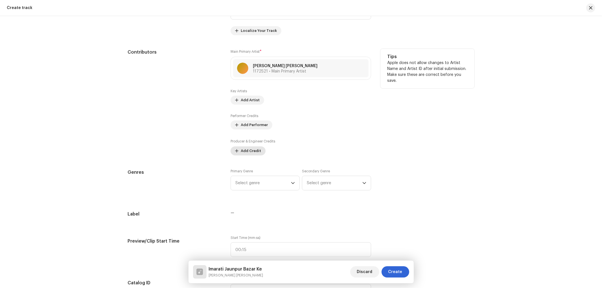
click at [244, 151] on span "Add Credit" at bounding box center [251, 150] width 20 height 11
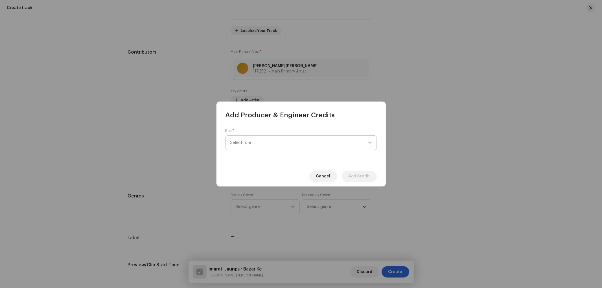
click at [251, 145] on span "Select role" at bounding box center [299, 143] width 138 height 14
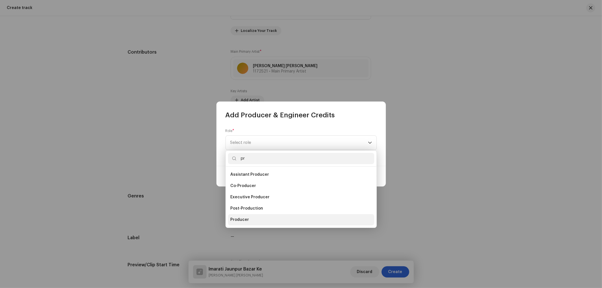
type input "pr"
click at [242, 220] on span "Producer" at bounding box center [239, 220] width 19 height 6
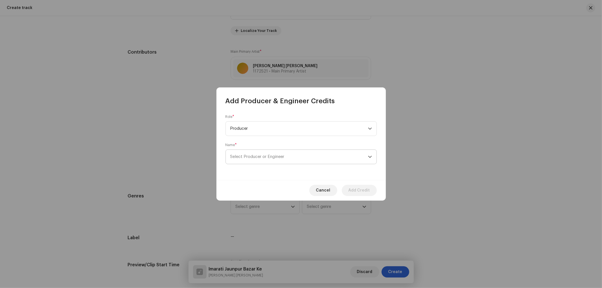
click at [258, 150] on p-select "Select Producer or Engineer" at bounding box center [301, 157] width 151 height 15
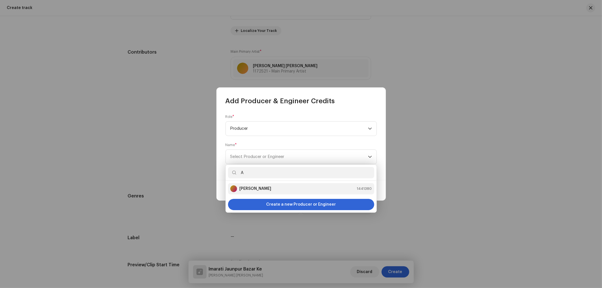
type input "A"
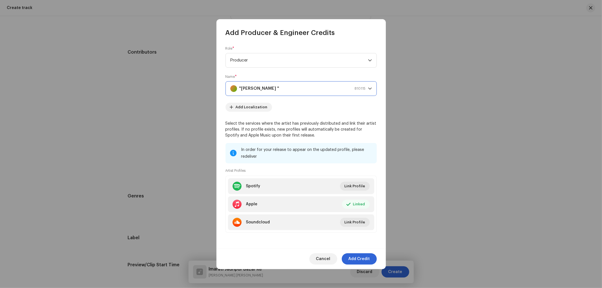
click at [265, 91] on strong ""[PERSON_NAME] "" at bounding box center [259, 89] width 40 height 14
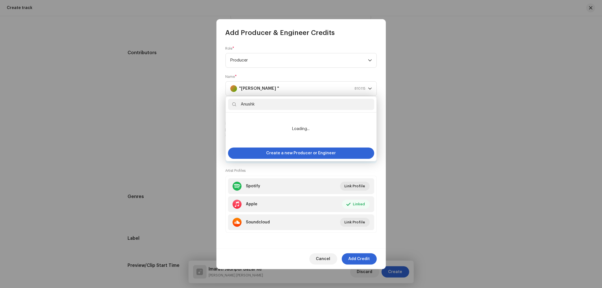
scroll to position [314, 0]
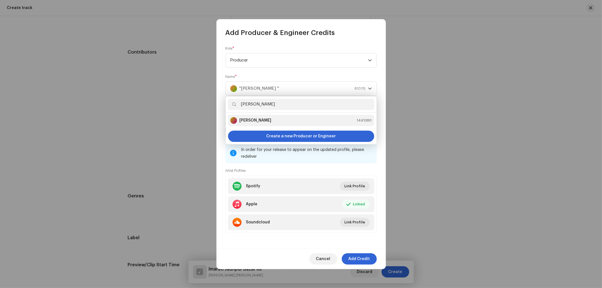
type input "[PERSON_NAME]"
click at [266, 122] on strong "[PERSON_NAME]" at bounding box center [255, 121] width 32 height 6
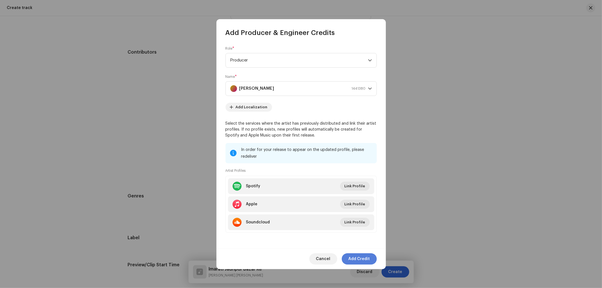
click at [357, 265] on span "Add Credit" at bounding box center [359, 259] width 21 height 11
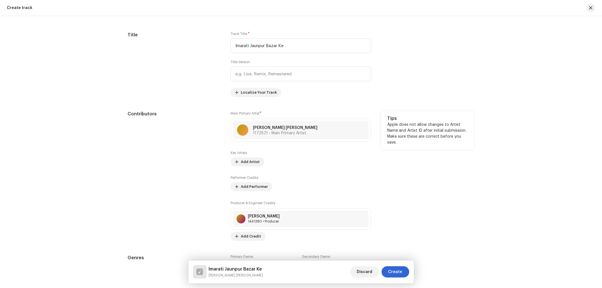
scroll to position [210, 0]
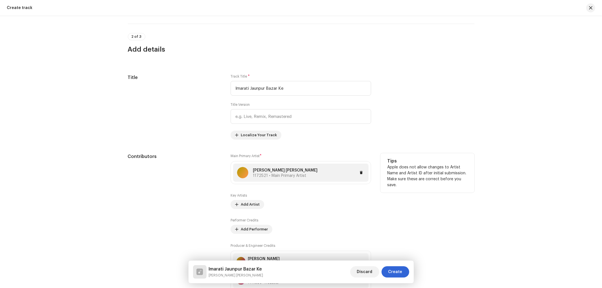
click at [357, 170] on div "[PERSON_NAME] [PERSON_NAME] 1172521 • Main Primary Artist" at bounding box center [301, 173] width 136 height 18
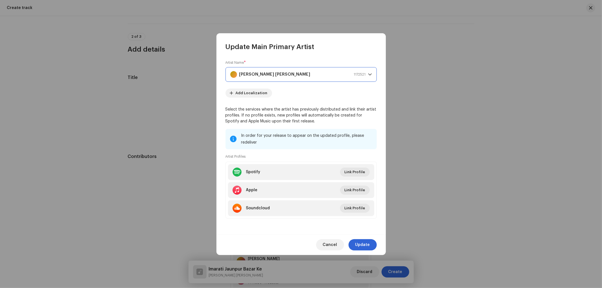
click at [274, 72] on div "[PERSON_NAME] [PERSON_NAME] 1172521" at bounding box center [298, 74] width 136 height 14
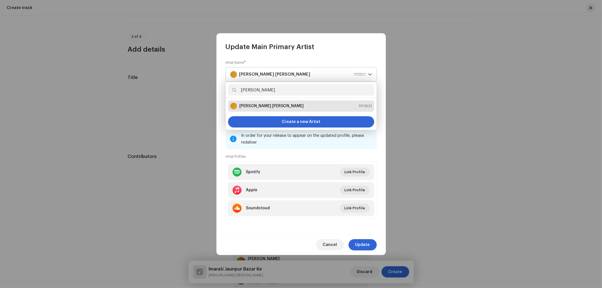
type input "[PERSON_NAME]"
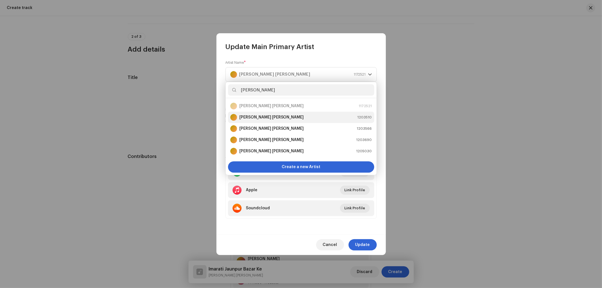
click at [265, 117] on strong "[PERSON_NAME] [PERSON_NAME]" at bounding box center [271, 118] width 65 height 6
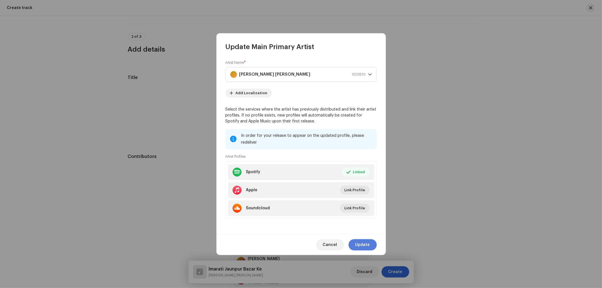
click at [364, 243] on span "Update" at bounding box center [362, 244] width 15 height 11
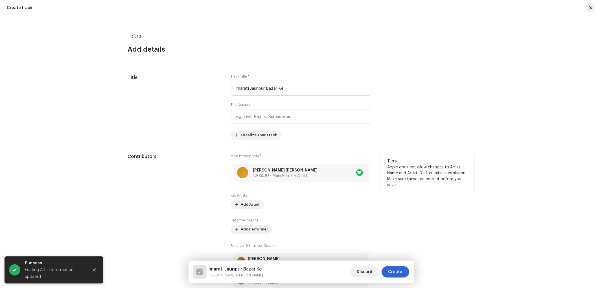
scroll to position [366, 0]
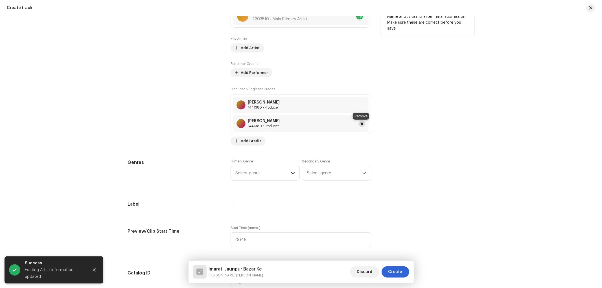
click at [360, 123] on span at bounding box center [361, 123] width 3 height 5
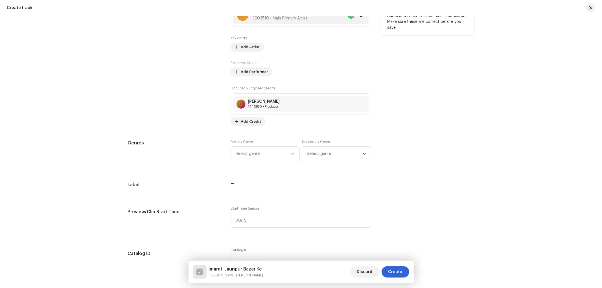
scroll to position [419, 0]
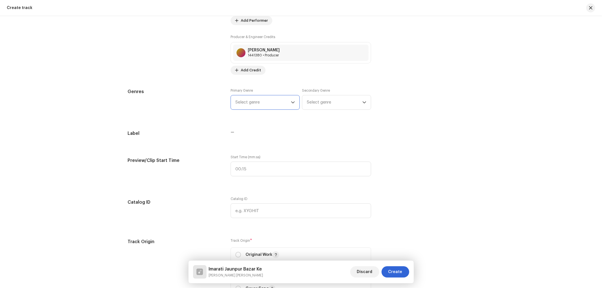
click at [267, 106] on span "Select genre" at bounding box center [263, 102] width 56 height 14
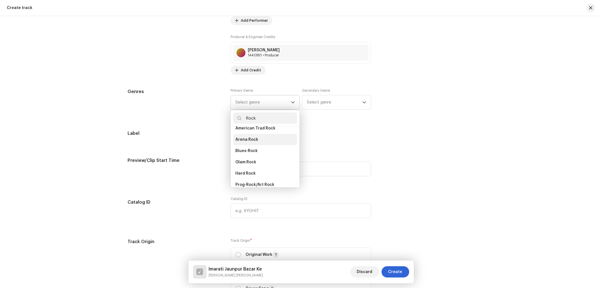
scroll to position [209, 0]
type input "Rock"
click at [246, 157] on li "Rock" at bounding box center [265, 157] width 64 height 11
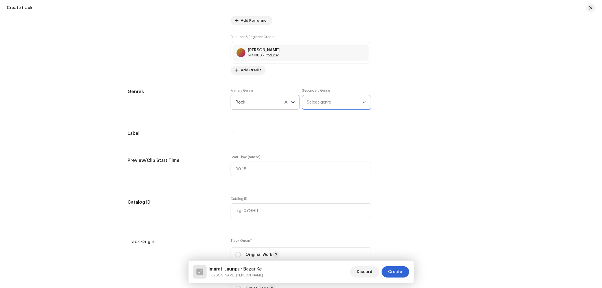
click at [334, 104] on span "Select genre" at bounding box center [335, 102] width 56 height 14
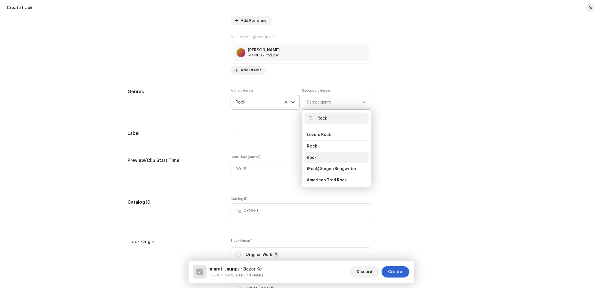
type input "Rock"
click at [305, 153] on li "Rock" at bounding box center [337, 157] width 64 height 11
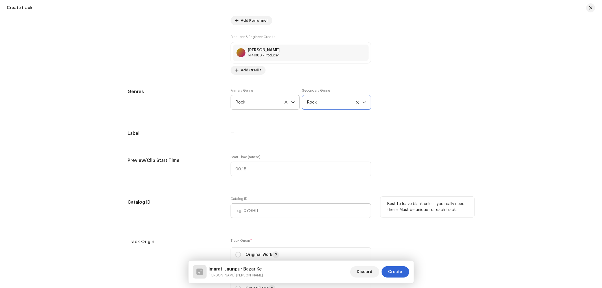
scroll to position [471, 0]
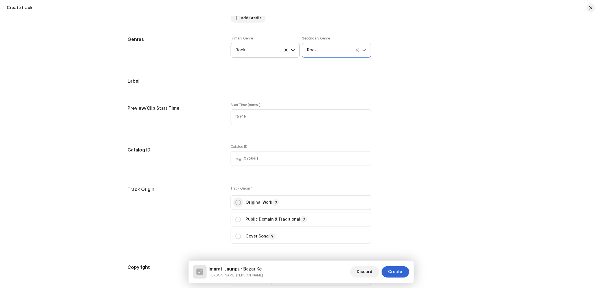
click at [238, 203] on input "radio" at bounding box center [238, 203] width 6 height 6
radio input "true"
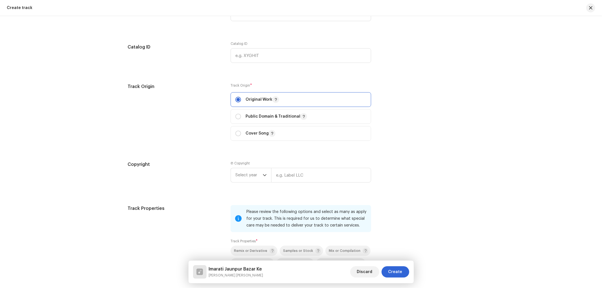
scroll to position [575, 0]
click at [253, 179] on span "Select year" at bounding box center [248, 174] width 27 height 14
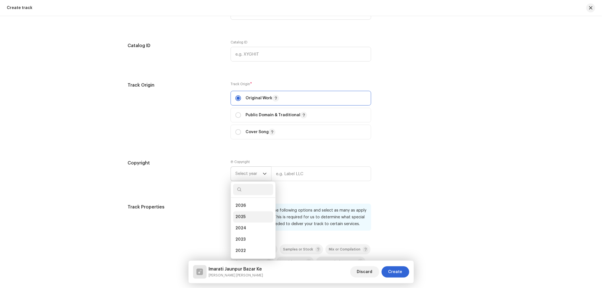
click at [241, 216] on li "2025" at bounding box center [253, 216] width 40 height 11
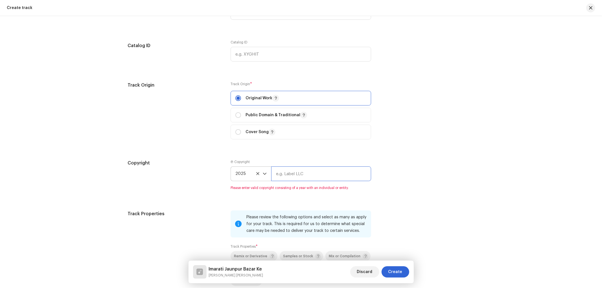
click at [284, 181] on input "text" at bounding box center [321, 174] width 100 height 15
type input "Nueva Era Digital Media Pvt. Ltd."
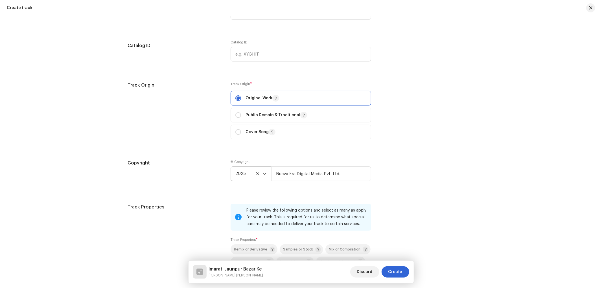
click at [419, 200] on div "Track details Complete the following to finalize your track. 1 of 3 Add Audio F…" at bounding box center [301, 30] width 365 height 1152
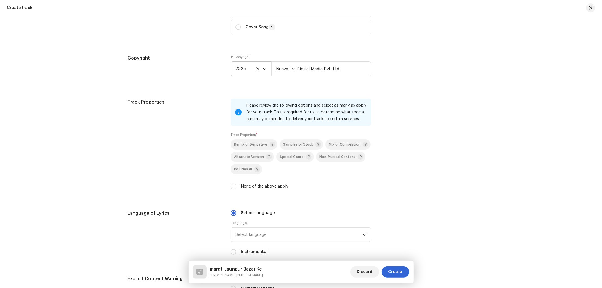
scroll to position [732, 0]
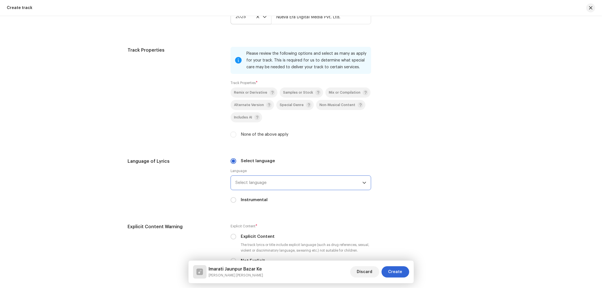
click at [258, 185] on span "Select language" at bounding box center [298, 183] width 127 height 14
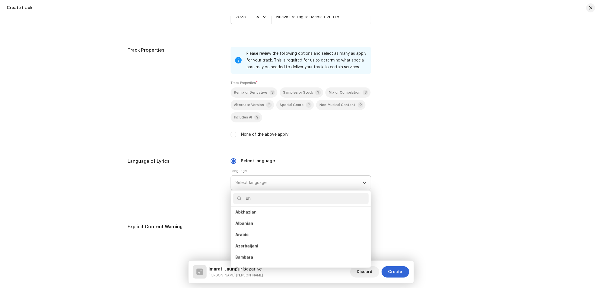
scroll to position [0, 0]
type input "bh"
click at [246, 218] on span "Bhojpuri" at bounding box center [243, 215] width 17 height 6
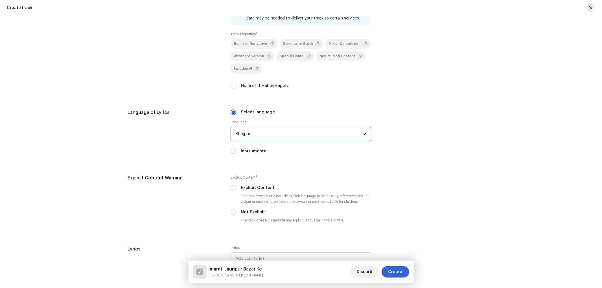
scroll to position [837, 0]
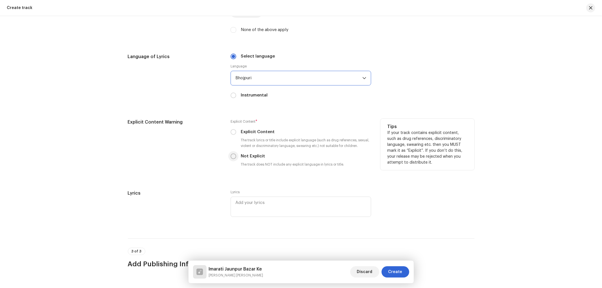
click at [233, 159] on input "Not Explicit" at bounding box center [234, 157] width 6 height 6
radio input "true"
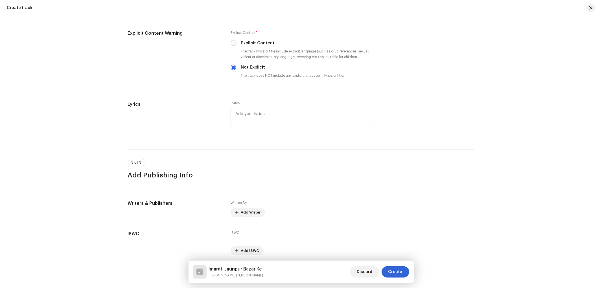
scroll to position [950, 0]
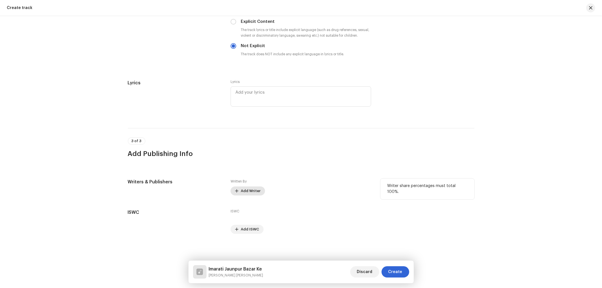
click at [243, 195] on span "Add Writer" at bounding box center [251, 190] width 20 height 11
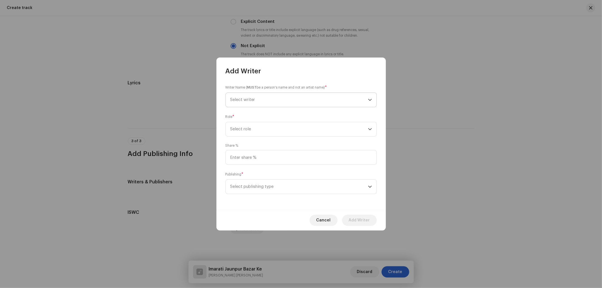
click at [255, 101] on span "Select writer" at bounding box center [242, 100] width 25 height 4
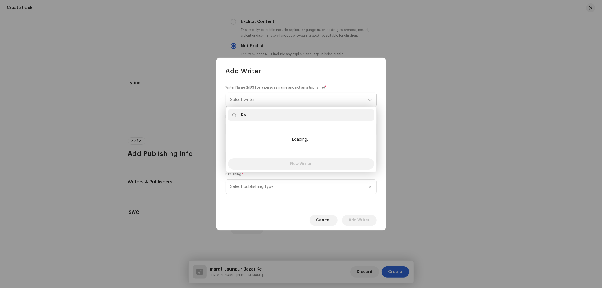
type input "R"
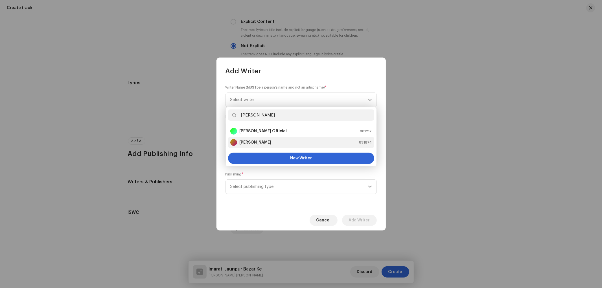
type input "[PERSON_NAME]"
click at [252, 144] on strong "[PERSON_NAME]" at bounding box center [255, 143] width 32 height 6
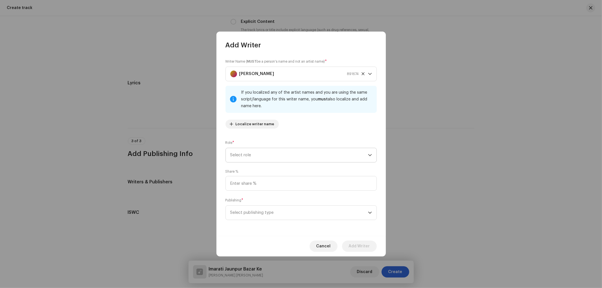
click at [253, 155] on span "Select role" at bounding box center [299, 155] width 138 height 14
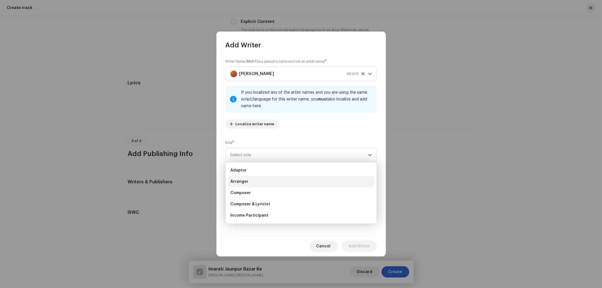
click at [250, 183] on li "Arranger" at bounding box center [301, 181] width 146 height 11
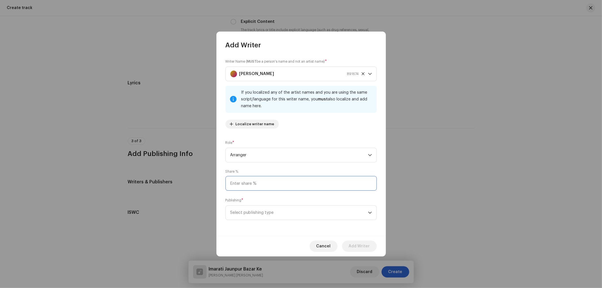
click at [250, 183] on input at bounding box center [301, 183] width 151 height 15
type input "50.00"
click at [265, 214] on span "Select publishing type" at bounding box center [299, 213] width 138 height 14
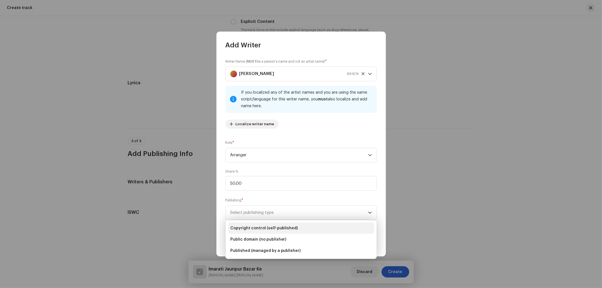
click at [263, 224] on li "Copyright control (self-published)" at bounding box center [301, 228] width 146 height 11
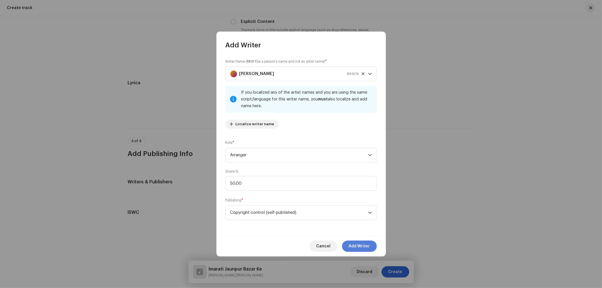
click at [346, 250] on button "Add Writer" at bounding box center [359, 246] width 35 height 11
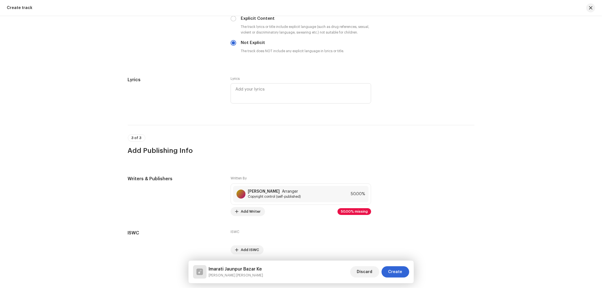
scroll to position [974, 0]
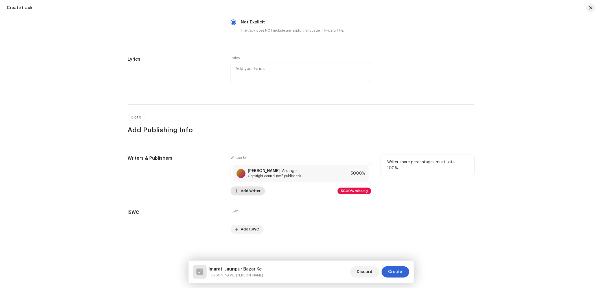
click at [248, 191] on span "Add Writer" at bounding box center [251, 190] width 20 height 11
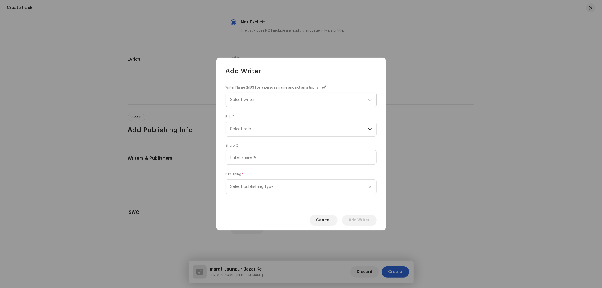
click at [260, 99] on span "Select writer" at bounding box center [299, 100] width 138 height 14
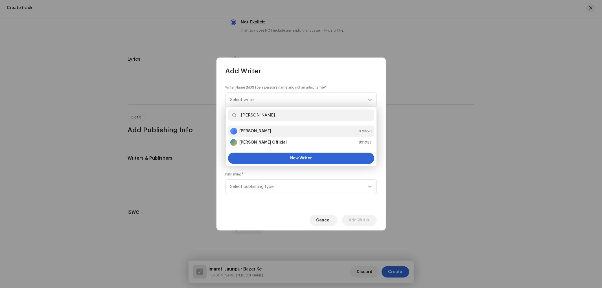
type input "[PERSON_NAME]"
click at [256, 126] on li "[PERSON_NAME] 875528" at bounding box center [301, 131] width 146 height 11
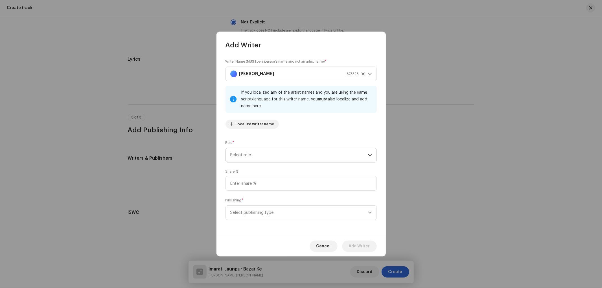
click at [252, 157] on span "Select role" at bounding box center [299, 155] width 138 height 14
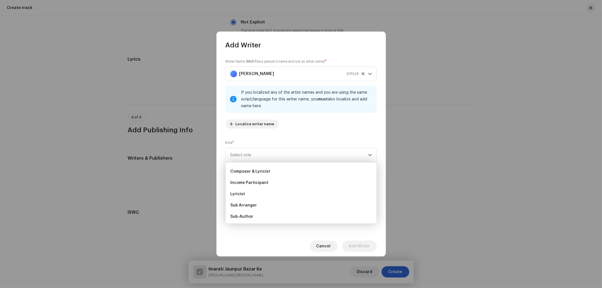
scroll to position [56, 0]
click at [246, 219] on li "Writer" at bounding box center [301, 215] width 146 height 11
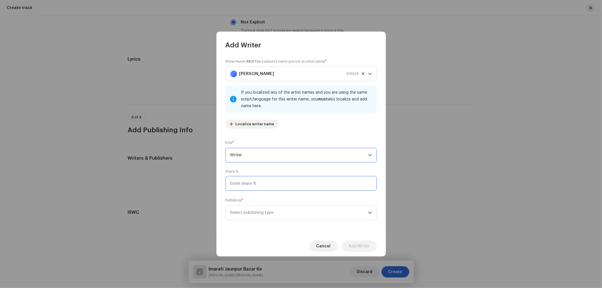
click at [249, 185] on input at bounding box center [301, 183] width 151 height 15
type input "25.00"
click at [284, 207] on span "Select publishing type" at bounding box center [299, 213] width 138 height 14
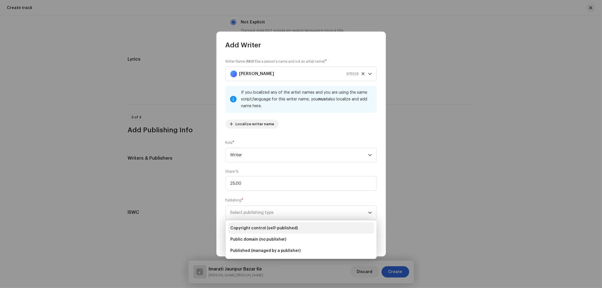
drag, startPoint x: 276, startPoint y: 226, endPoint x: 281, endPoint y: 232, distance: 8.2
click at [275, 226] on span "Copyright control (self-published)" at bounding box center [264, 229] width 68 height 6
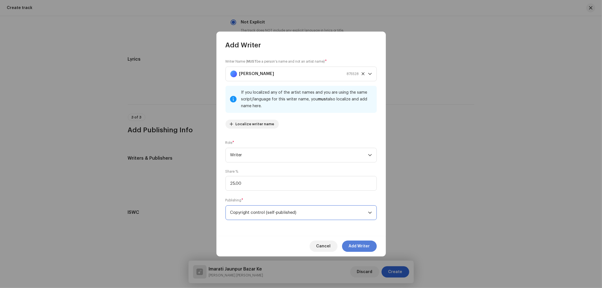
click at [353, 247] on span "Add Writer" at bounding box center [359, 246] width 21 height 11
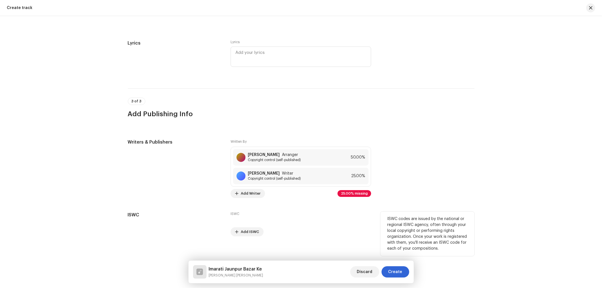
scroll to position [993, 0]
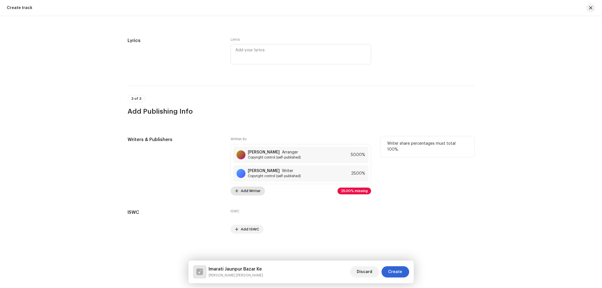
click at [243, 190] on span "Add Writer" at bounding box center [251, 190] width 20 height 11
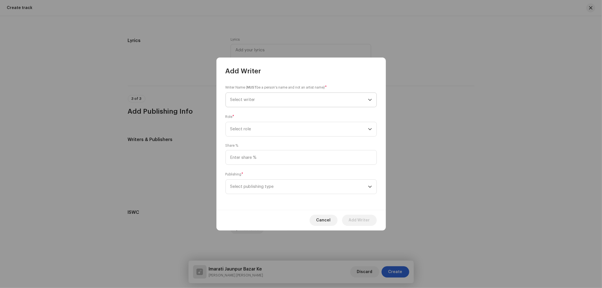
click at [245, 103] on span "Select writer" at bounding box center [299, 100] width 138 height 14
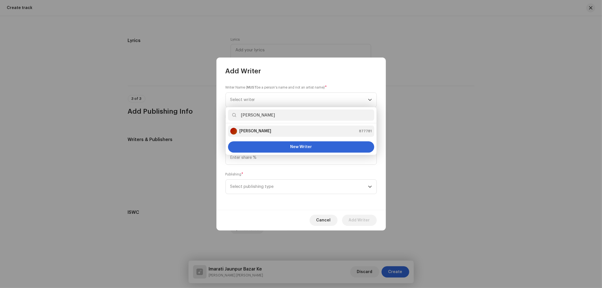
type input "[PERSON_NAME]"
click at [261, 131] on strong "[PERSON_NAME]" at bounding box center [255, 131] width 32 height 6
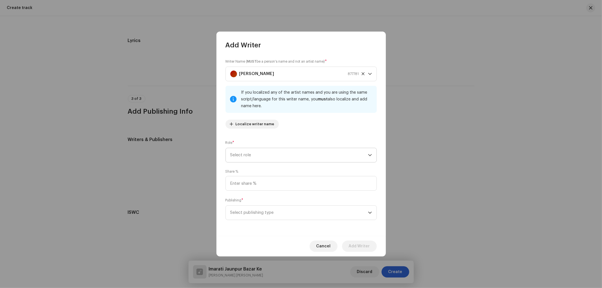
click at [250, 152] on span "Select role" at bounding box center [299, 155] width 138 height 14
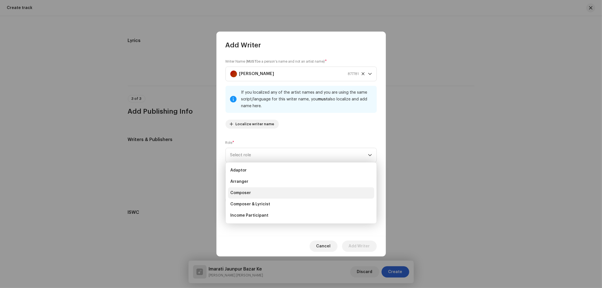
click at [247, 192] on span "Composer" at bounding box center [240, 193] width 21 height 6
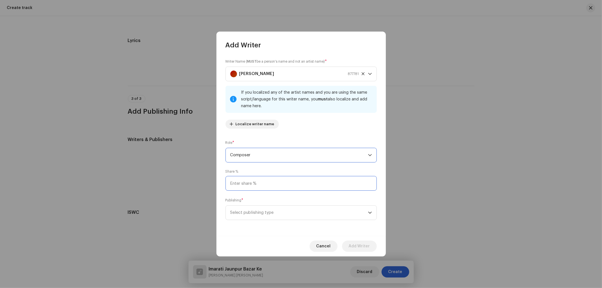
click at [251, 184] on input at bounding box center [301, 183] width 151 height 15
type input "25.00"
click at [242, 214] on span "Select publishing type" at bounding box center [299, 213] width 138 height 14
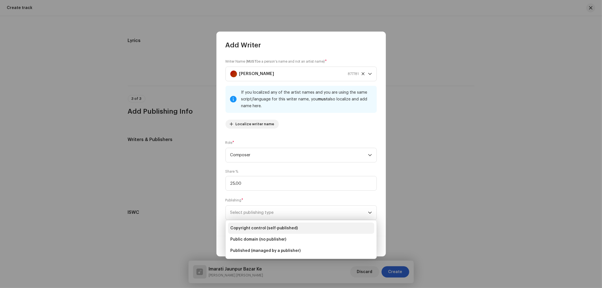
click at [246, 227] on span "Copyright control (self-published)" at bounding box center [264, 229] width 68 height 6
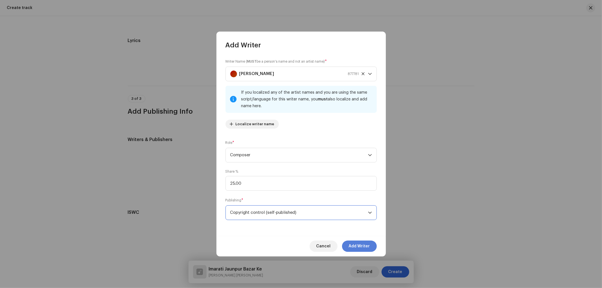
click at [352, 244] on span "Add Writer" at bounding box center [359, 246] width 21 height 11
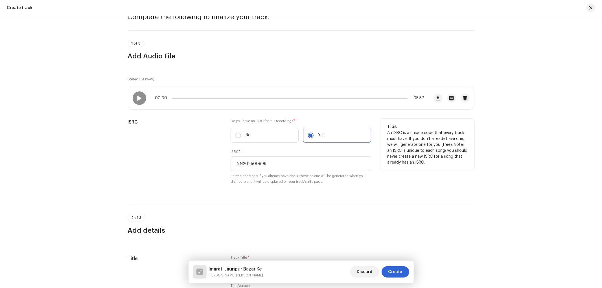
scroll to position [18, 0]
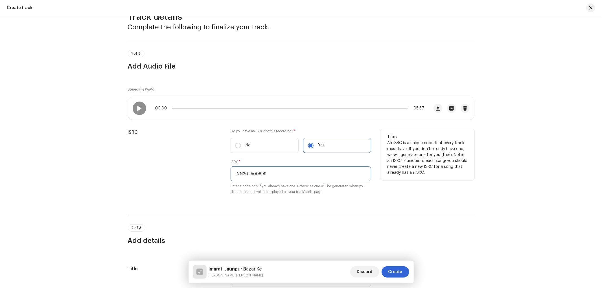
drag, startPoint x: 272, startPoint y: 175, endPoint x: 222, endPoint y: 181, distance: 50.9
click at [222, 181] on div "ISRC Do you have an ISRC for this recording? * No Yes ISRC * INN202500899 Enter…" at bounding box center [301, 165] width 347 height 73
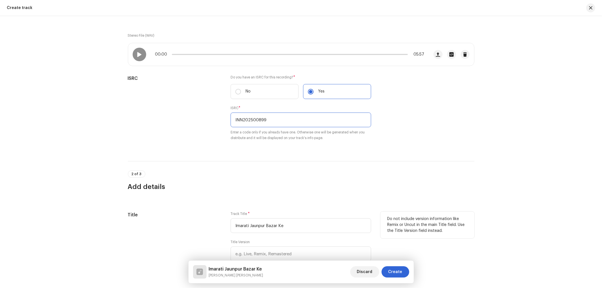
scroll to position [123, 0]
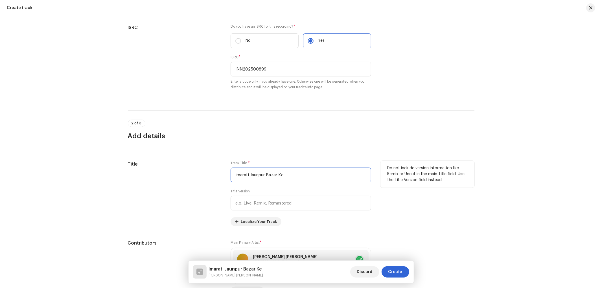
drag, startPoint x: 266, startPoint y: 172, endPoint x: 230, endPoint y: 170, distance: 36.8
click at [231, 170] on input "Imarati Jaunpur Bazar Ke" at bounding box center [301, 175] width 141 height 15
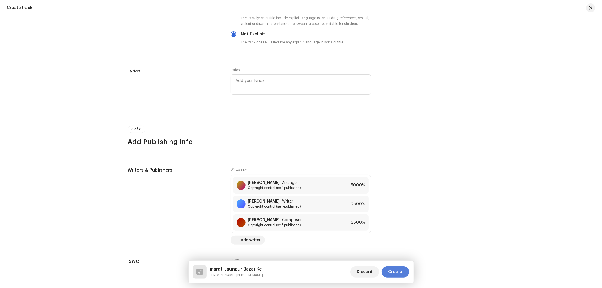
click at [392, 270] on span "Create" at bounding box center [395, 271] width 14 height 11
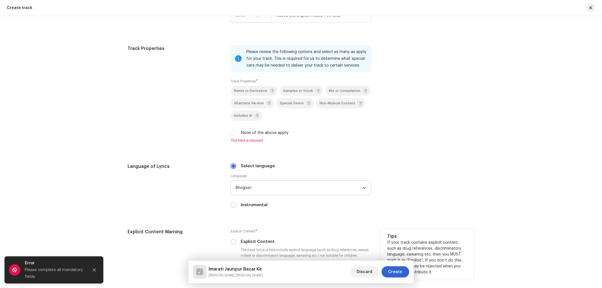
scroll to position [705, 0]
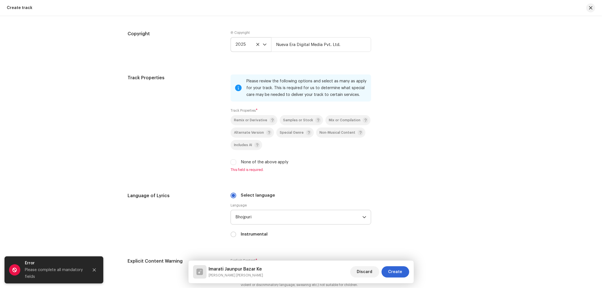
drag, startPoint x: 232, startPoint y: 164, endPoint x: 271, endPoint y: 193, distance: 48.6
click at [232, 164] on input "None of the above apply" at bounding box center [234, 162] width 6 height 6
checkbox input "true"
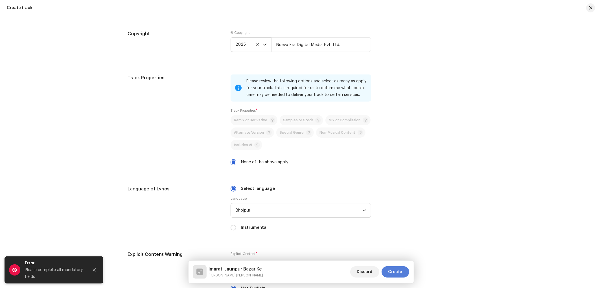
click at [397, 270] on span "Create" at bounding box center [395, 271] width 14 height 11
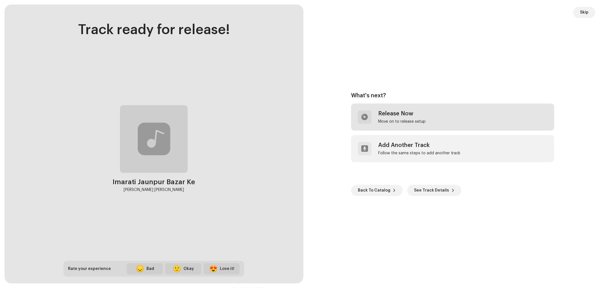
click at [406, 118] on div "Release Now Move on to release setup" at bounding box center [401, 117] width 47 height 14
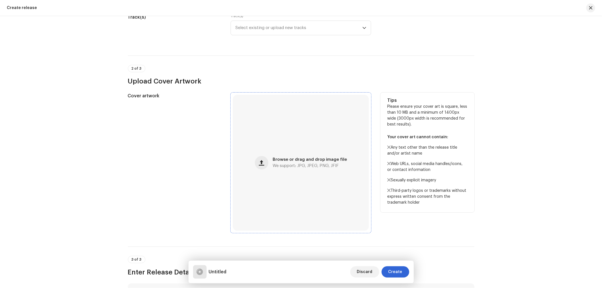
scroll to position [104, 0]
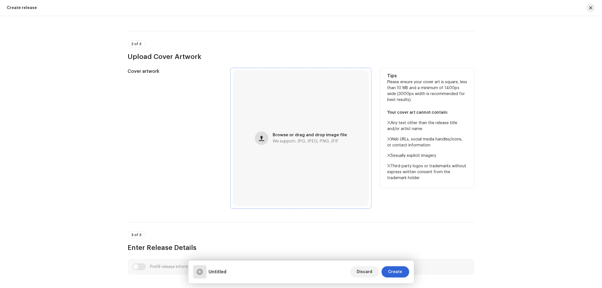
click at [259, 139] on span "button" at bounding box center [261, 138] width 5 height 5
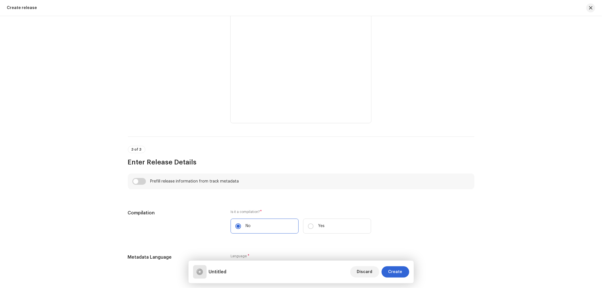
scroll to position [314, 0]
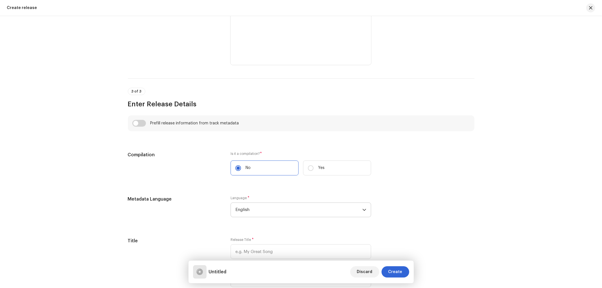
click at [265, 207] on span "English" at bounding box center [298, 210] width 127 height 14
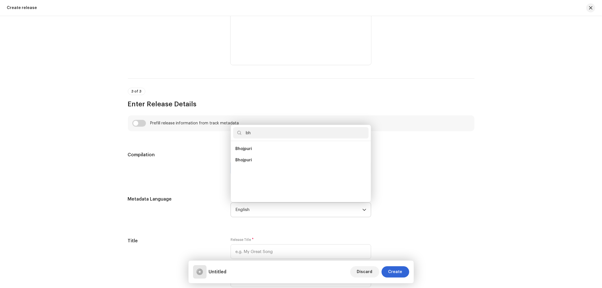
scroll to position [0, 0]
type input "bh"
click at [249, 149] on span "Bhojpuri" at bounding box center [243, 149] width 17 height 6
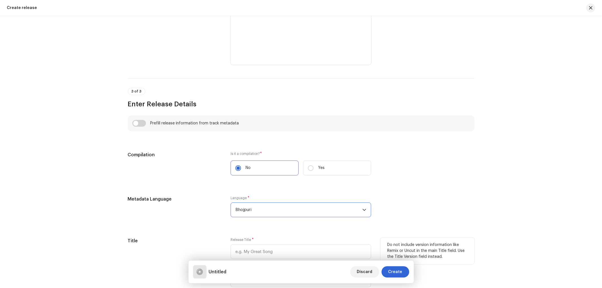
scroll to position [418, 0]
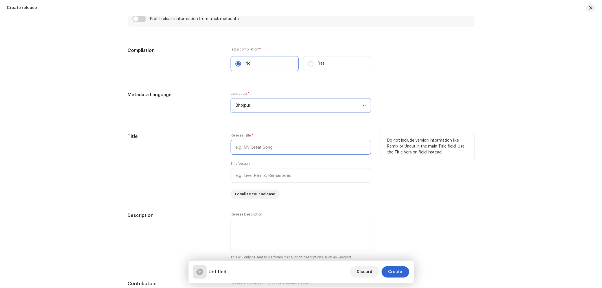
click at [251, 148] on input "text" at bounding box center [301, 147] width 141 height 15
paste input "Imarati Jaunpur Bazar Ke"
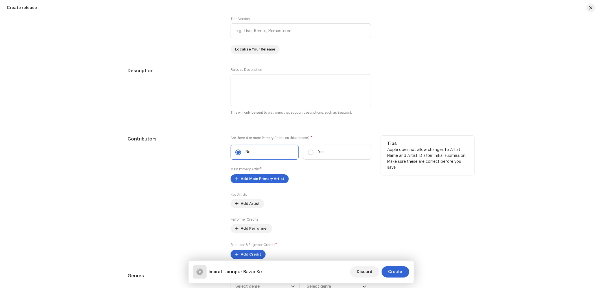
scroll to position [575, 0]
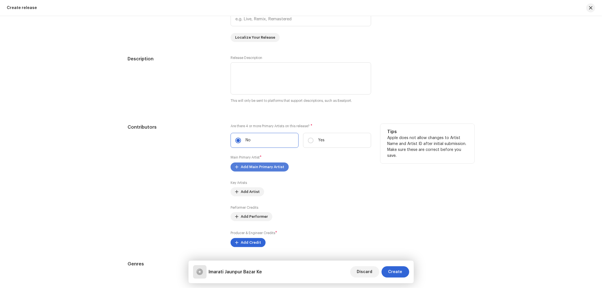
type input "Imarati Jaunpur Bazar Ke"
click at [261, 171] on span "Add Main Primary Artist" at bounding box center [262, 166] width 43 height 11
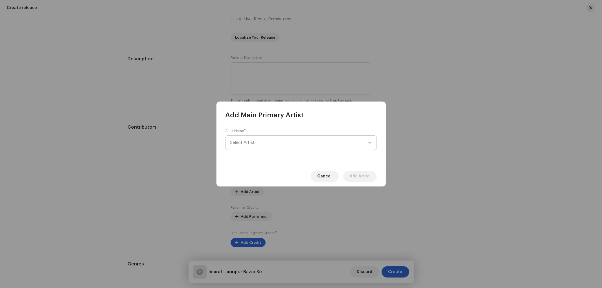
click at [267, 142] on span "Select Artist" at bounding box center [299, 143] width 138 height 14
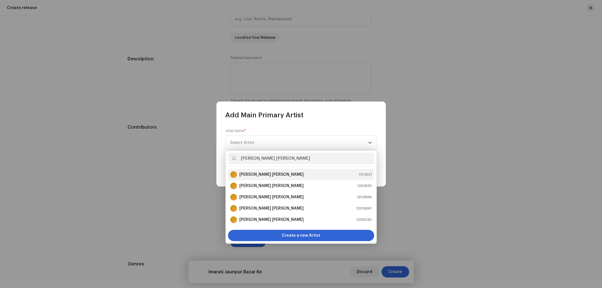
type input "[PERSON_NAME] [PERSON_NAME]"
click at [263, 177] on strong "[PERSON_NAME] [PERSON_NAME]" at bounding box center [271, 175] width 65 height 6
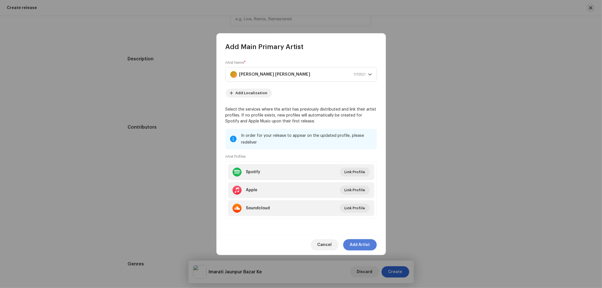
click at [362, 246] on span "Add Artist" at bounding box center [360, 244] width 20 height 11
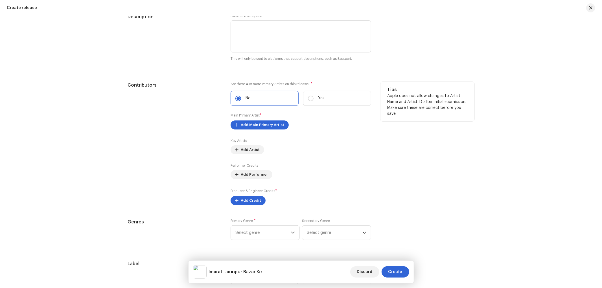
scroll to position [627, 0]
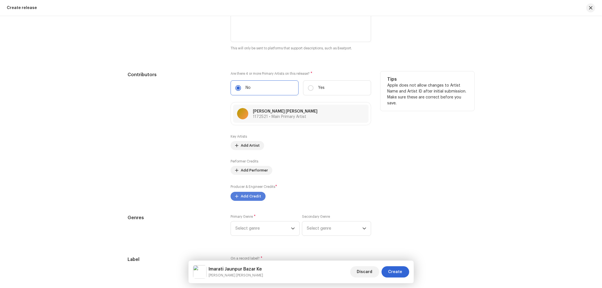
click at [250, 197] on span "Add Credit" at bounding box center [251, 196] width 20 height 11
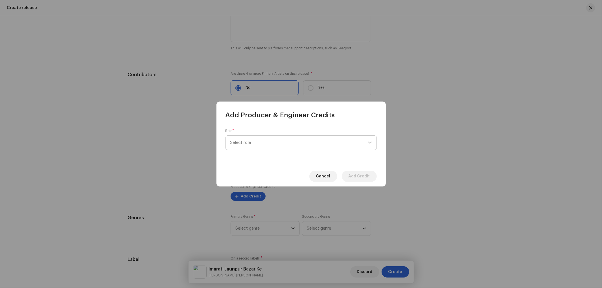
click at [254, 141] on span "Select role" at bounding box center [299, 143] width 138 height 14
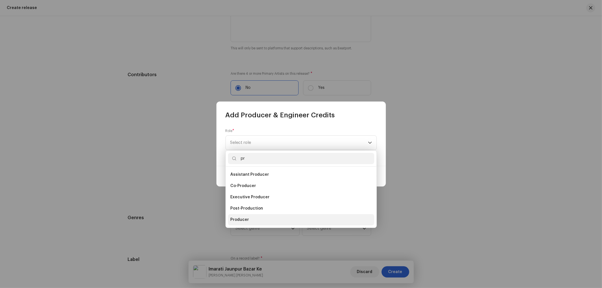
type input "pr"
click at [254, 218] on li "Producer" at bounding box center [301, 219] width 146 height 11
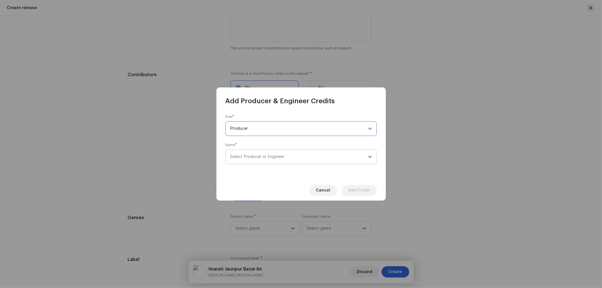
click at [250, 159] on span "Select Producer or Engineer" at bounding box center [257, 157] width 54 height 4
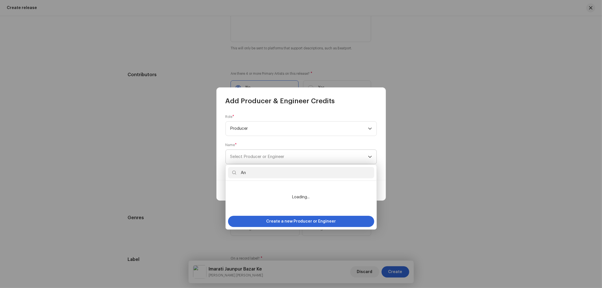
type input "A"
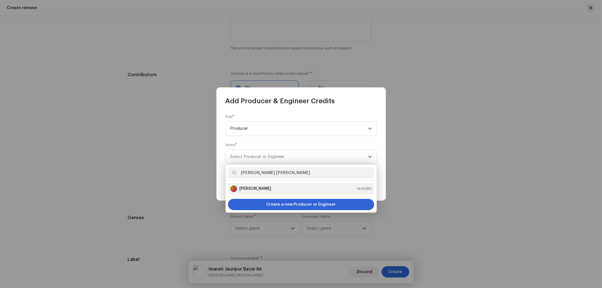
type input "[PERSON_NAME] [PERSON_NAME]"
click at [247, 190] on strong "[PERSON_NAME]" at bounding box center [255, 189] width 32 height 6
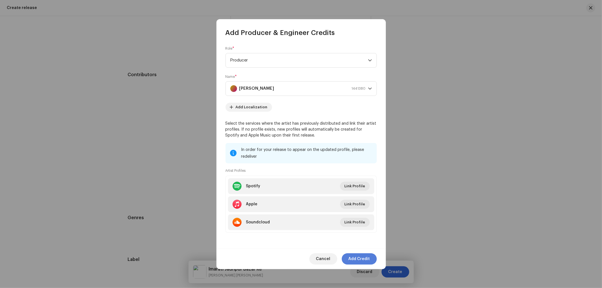
click at [360, 256] on span "Add Credit" at bounding box center [359, 259] width 21 height 11
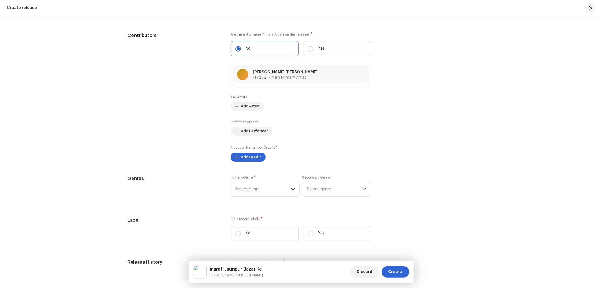
scroll to position [679, 0]
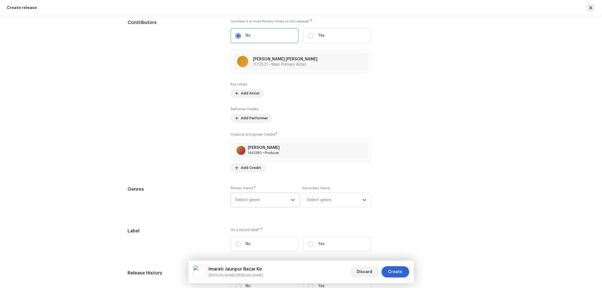
click at [265, 202] on span "Select genre" at bounding box center [263, 200] width 56 height 14
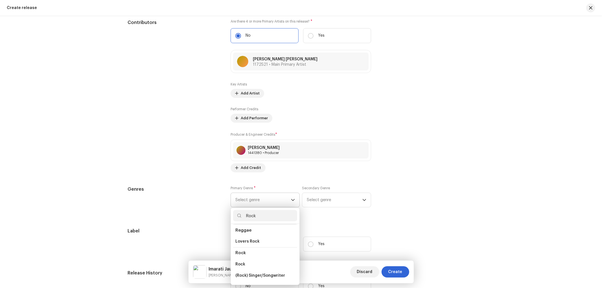
scroll to position [209, 0]
type input "Rock"
click at [245, 252] on li "Rock" at bounding box center [265, 255] width 64 height 11
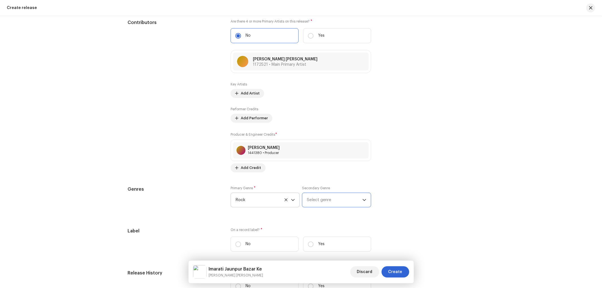
click at [331, 201] on span "Select genre" at bounding box center [335, 200] width 56 height 14
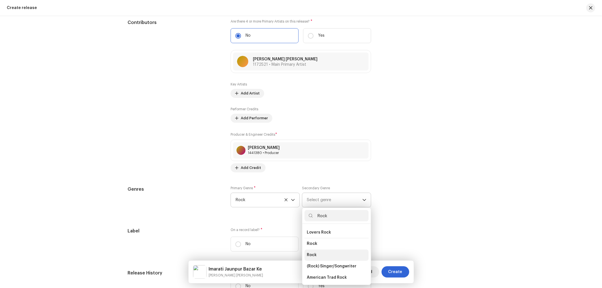
type input "Rock"
click at [324, 253] on li "Rock" at bounding box center [337, 255] width 64 height 11
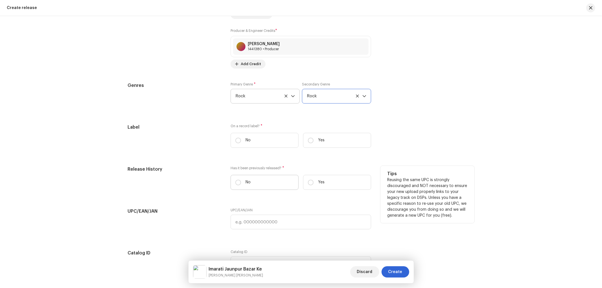
scroll to position [784, 0]
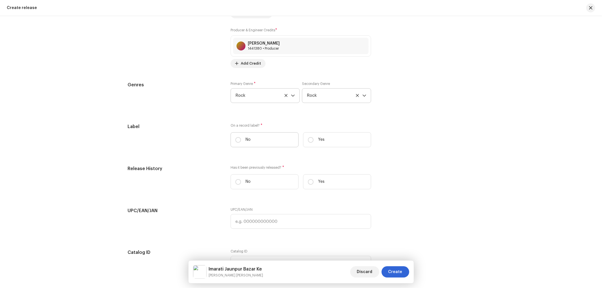
click at [264, 139] on label "No" at bounding box center [265, 139] width 68 height 15
click at [241, 139] on input "No" at bounding box center [238, 140] width 6 height 6
radio input "true"
click at [321, 147] on label "Yes" at bounding box center [337, 139] width 68 height 15
click at [314, 143] on input "Yes" at bounding box center [311, 140] width 6 height 6
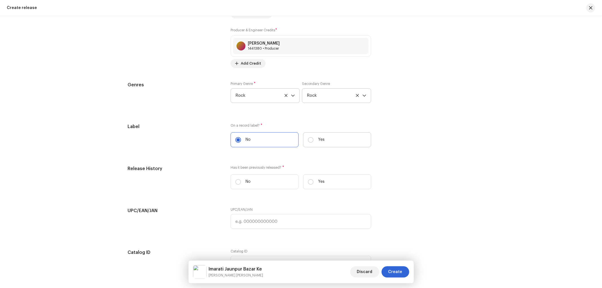
radio input "true"
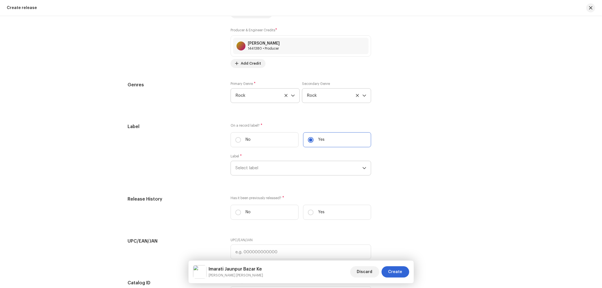
click at [267, 173] on span "Select label" at bounding box center [298, 168] width 127 height 14
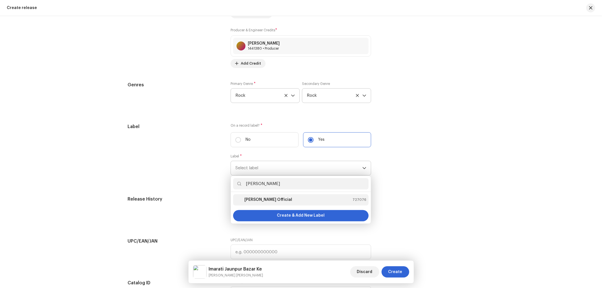
type input "[PERSON_NAME]"
click at [278, 204] on div "[PERSON_NAME] Official" at bounding box center [263, 200] width 57 height 7
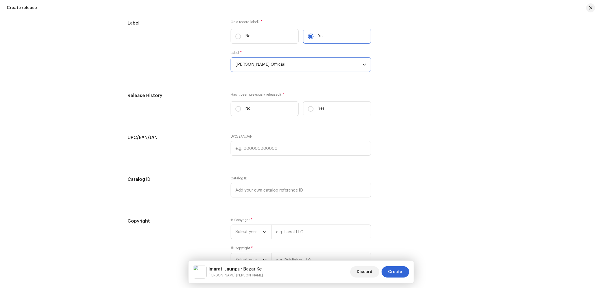
scroll to position [888, 0]
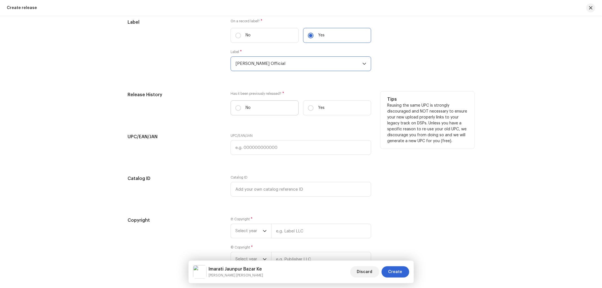
click at [269, 111] on label "No" at bounding box center [265, 107] width 68 height 15
click at [241, 111] on input "No" at bounding box center [238, 108] width 6 height 6
radio input "true"
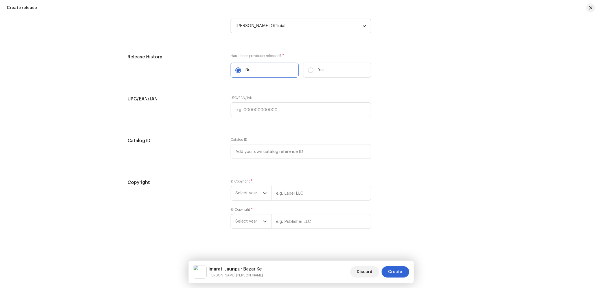
scroll to position [933, 0]
click at [253, 188] on span "Select year" at bounding box center [248, 192] width 27 height 14
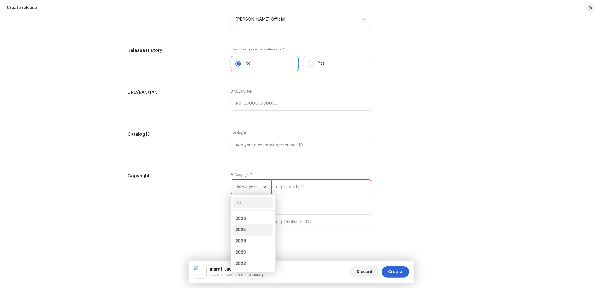
click at [242, 233] on span "2025" at bounding box center [240, 230] width 10 height 6
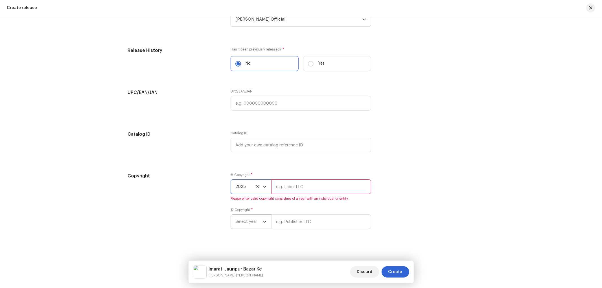
click at [249, 227] on span "Select year" at bounding box center [248, 222] width 27 height 14
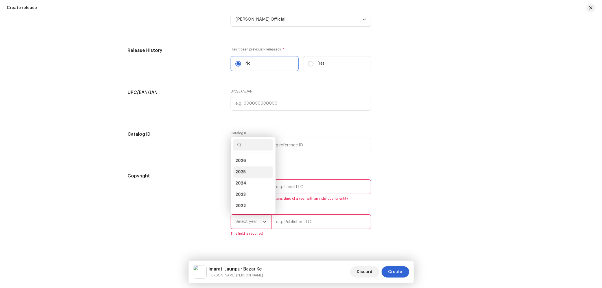
click at [250, 177] on li "2025" at bounding box center [253, 172] width 40 height 11
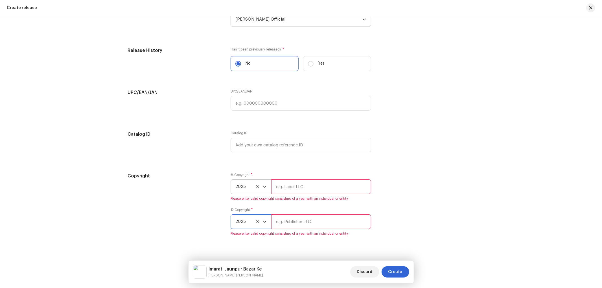
click at [286, 192] on input "text" at bounding box center [321, 187] width 100 height 15
type input "Nueva Era Digital Media Pvt. Ltd."
click at [292, 223] on input "text" at bounding box center [321, 222] width 100 height 15
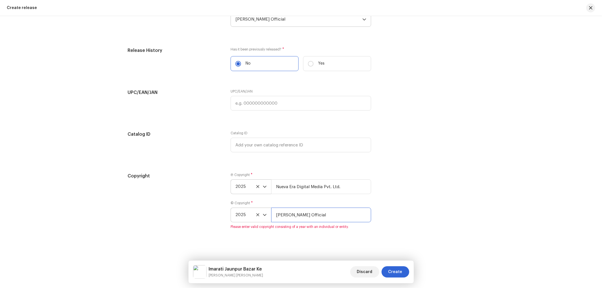
type input "[PERSON_NAME] Official"
click at [440, 215] on div "Copyright Ⓟ Copyright * 2025 Nueva Era Digital Media Pvt. Ltd. © Copyright * 20…" at bounding box center [301, 204] width 347 height 63
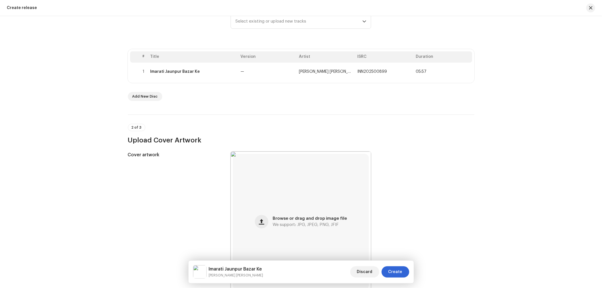
scroll to position [0, 0]
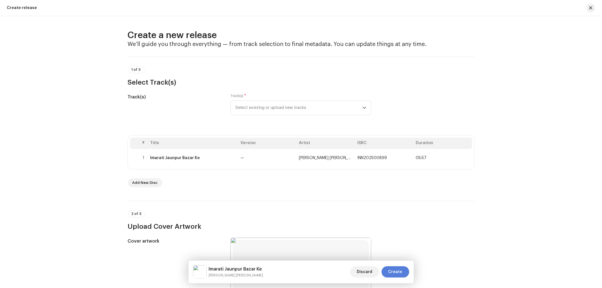
click at [395, 273] on span "Create" at bounding box center [395, 271] width 14 height 11
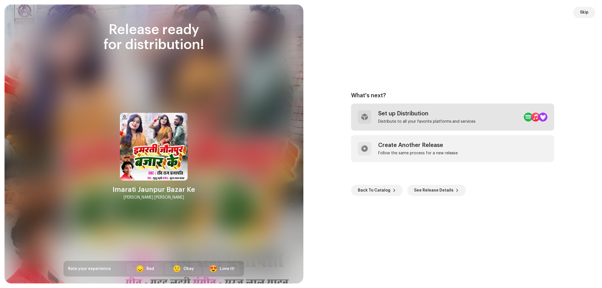
click at [402, 117] on div "Set up Distribution Distribute to all your favorite platforms and services" at bounding box center [427, 117] width 98 height 14
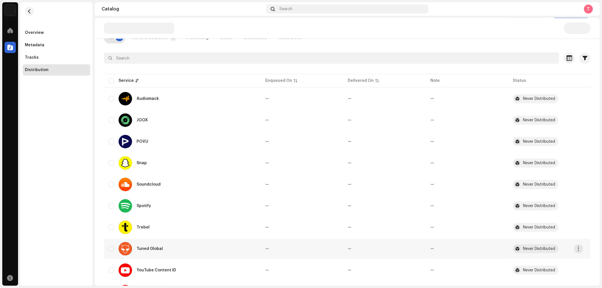
scroll to position [69, 0]
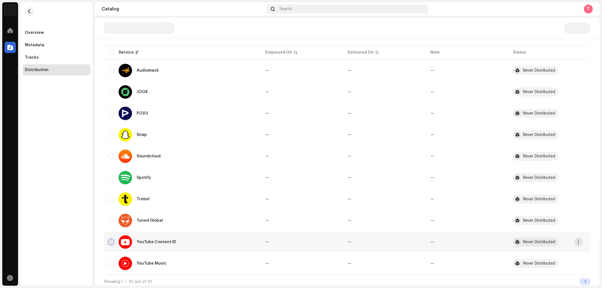
click at [112, 239] on input "checkbox" at bounding box center [111, 242] width 6 height 6
checkbox input "true"
click at [109, 261] on input "Row Unselected" at bounding box center [111, 264] width 6 height 6
checkbox input "true"
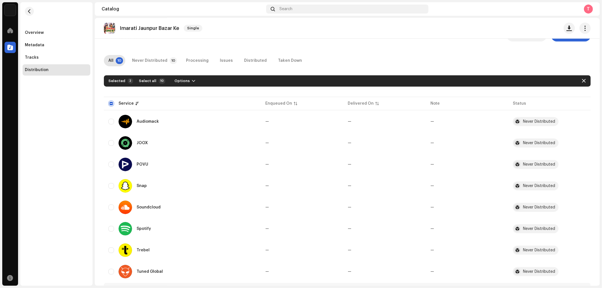
scroll to position [0, 0]
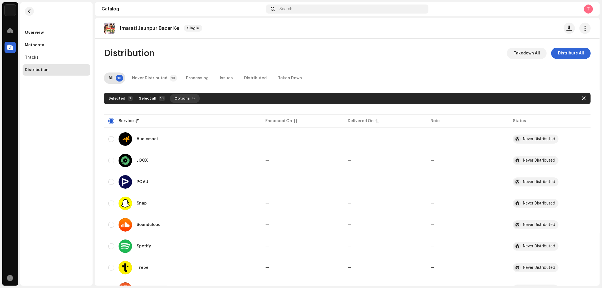
click at [181, 100] on span "Options" at bounding box center [181, 98] width 15 height 11
click at [182, 113] on span "Distribute" at bounding box center [182, 111] width 20 height 5
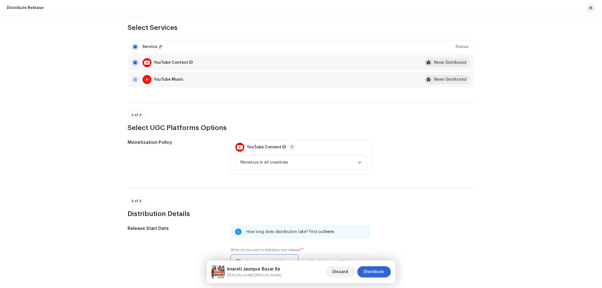
scroll to position [142, 0]
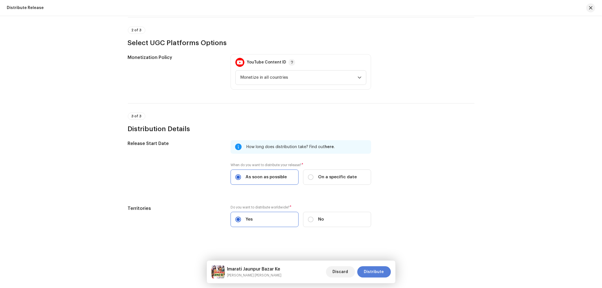
click at [368, 269] on span "Distribute" at bounding box center [374, 271] width 20 height 11
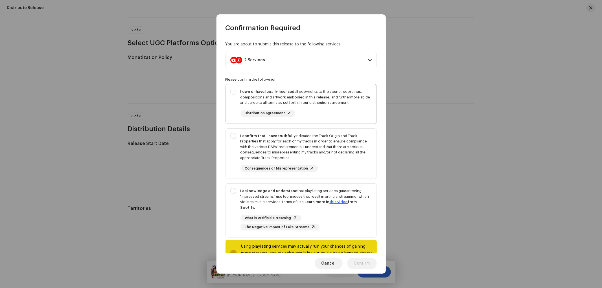
click at [233, 97] on div "I own or have legally licensed all copyrights to the sound recordings, composit…" at bounding box center [301, 102] width 151 height 37
checkbox input "true"
click at [238, 154] on div "I confirm that I have truthfully indicated the Track Origin and Track Propertie…" at bounding box center [301, 153] width 151 height 48
checkbox input "true"
click at [235, 200] on div "I acknowledge and understand that playlisting services guaranteeing "increased …" at bounding box center [301, 209] width 151 height 51
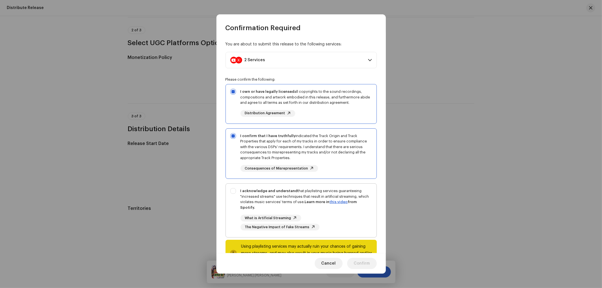
checkbox input "true"
click at [363, 261] on span "Confirm" at bounding box center [362, 263] width 16 height 11
